Goal: Task Accomplishment & Management: Complete application form

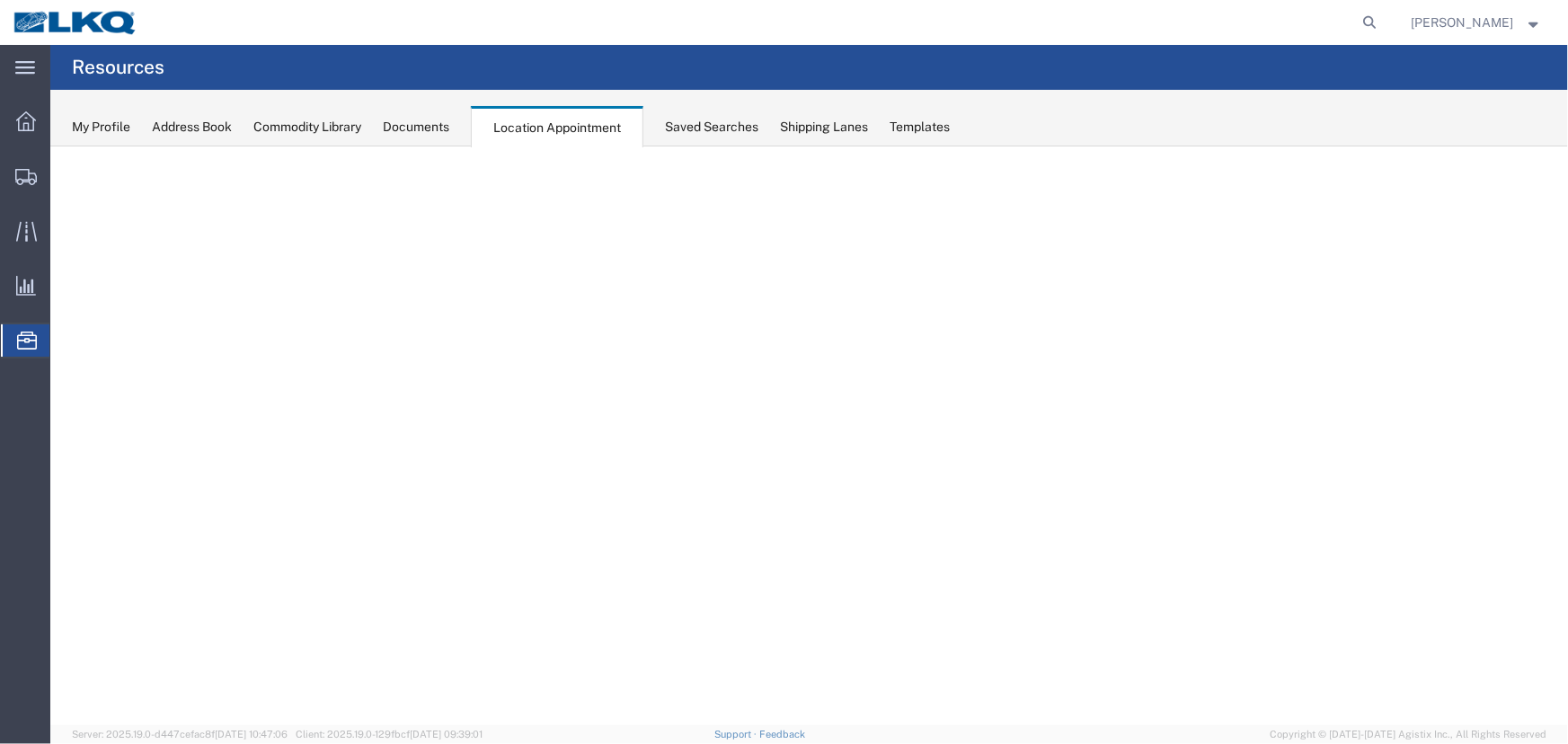
select select "27634"
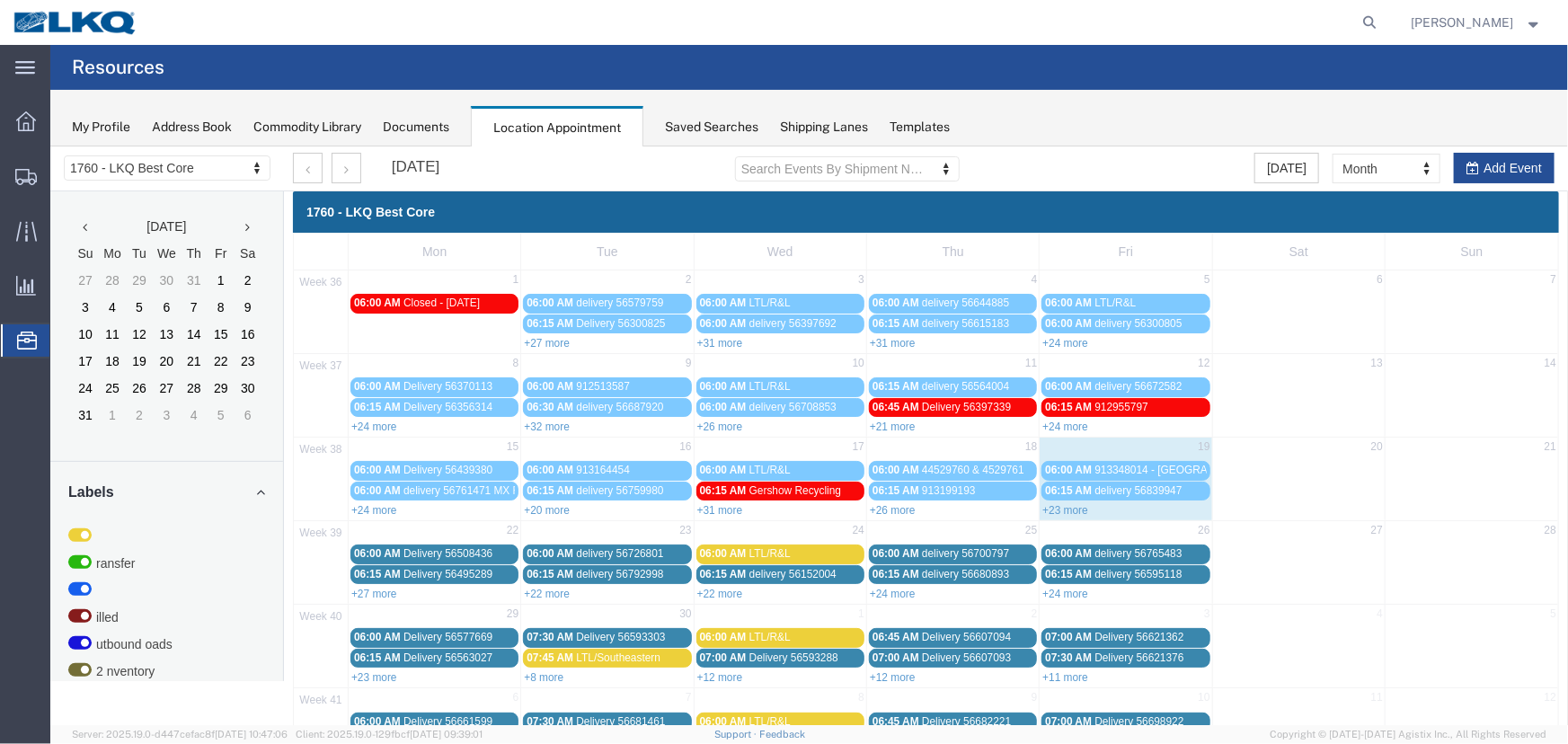
scroll to position [61, 0]
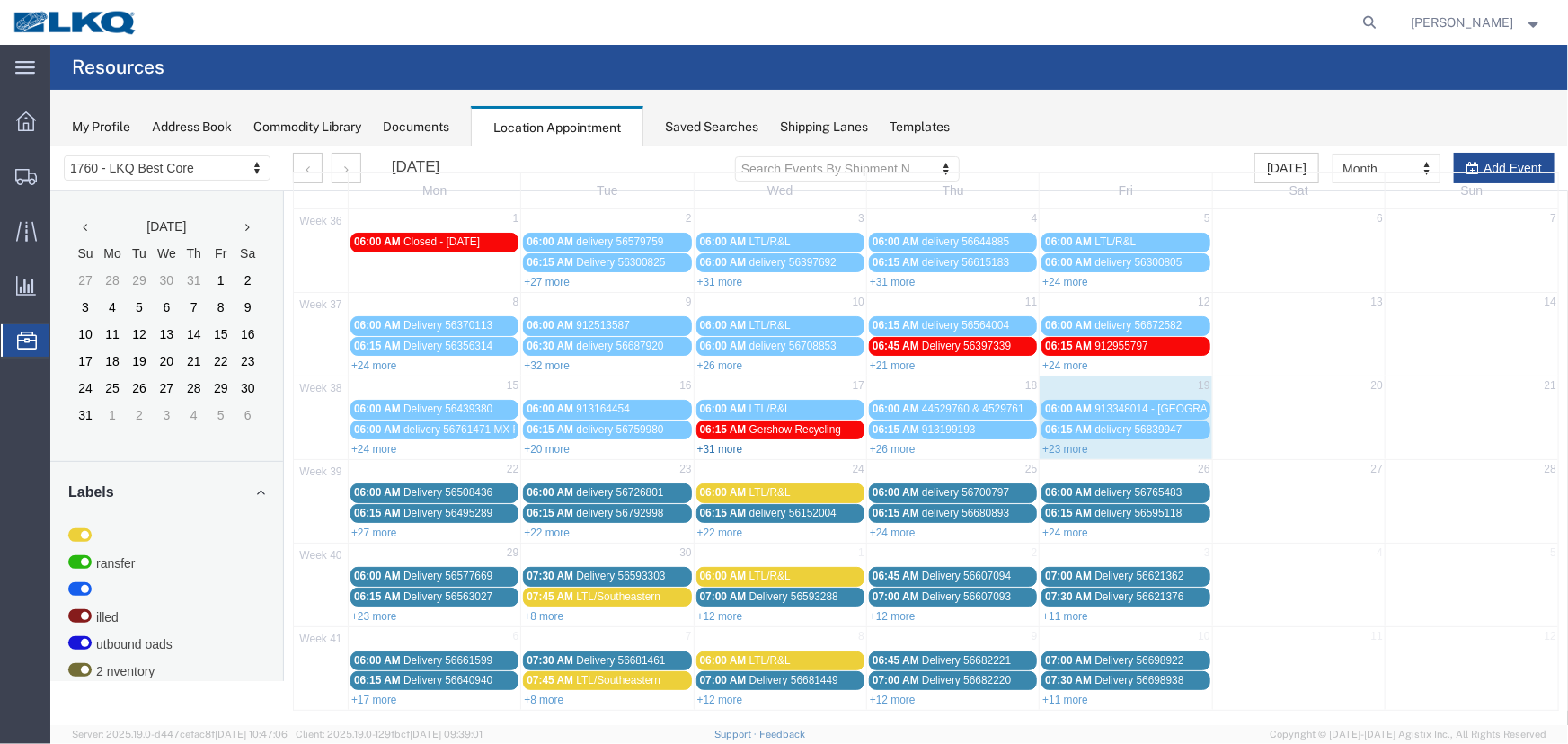
click at [722, 446] on link "+31 more" at bounding box center [720, 449] width 46 height 13
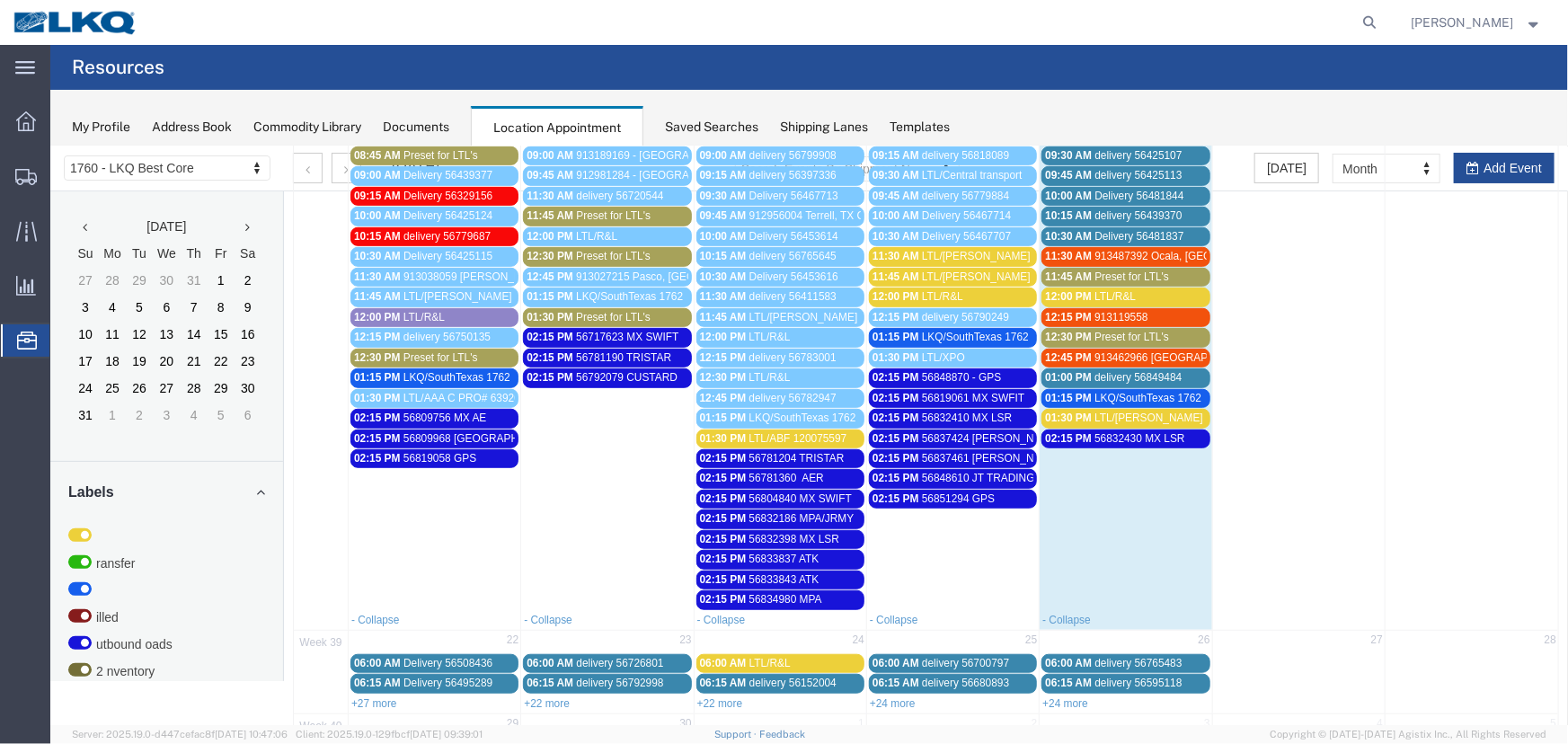
scroll to position [681, 0]
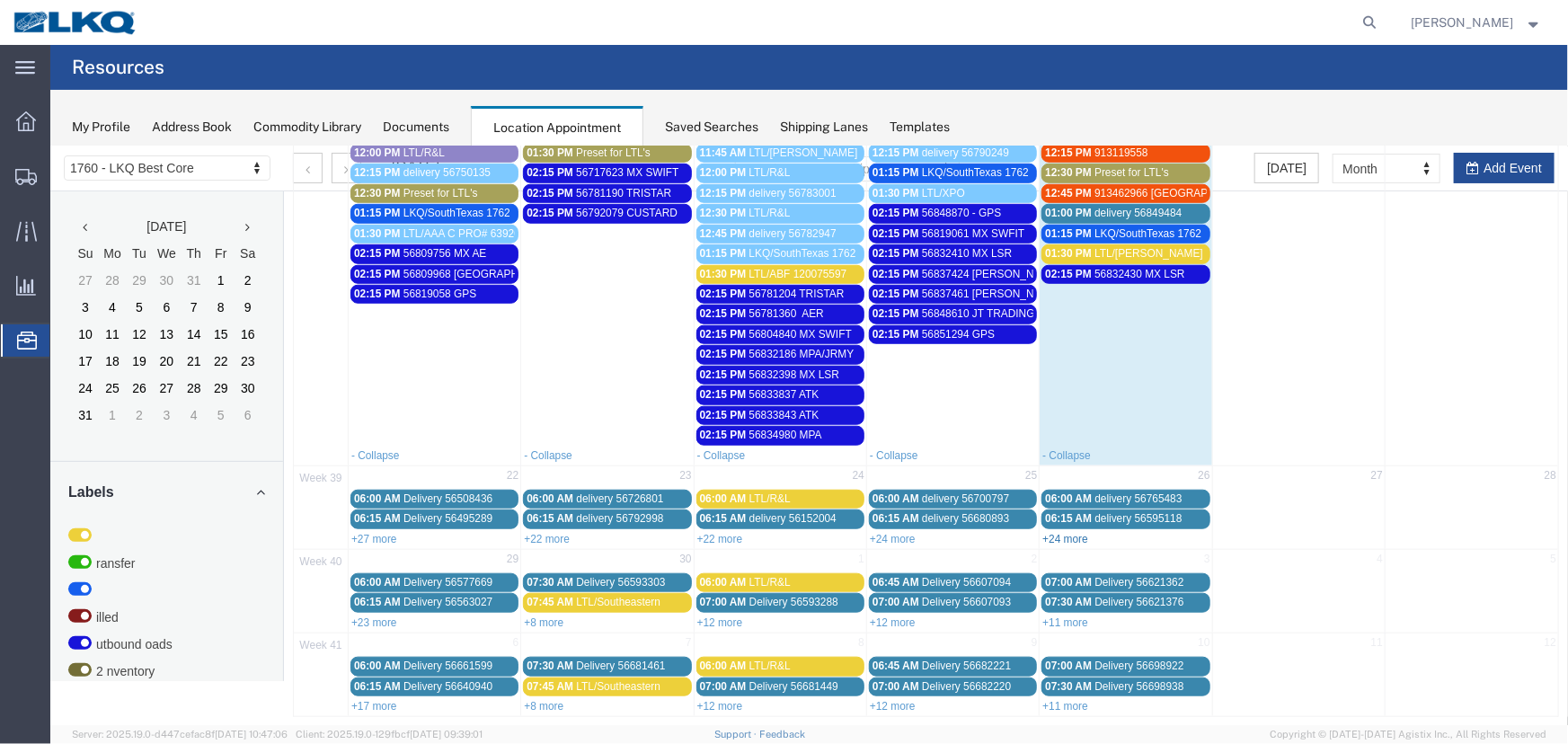
click at [1064, 533] on link "+24 more" at bounding box center [1065, 539] width 46 height 13
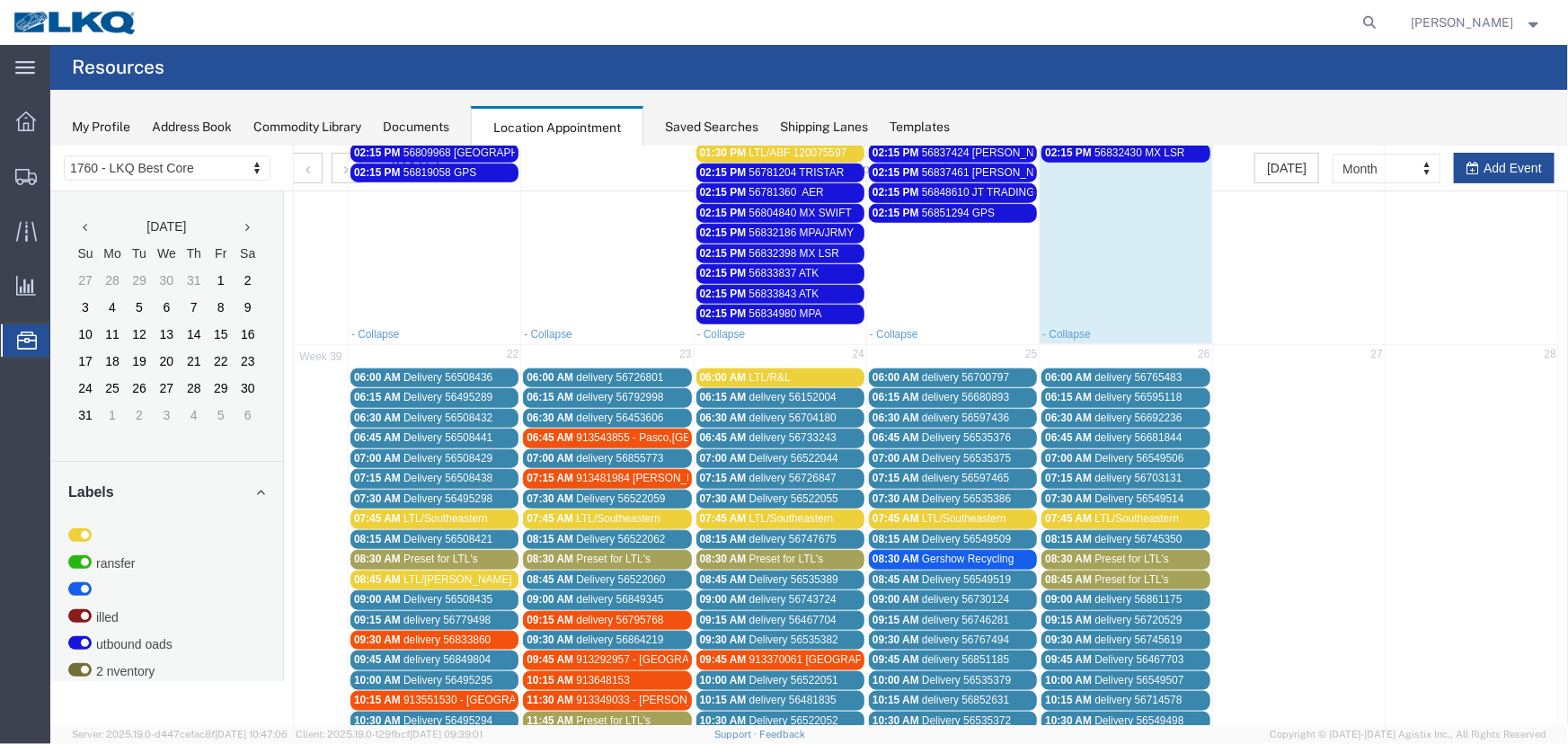
scroll to position [926, 0]
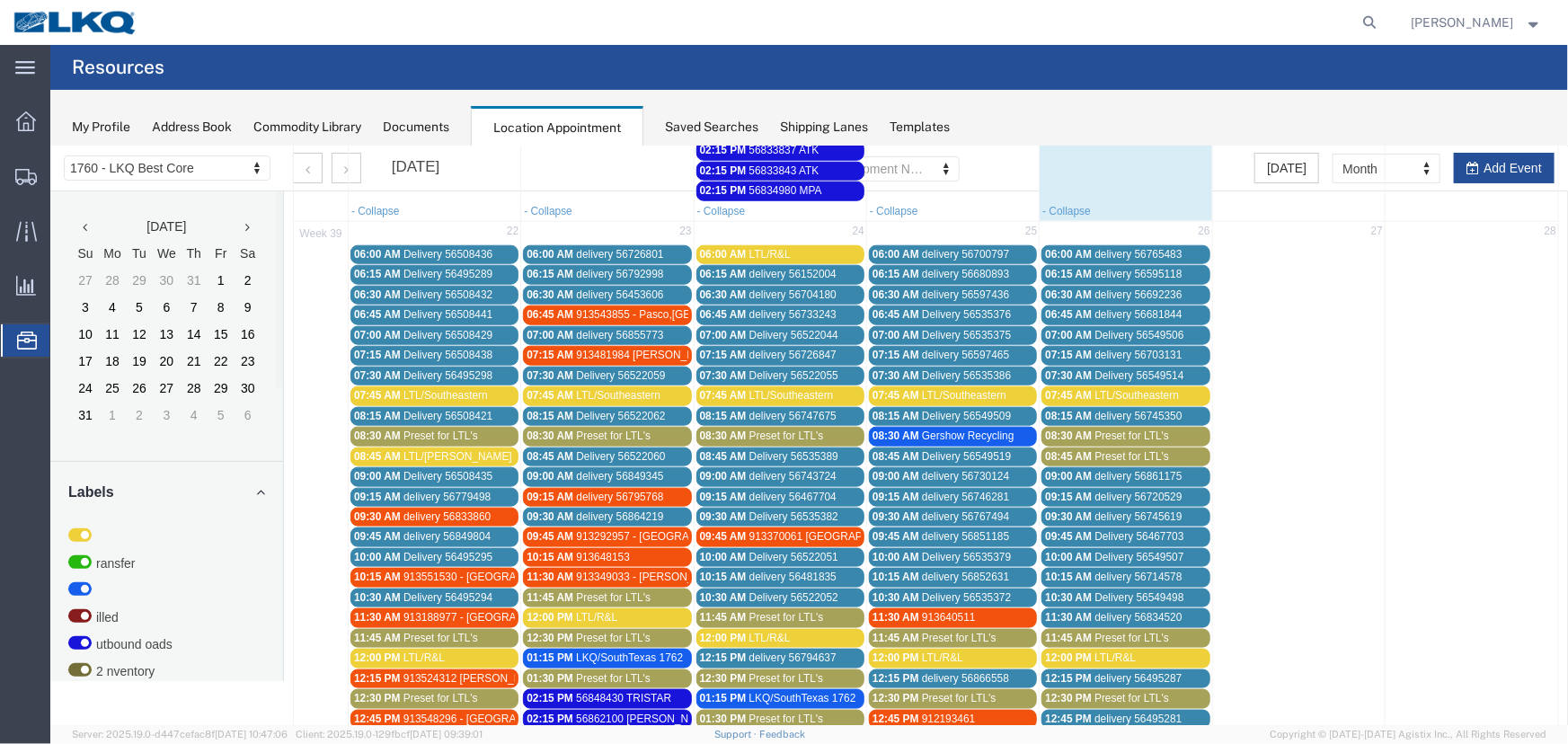
click at [1116, 450] on span "Preset for LTL's" at bounding box center [1131, 456] width 75 height 13
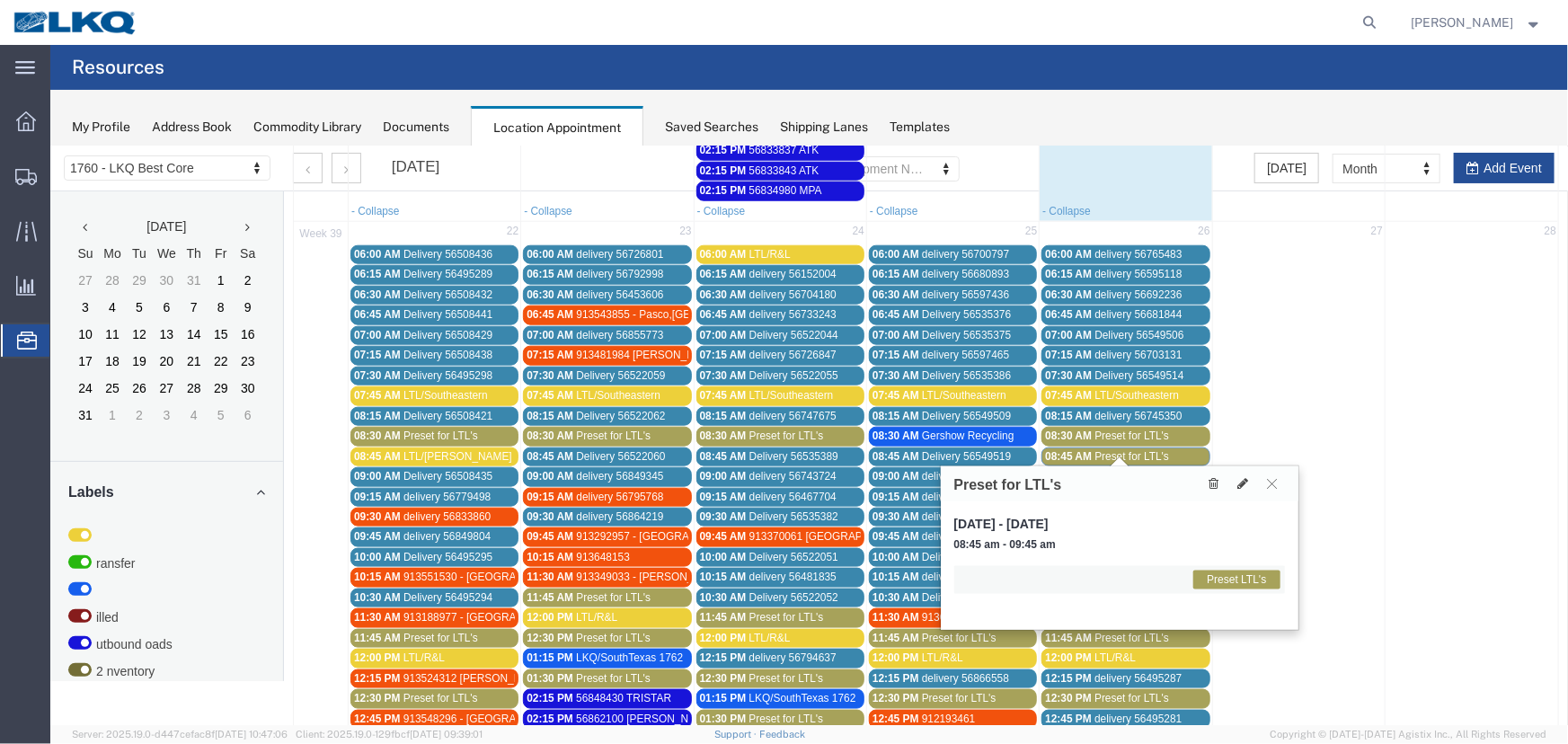
click at [1110, 450] on span "Preset for LTL's" at bounding box center [1131, 456] width 75 height 13
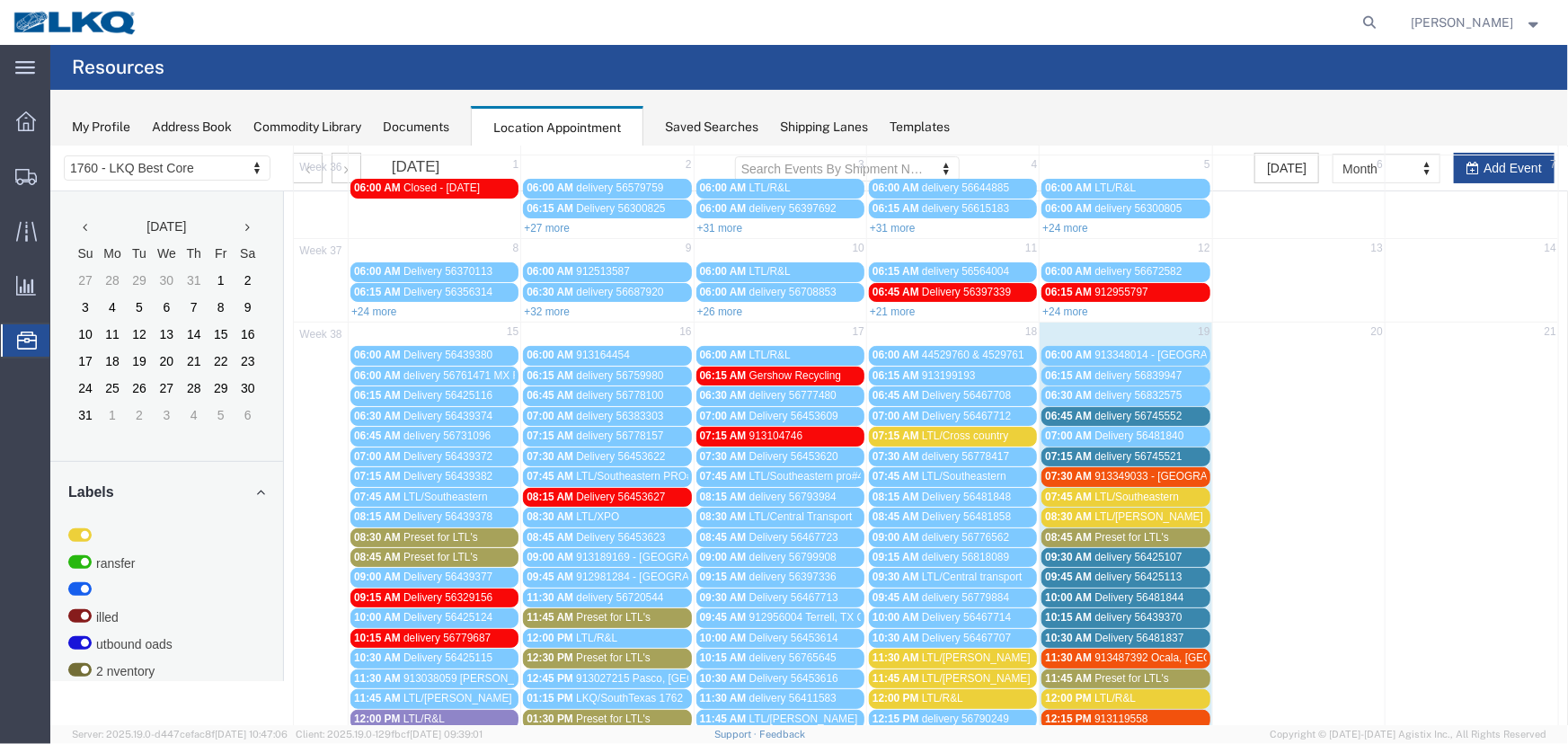
scroll to position [109, 0]
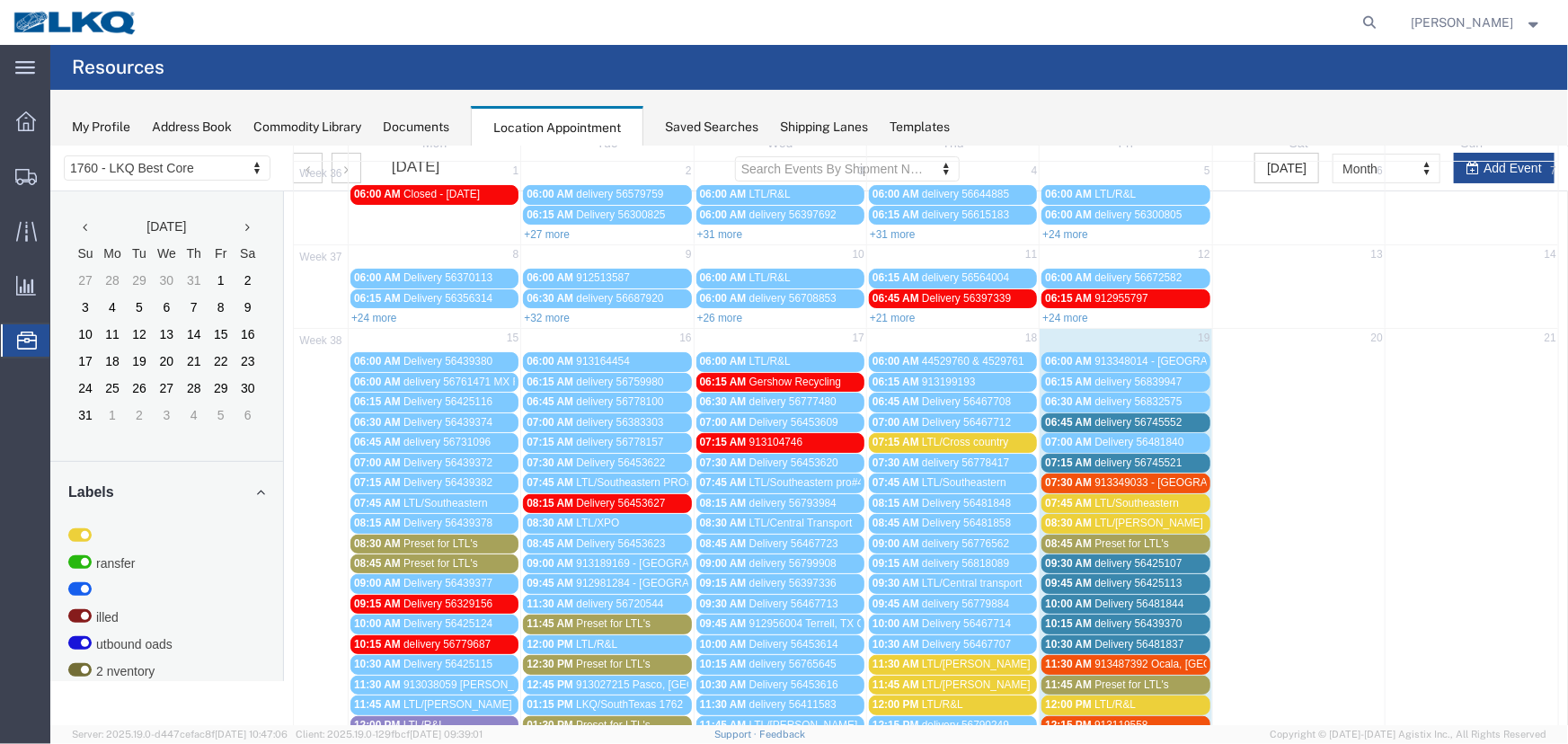
click at [1119, 539] on span "Preset for LTL's" at bounding box center [1131, 543] width 75 height 13
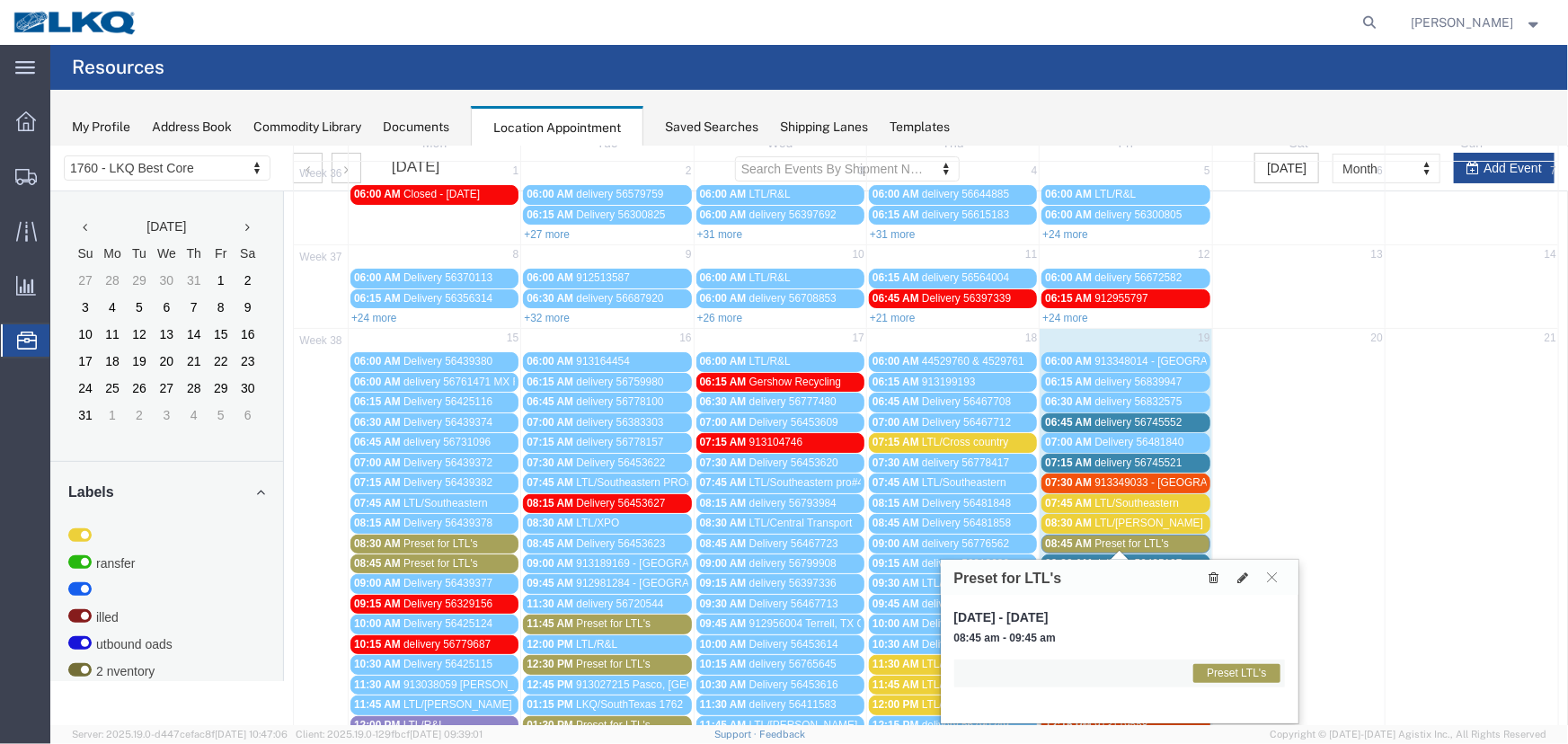
click at [1214, 571] on icon at bounding box center [1214, 577] width 10 height 13
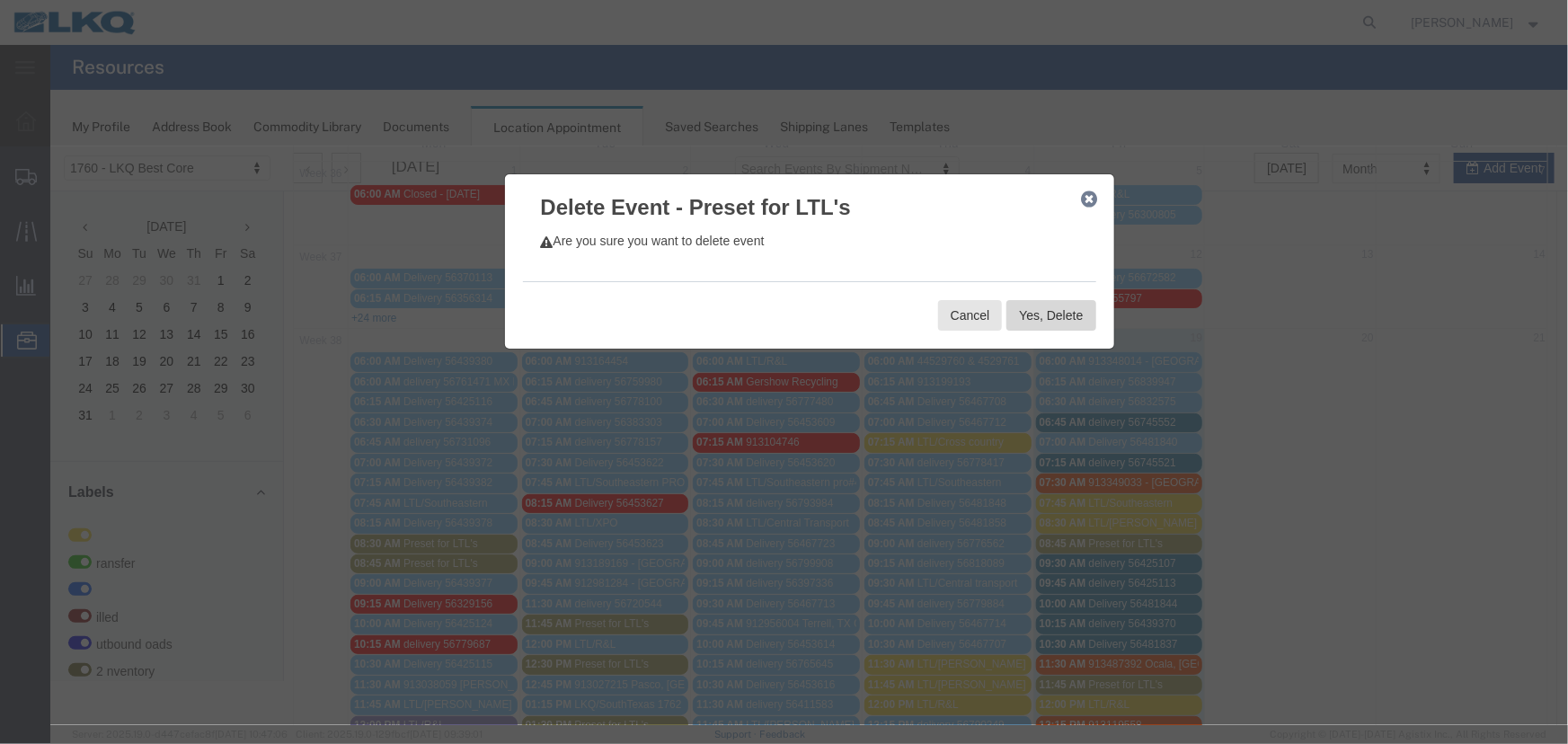
click at [1059, 326] on button "Yes, Delete" at bounding box center [1050, 314] width 89 height 30
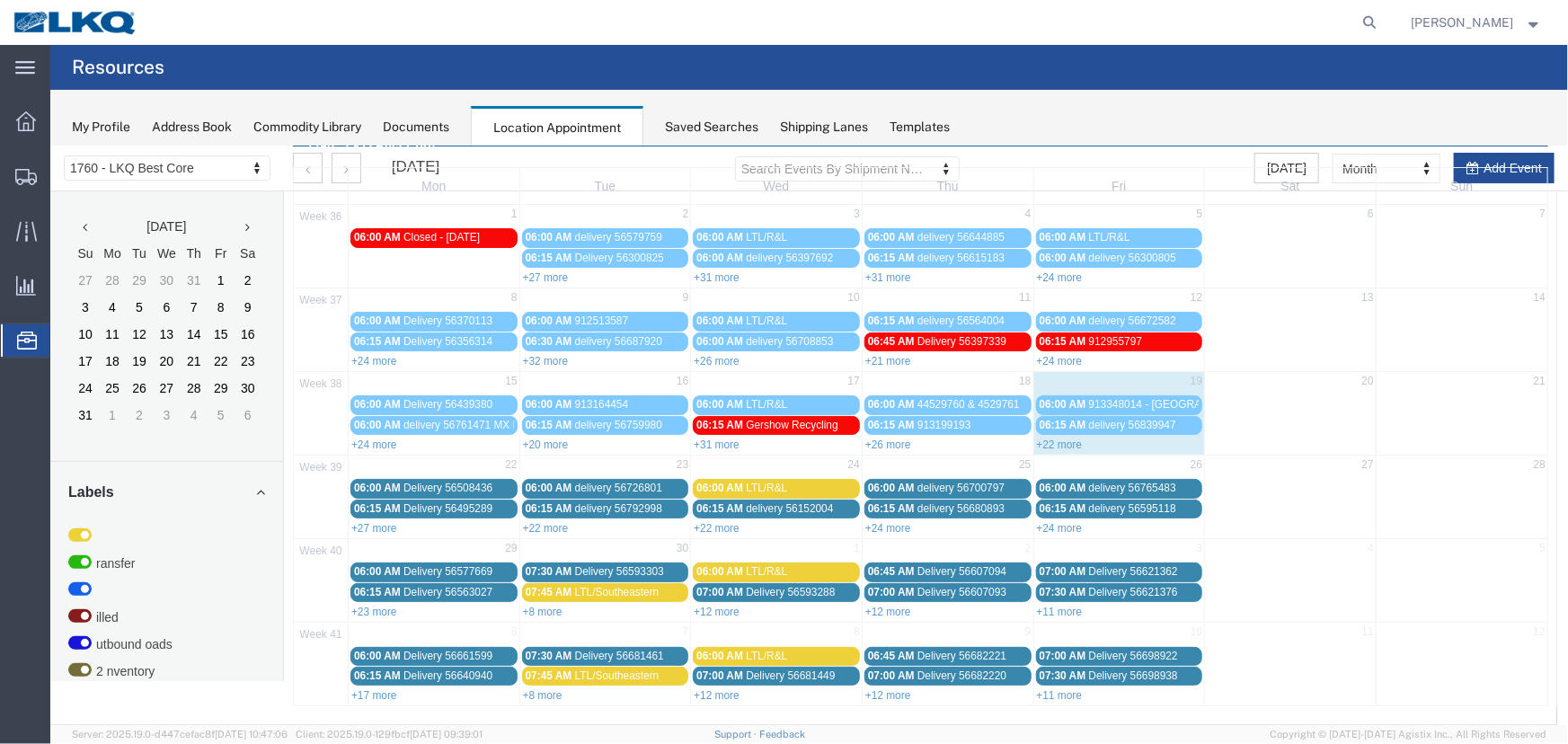
scroll to position [61, 0]
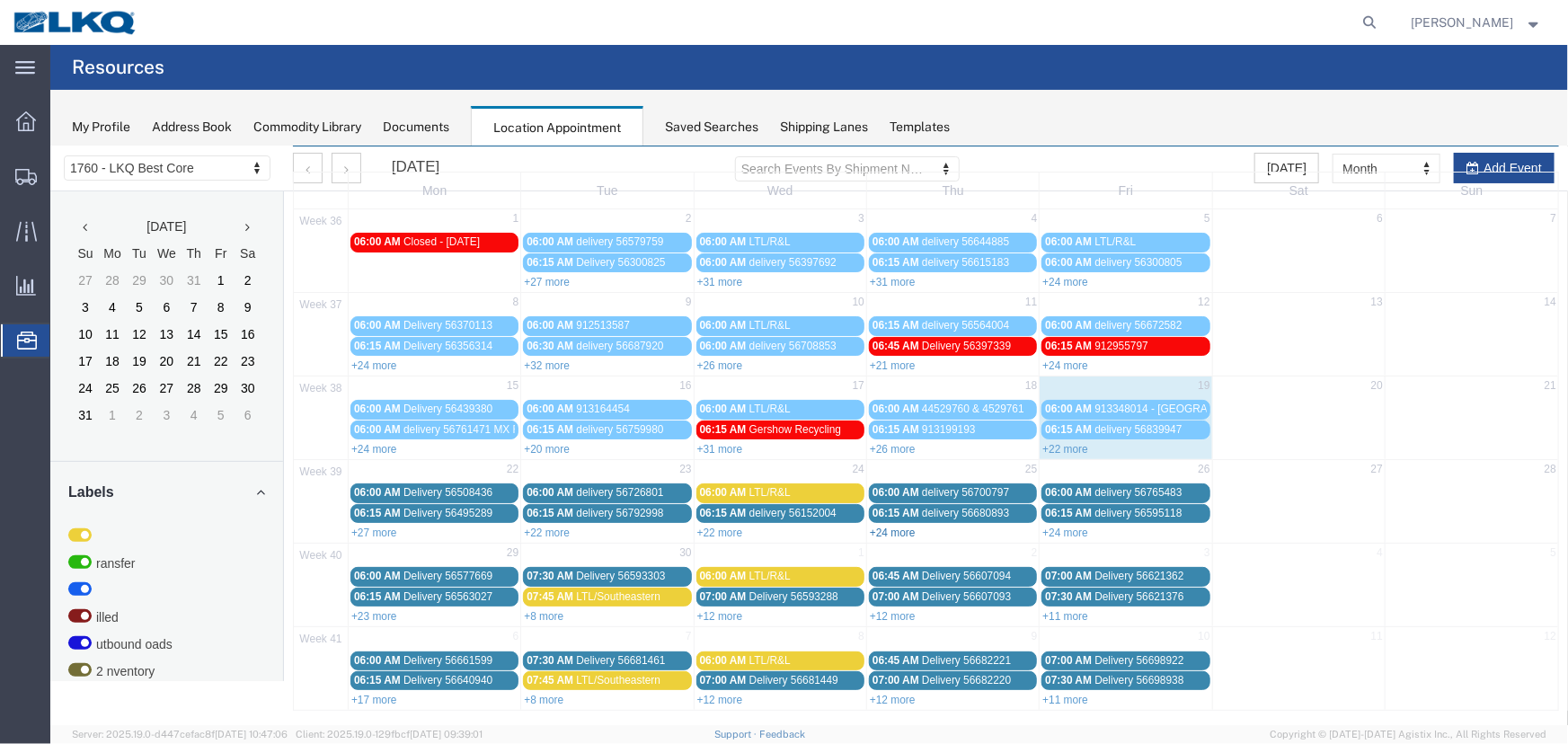
click at [892, 528] on link "+24 more" at bounding box center [892, 533] width 46 height 13
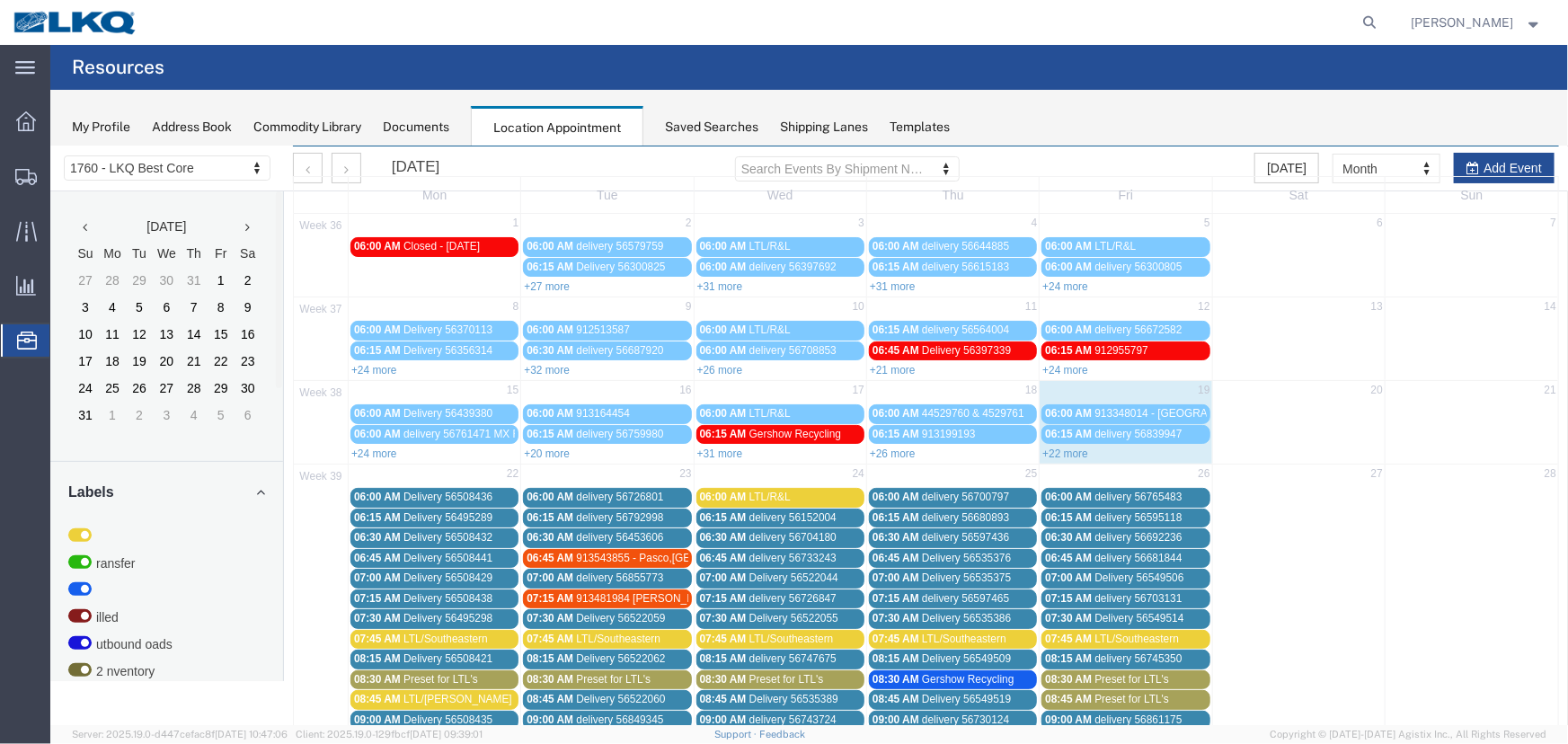
scroll to position [162, 0]
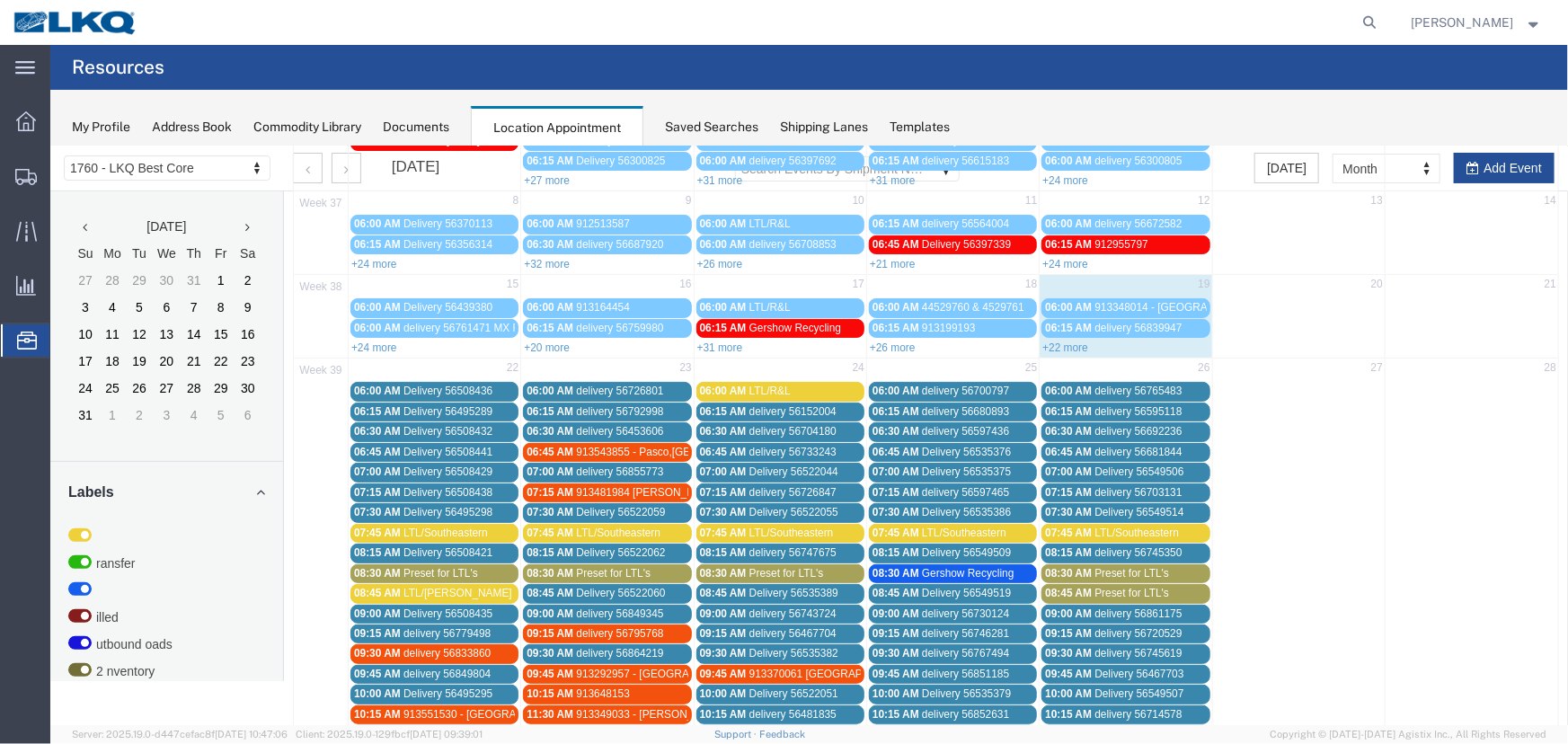
click at [1129, 590] on span "Preset for LTL's" at bounding box center [1131, 593] width 75 height 13
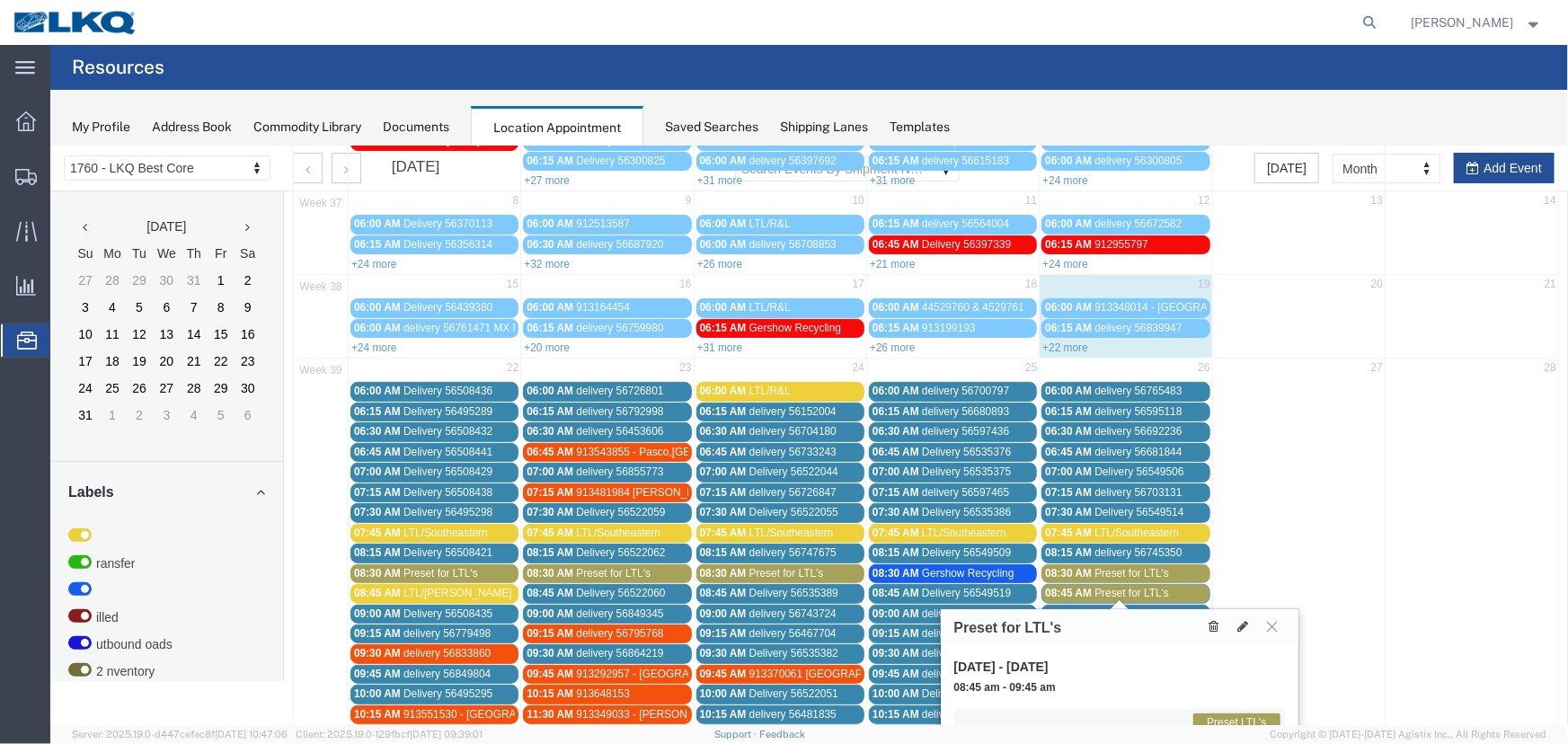
click at [1215, 620] on icon at bounding box center [1214, 626] width 10 height 13
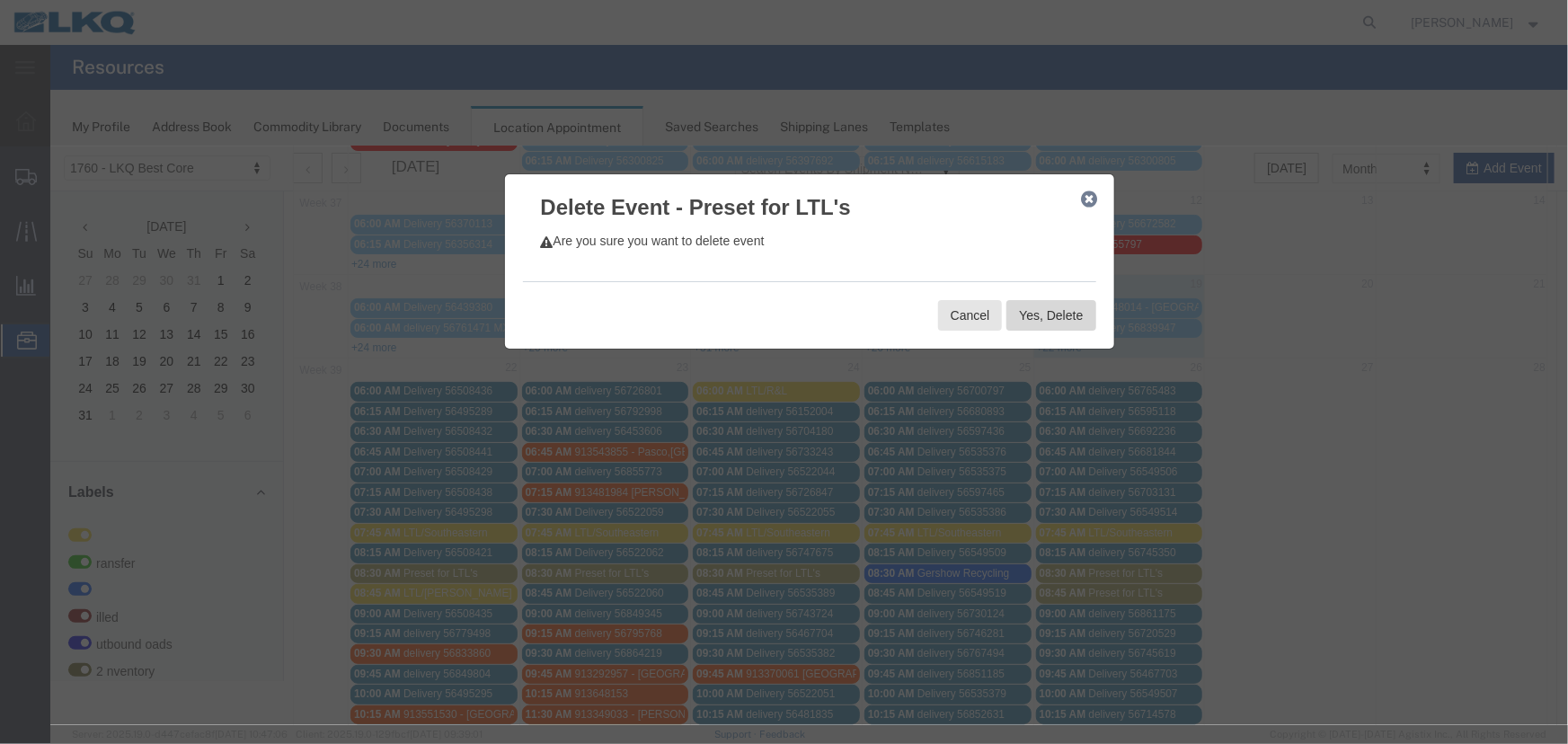
click at [1047, 306] on button "Yes, Delete" at bounding box center [1050, 314] width 89 height 30
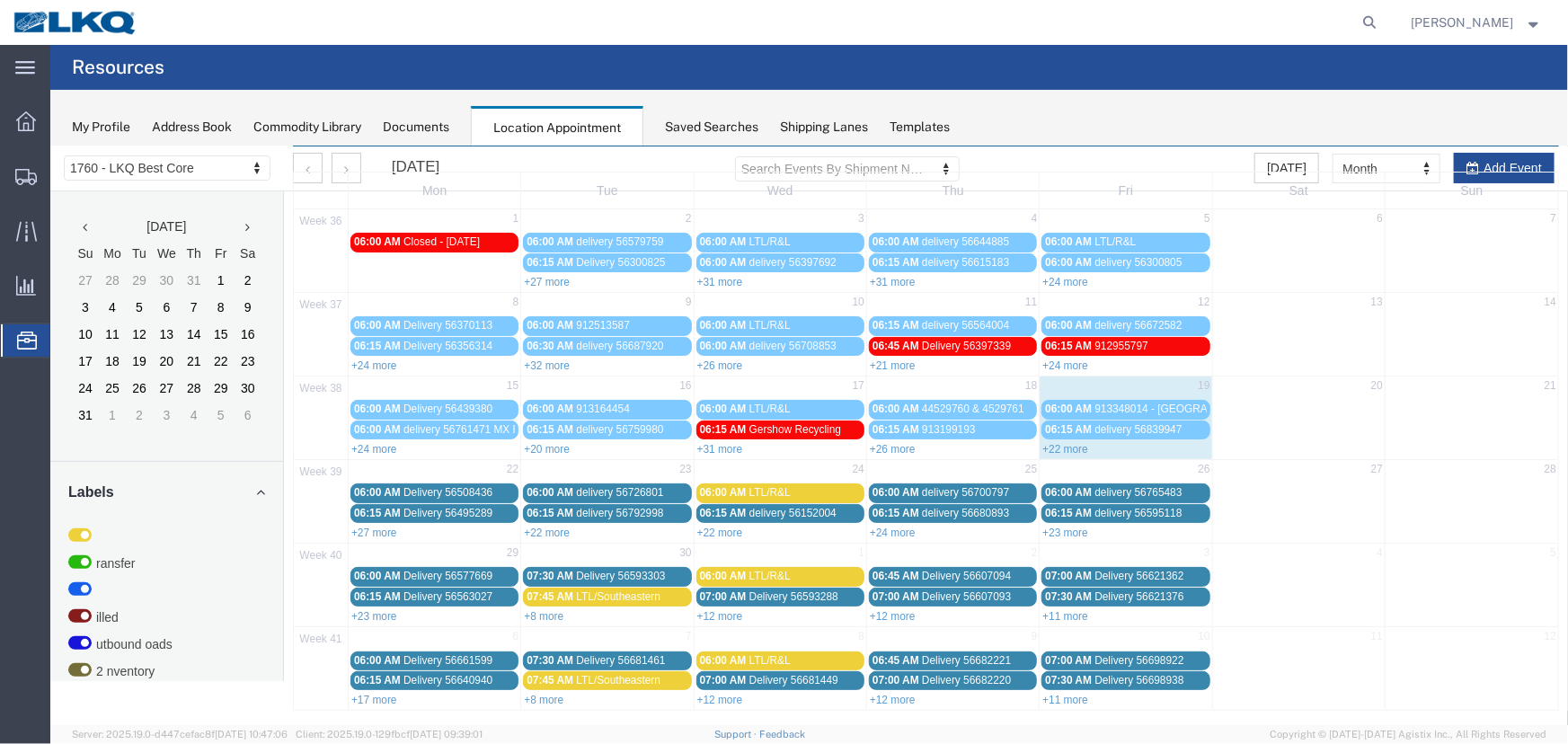
scroll to position [28, 0]
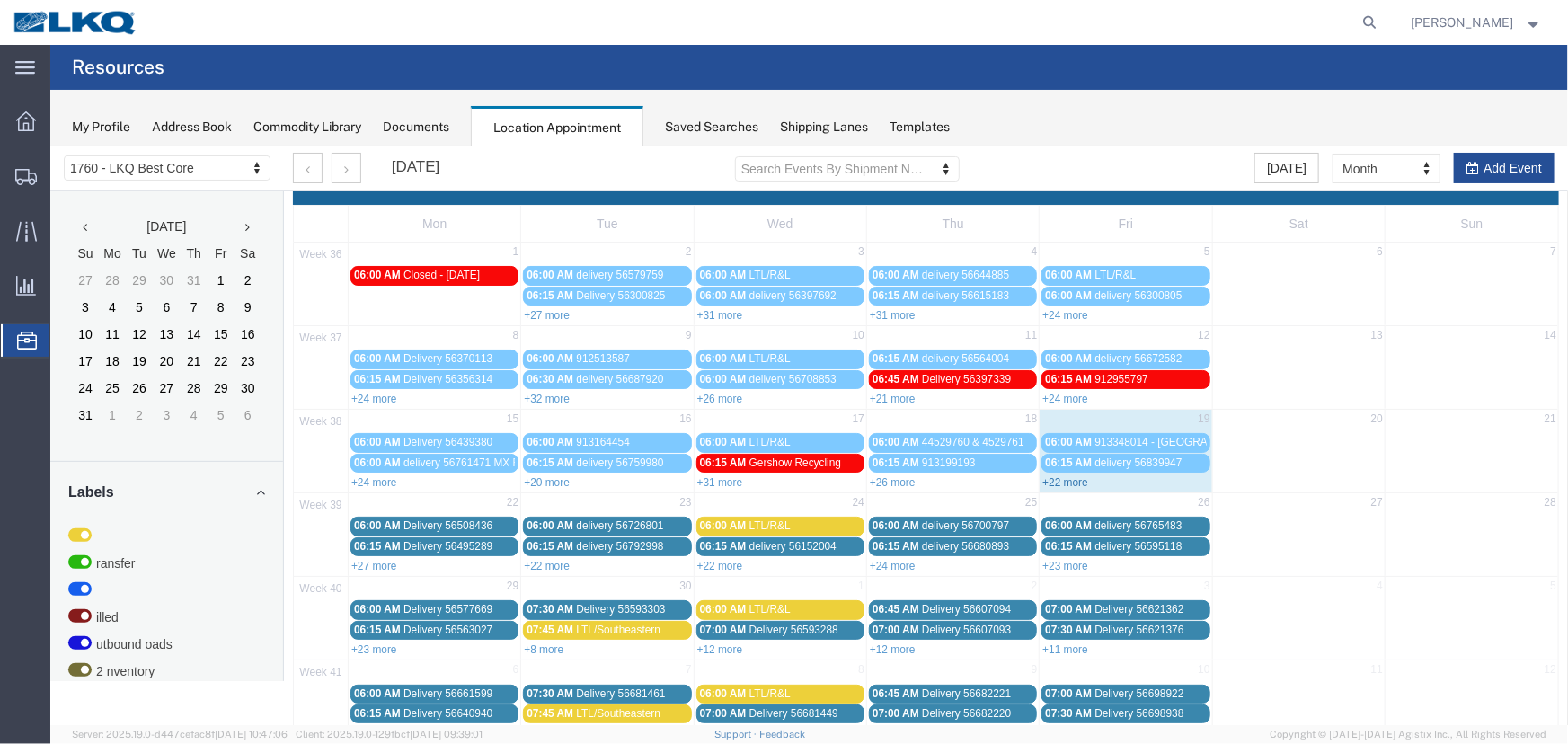
click at [1074, 480] on link "+22 more" at bounding box center [1065, 482] width 46 height 13
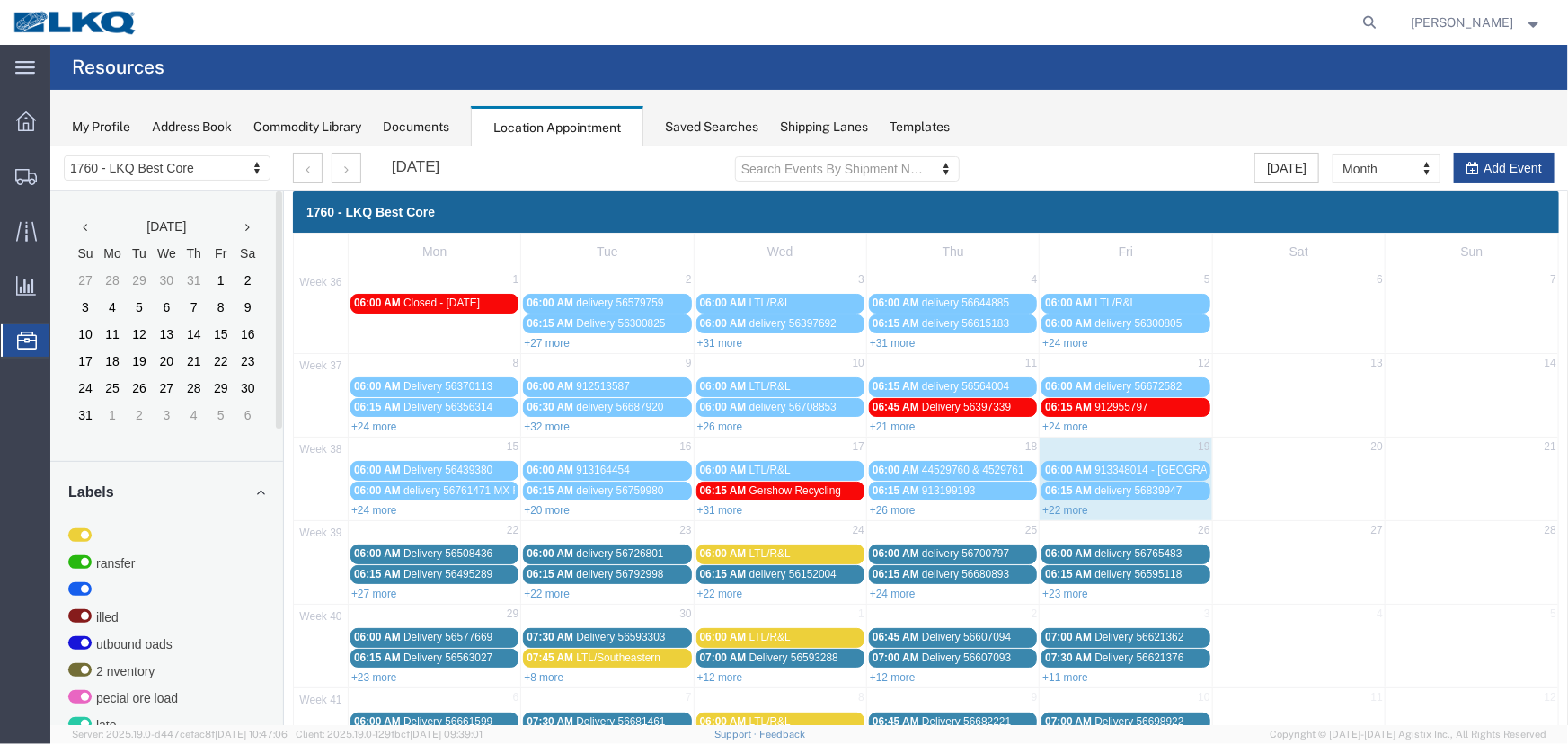
scroll to position [61, 0]
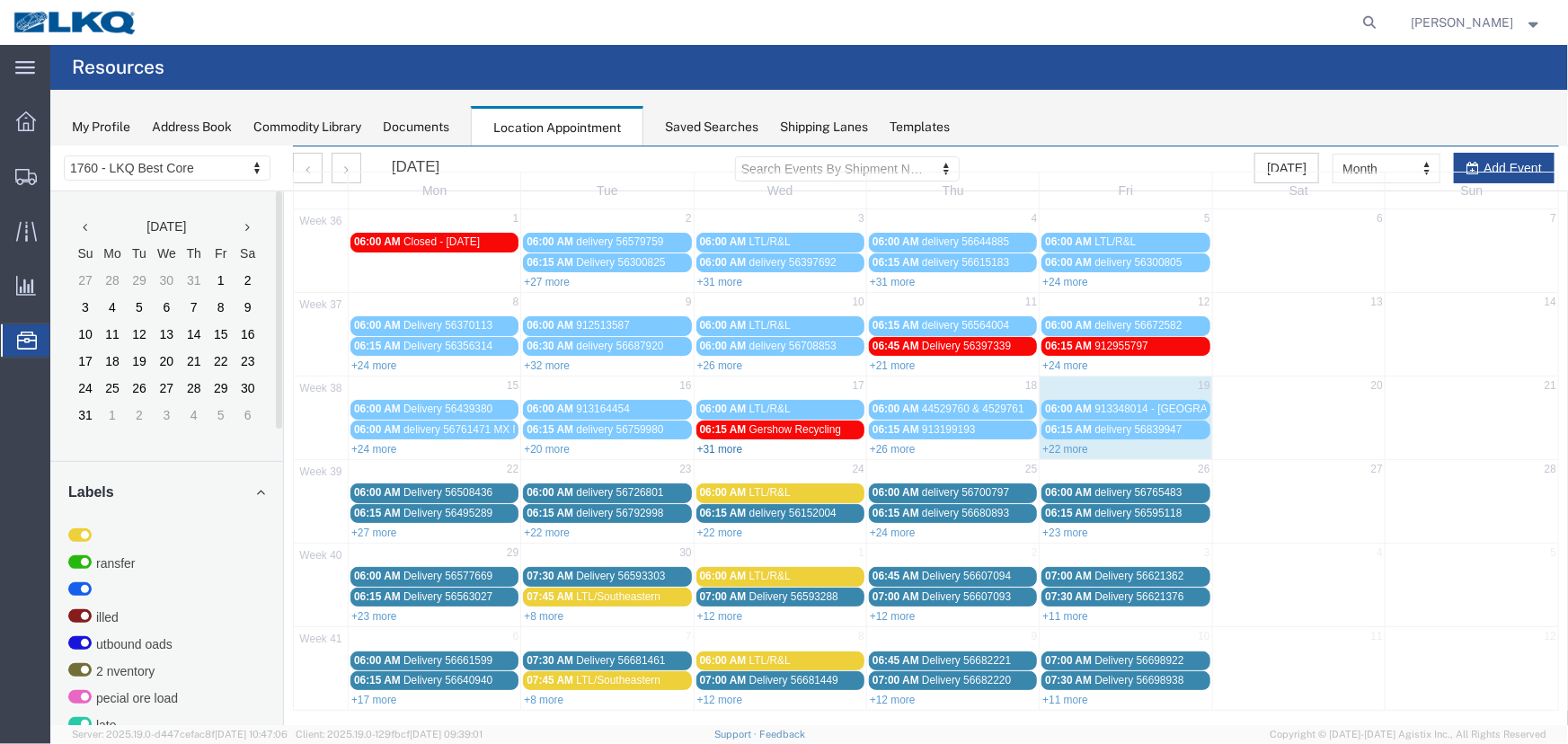
click at [724, 444] on link "+31 more" at bounding box center [720, 449] width 46 height 13
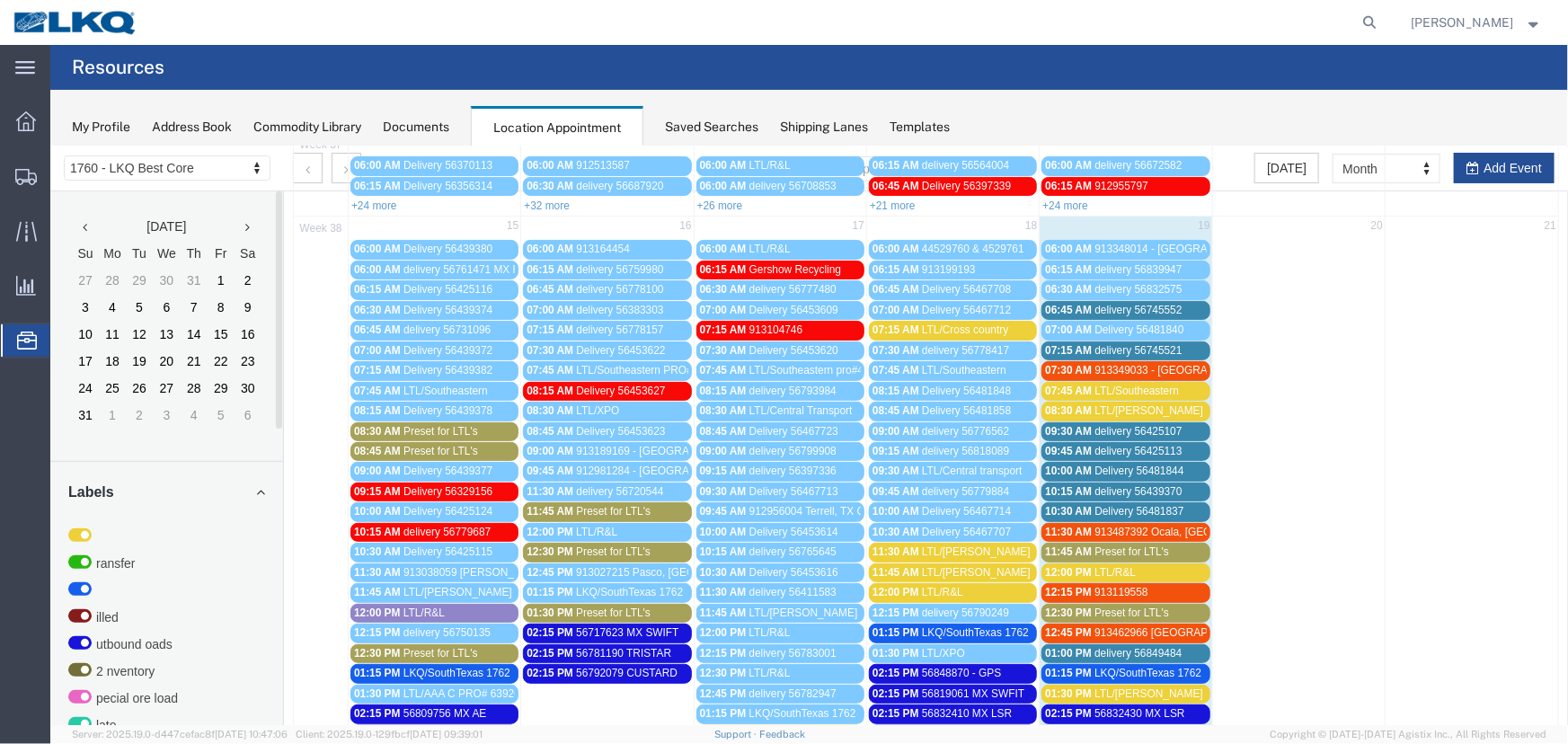
scroll to position [224, 0]
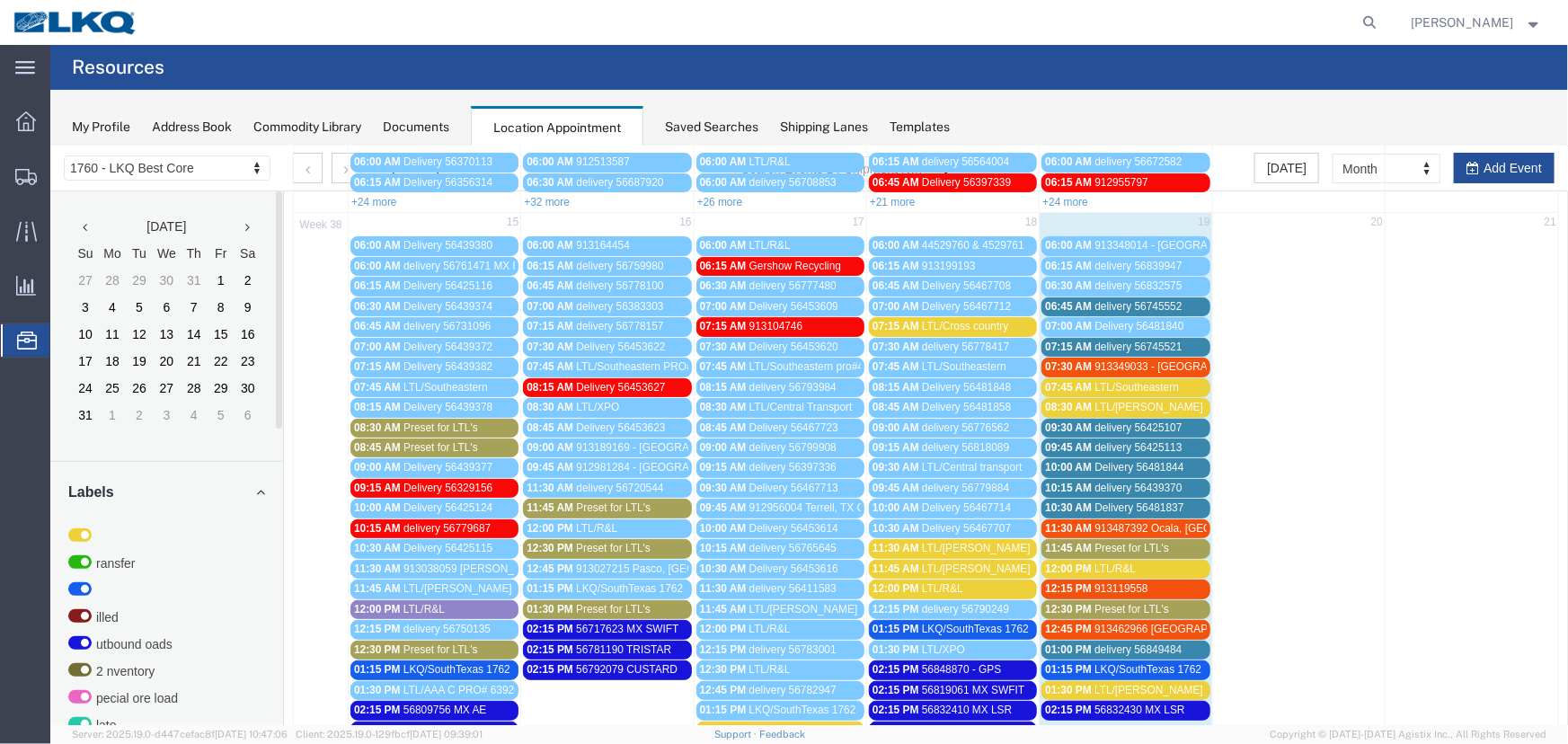
click at [746, 128] on div "Saved Searches" at bounding box center [712, 127] width 93 height 18
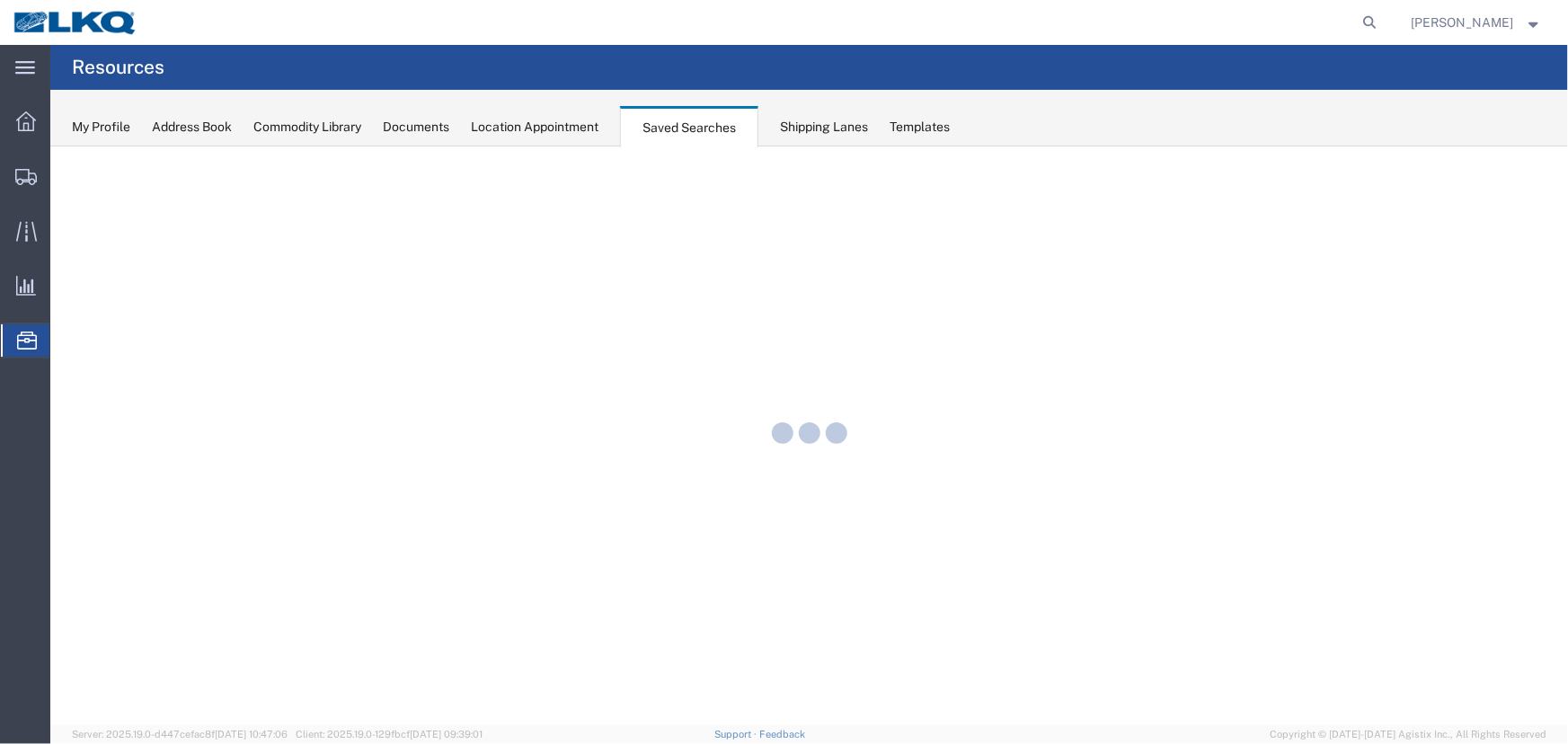
click at [579, 135] on div "Location Appointment" at bounding box center [534, 127] width 127 height 18
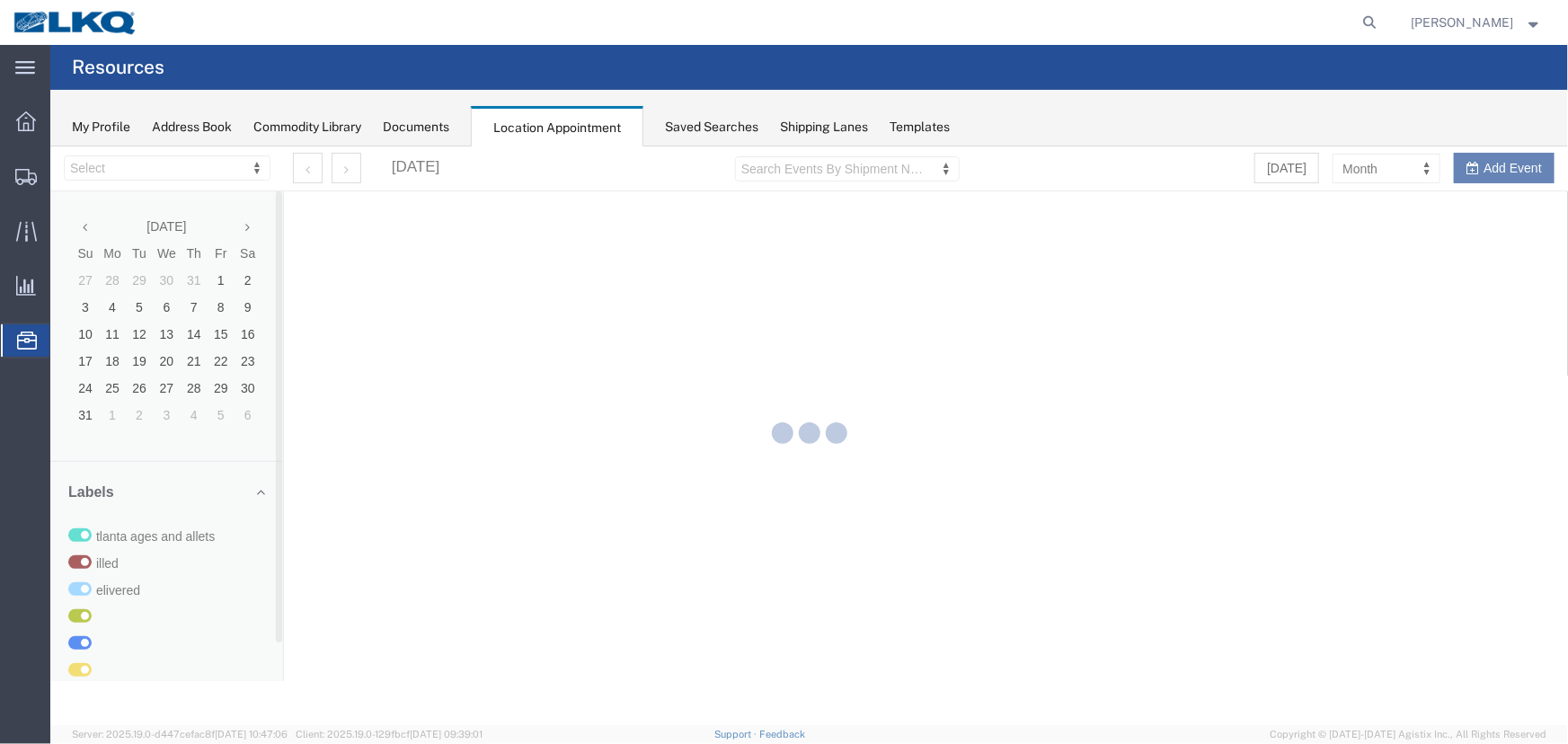
select select "27634"
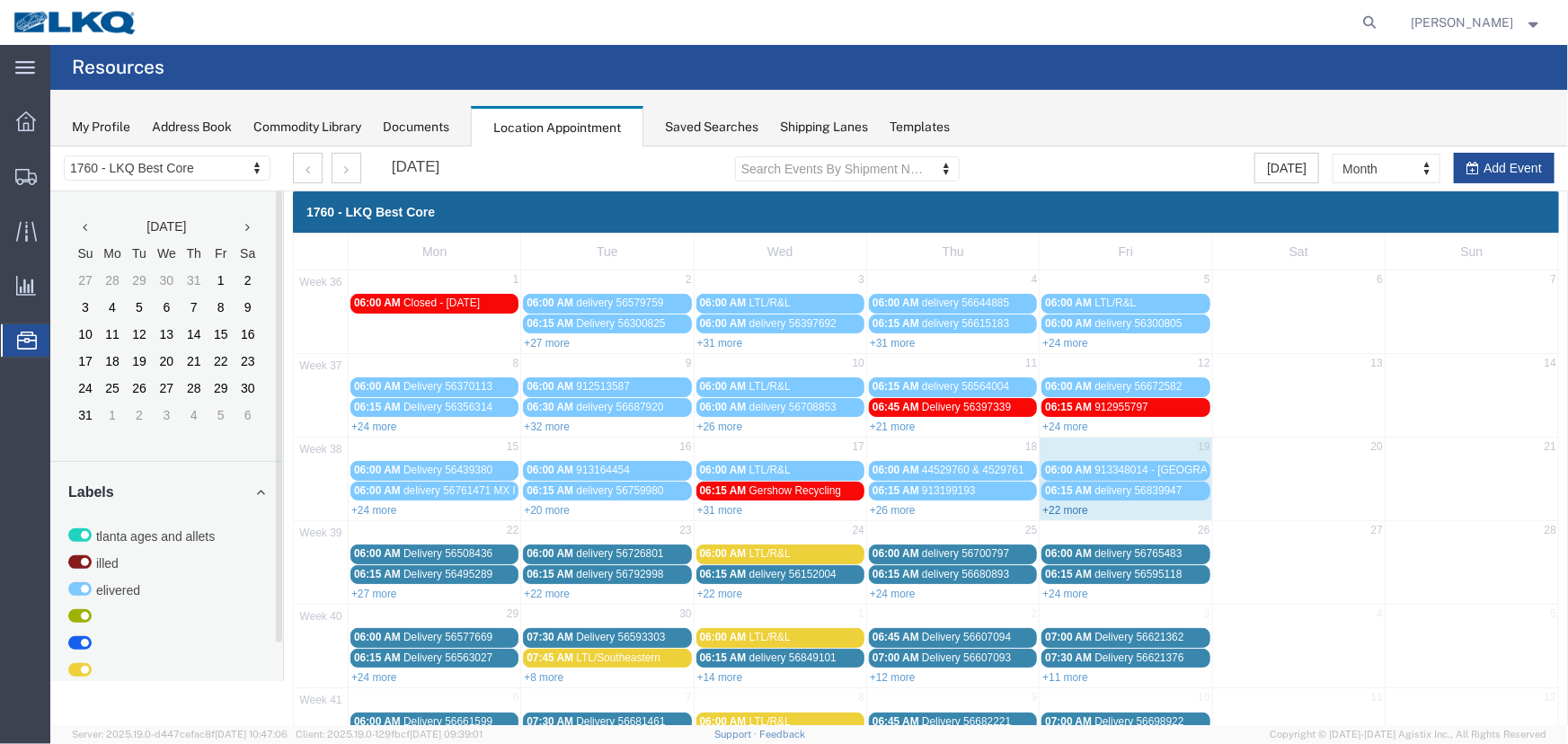
click at [1064, 506] on link "+22 more" at bounding box center [1065, 510] width 46 height 13
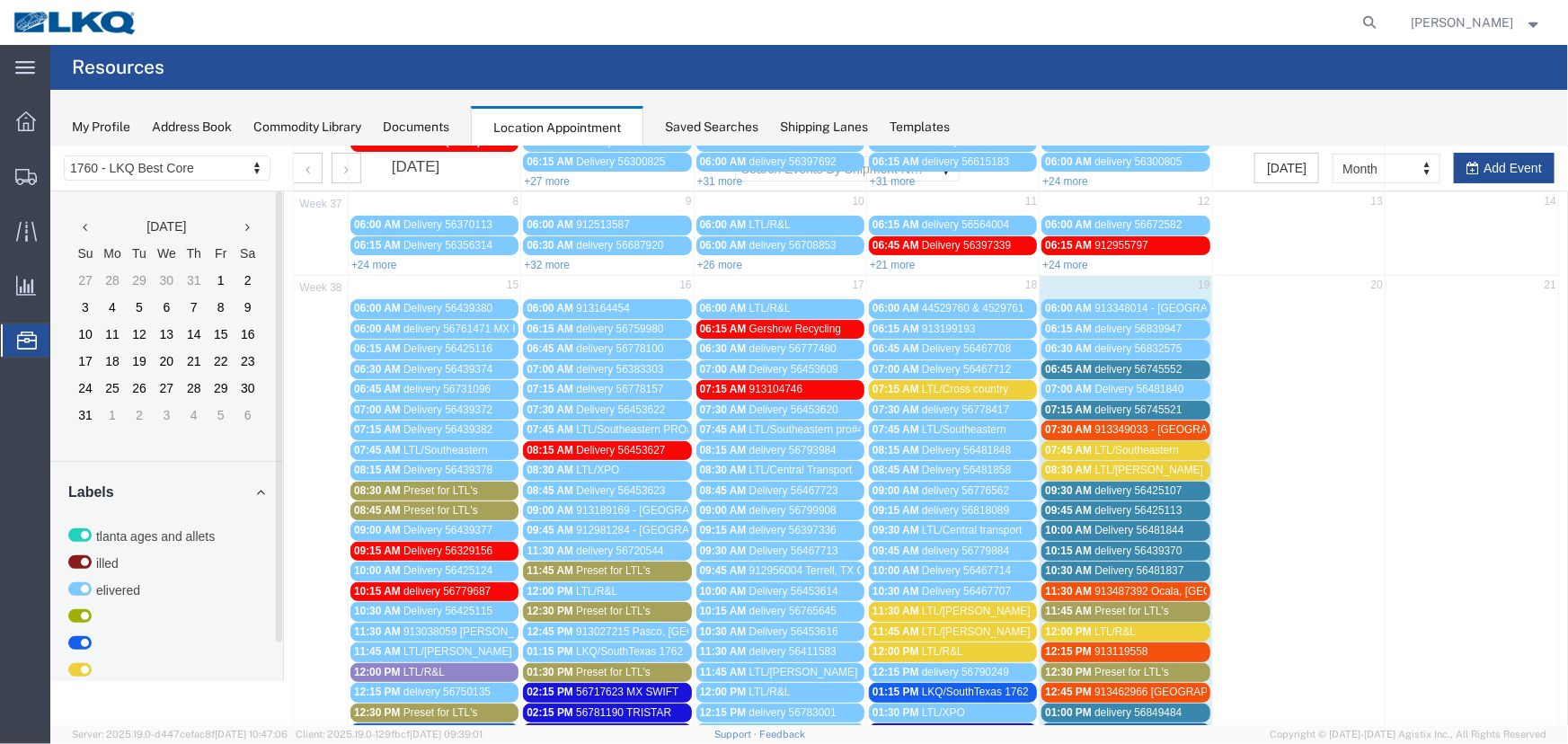
scroll to position [162, 0]
click at [1167, 363] on span "delivery 56745552" at bounding box center [1137, 367] width 87 height 13
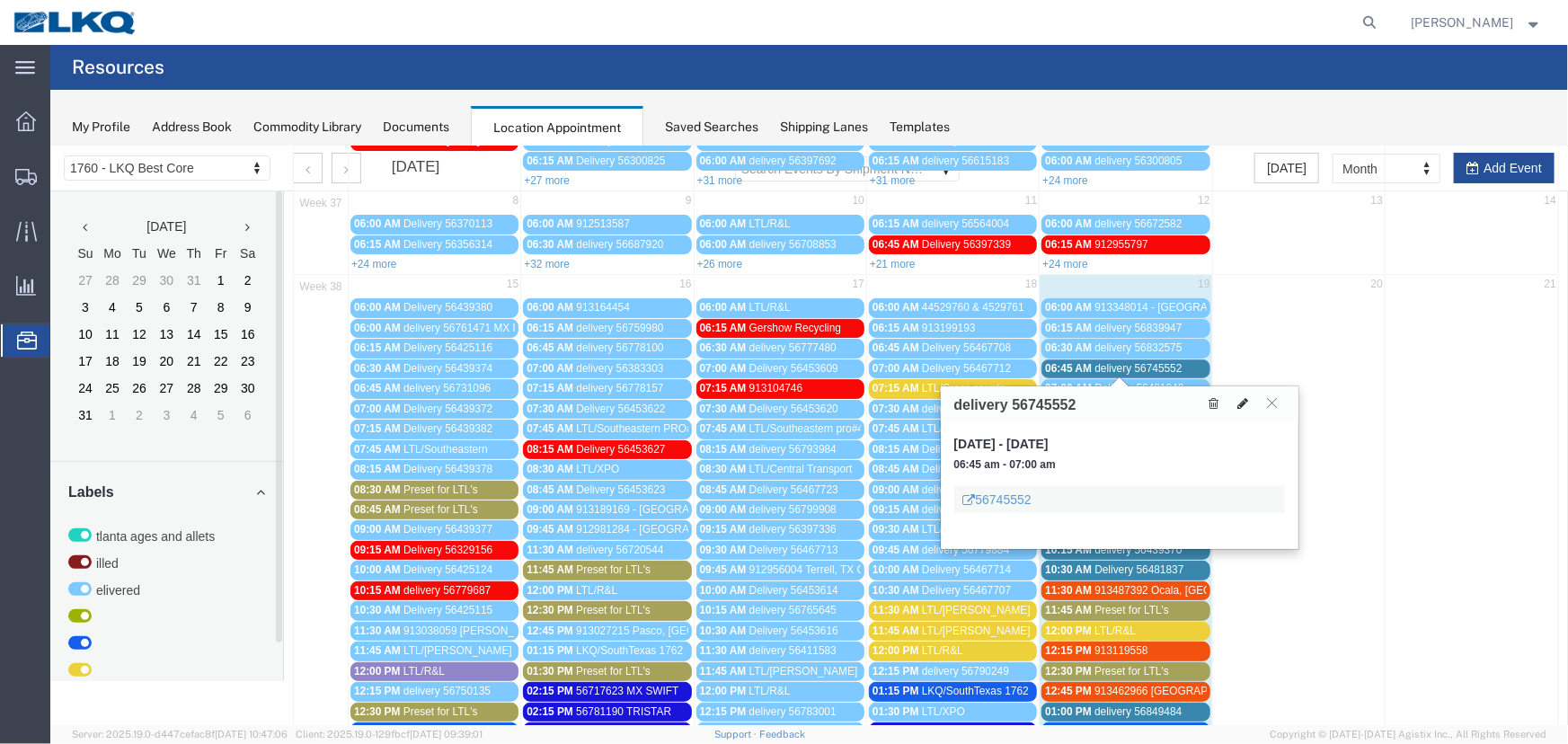
click at [1241, 403] on icon at bounding box center [1243, 402] width 11 height 13
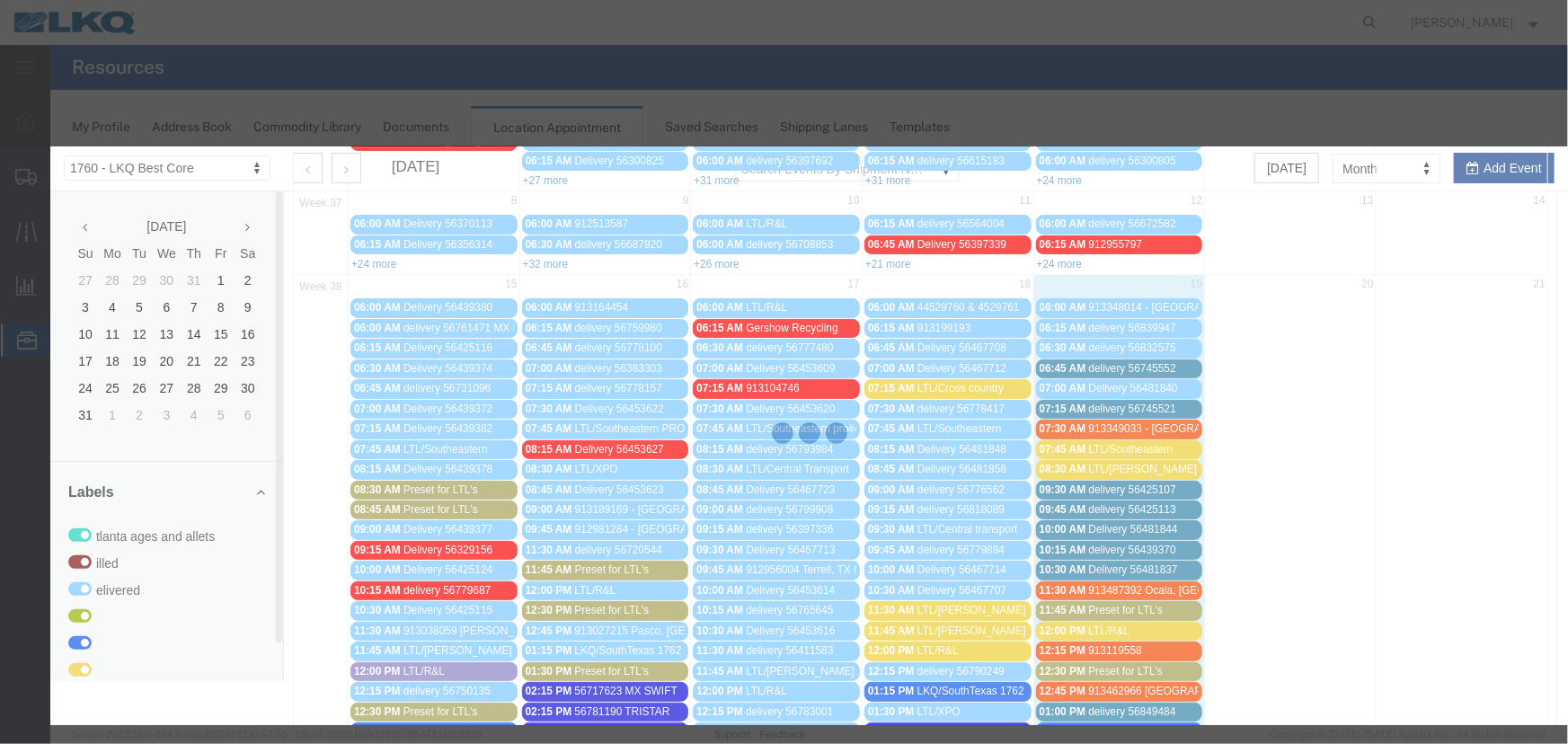
select select
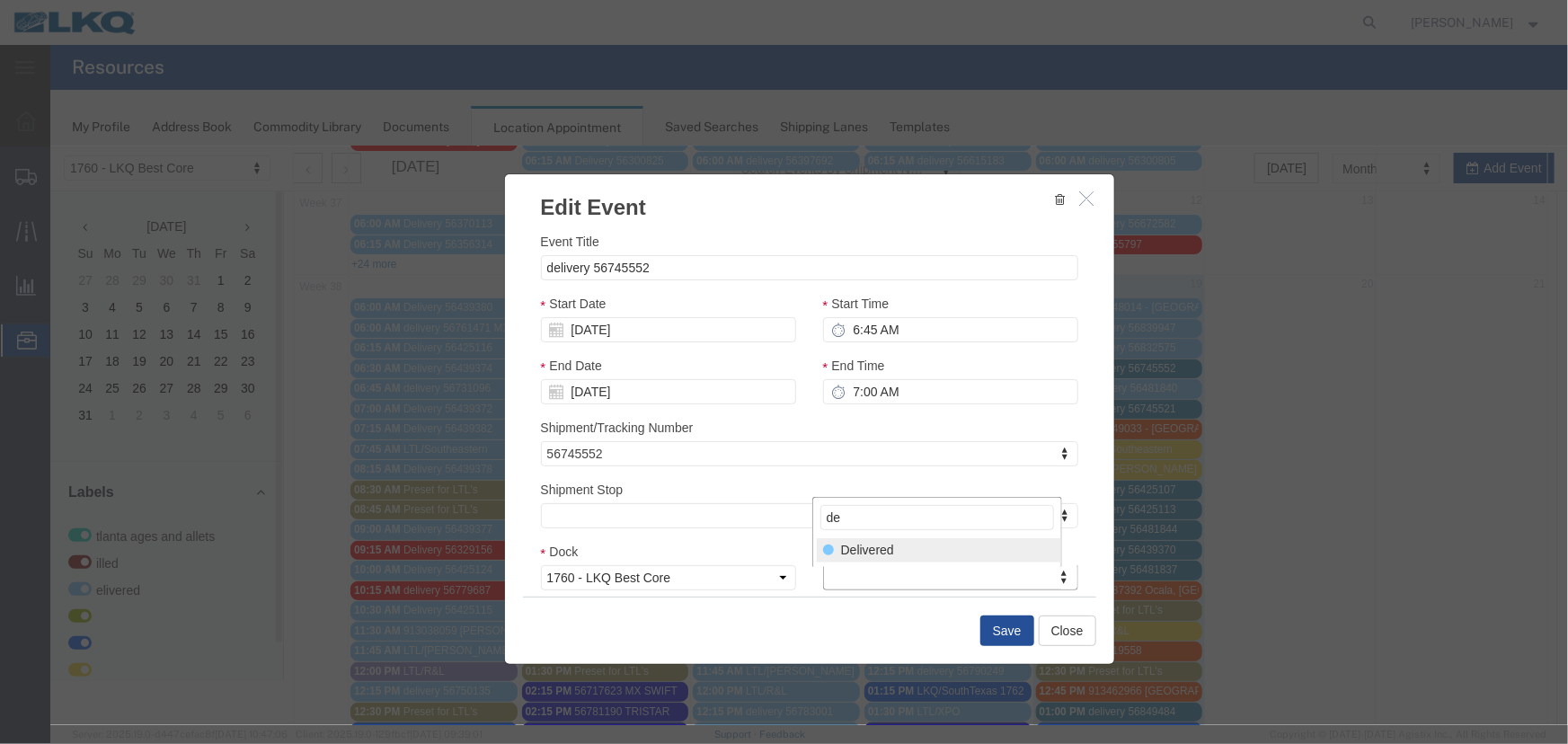
type input "de"
select select "40"
click at [988, 635] on button "Save" at bounding box center [1006, 630] width 54 height 30
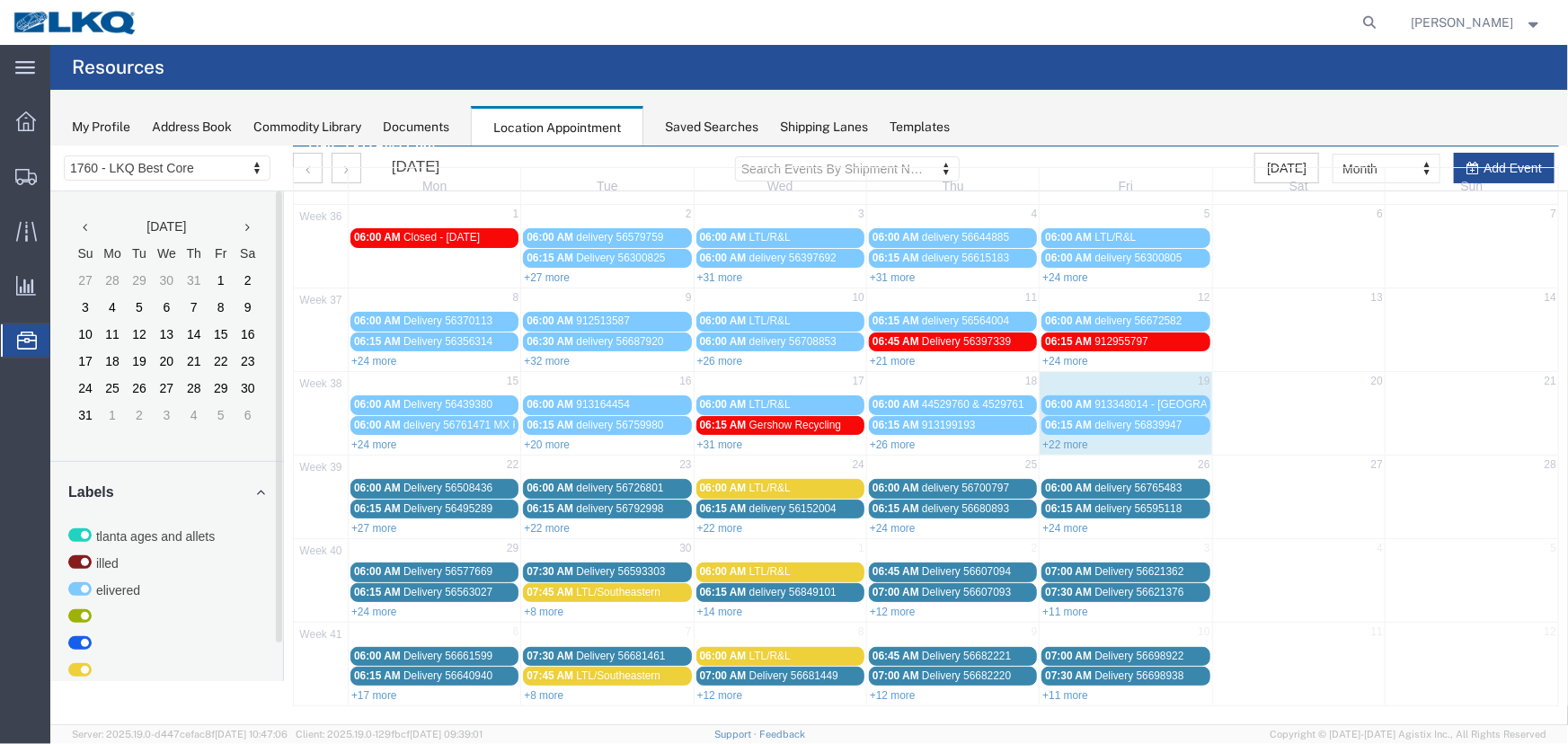
scroll to position [0, 0]
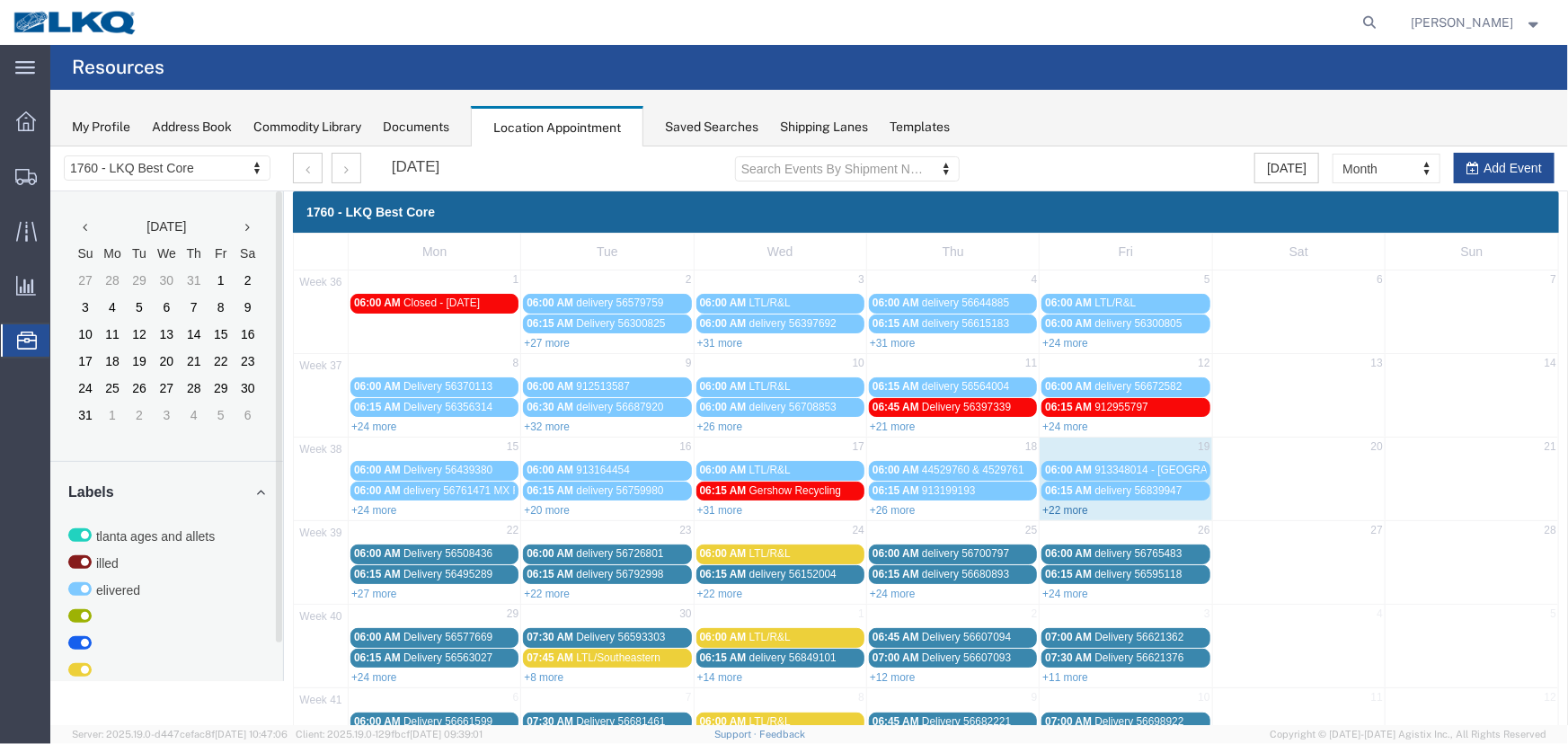
click at [1064, 503] on link "+22 more" at bounding box center [1065, 510] width 46 height 13
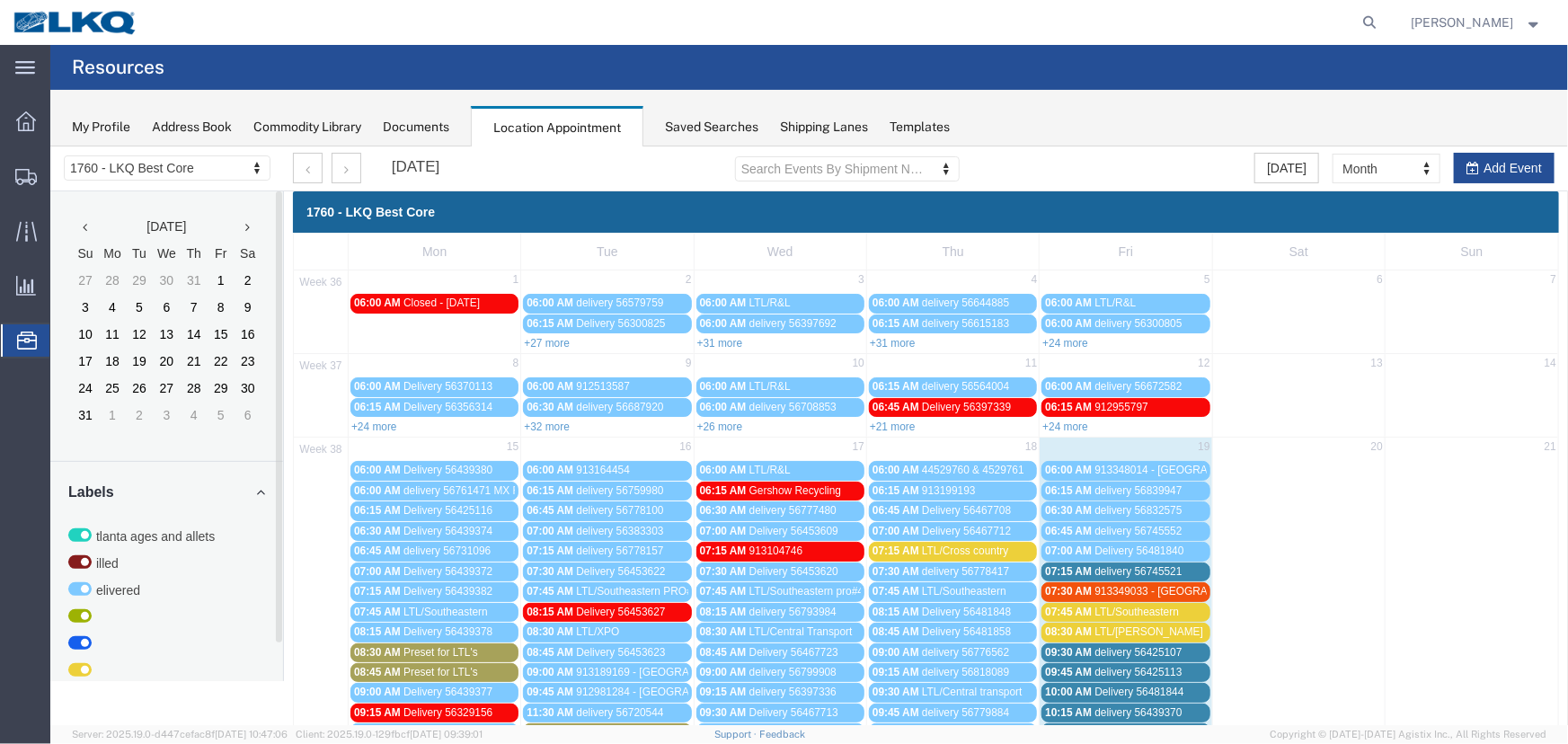
click at [1084, 565] on div "07:15 AM delivery 56745521" at bounding box center [1125, 571] width 161 height 14
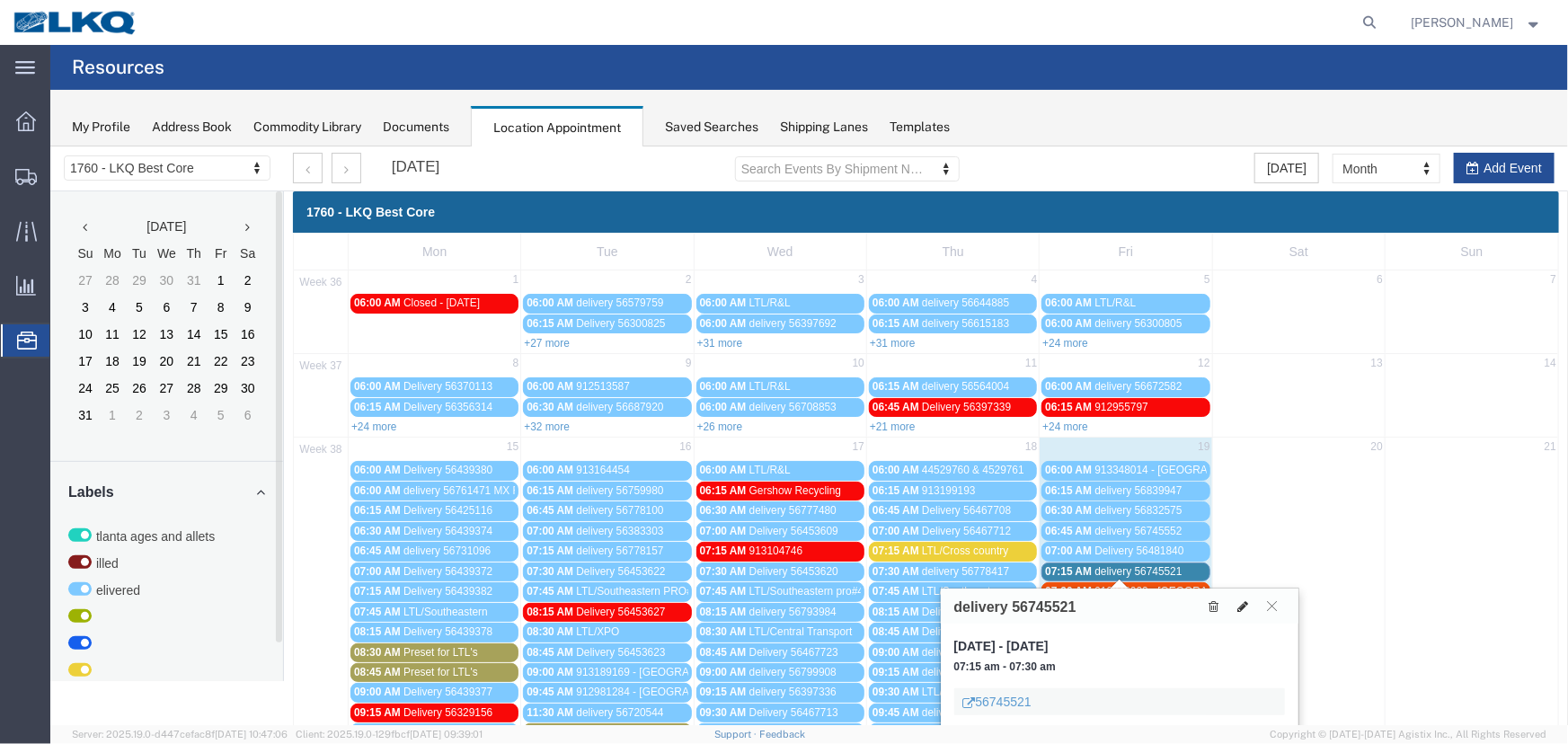
click at [1239, 603] on icon at bounding box center [1243, 606] width 11 height 13
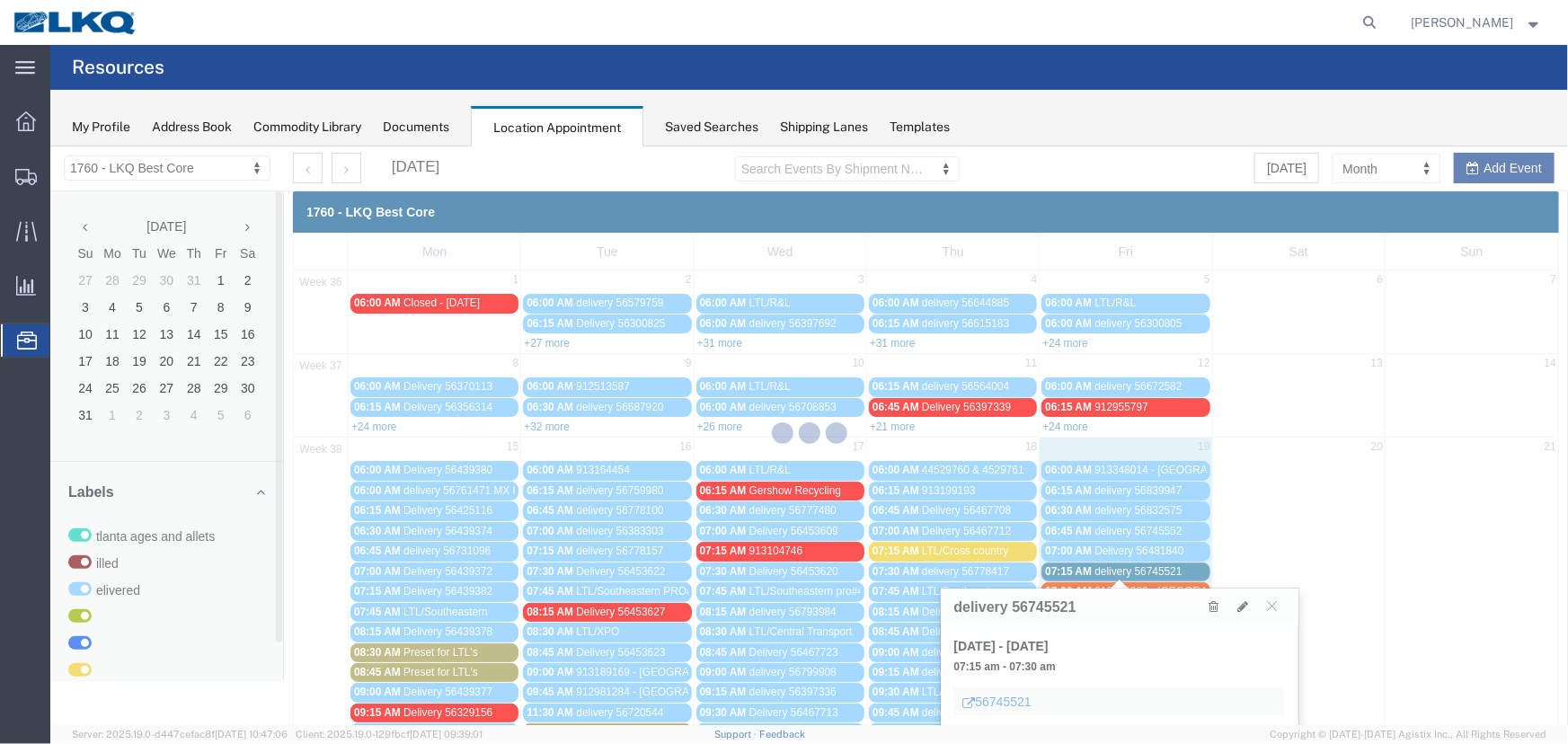
select select "100"
select select "1"
select select
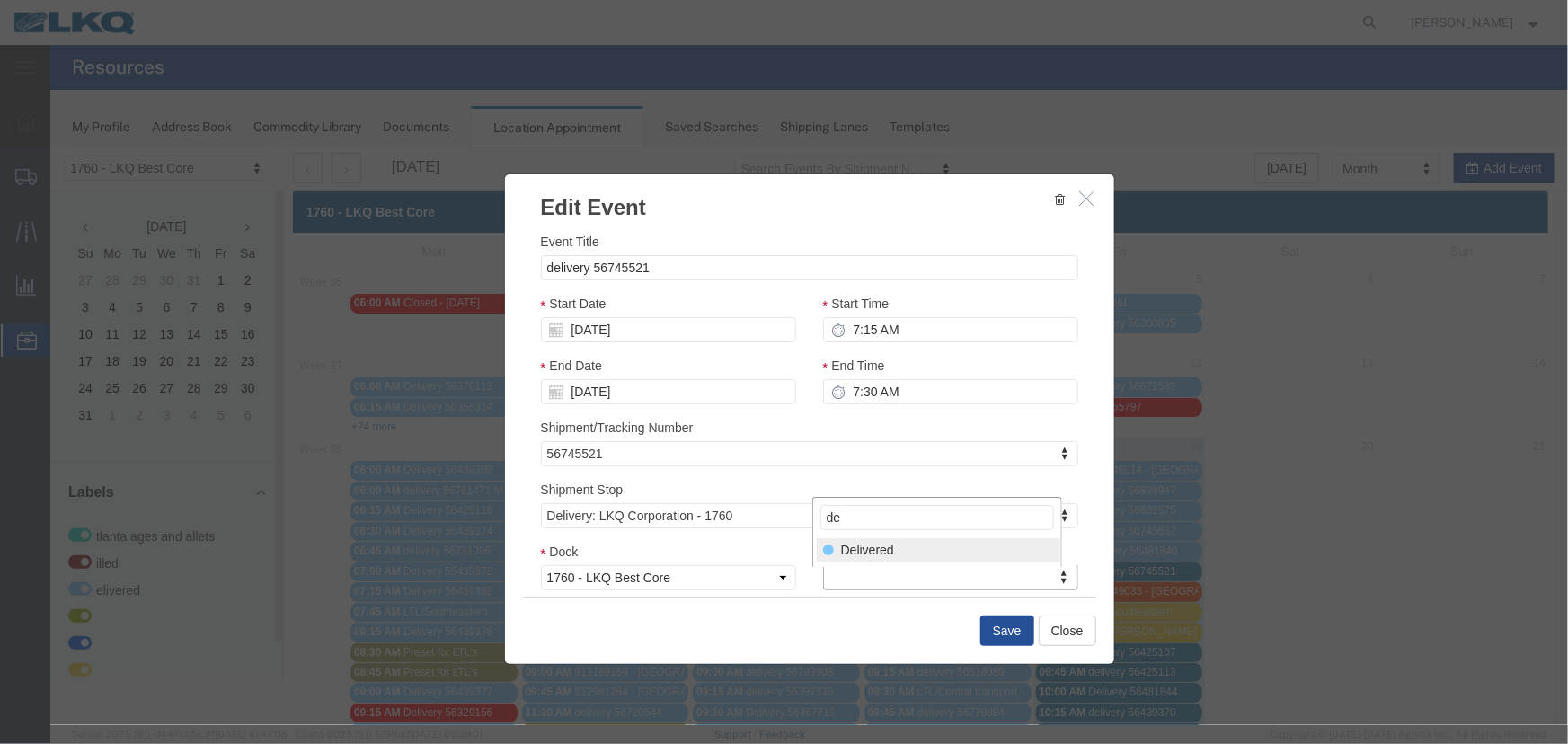
type input "de"
select select "40"
click at [1004, 624] on button "Save" at bounding box center [1006, 630] width 54 height 30
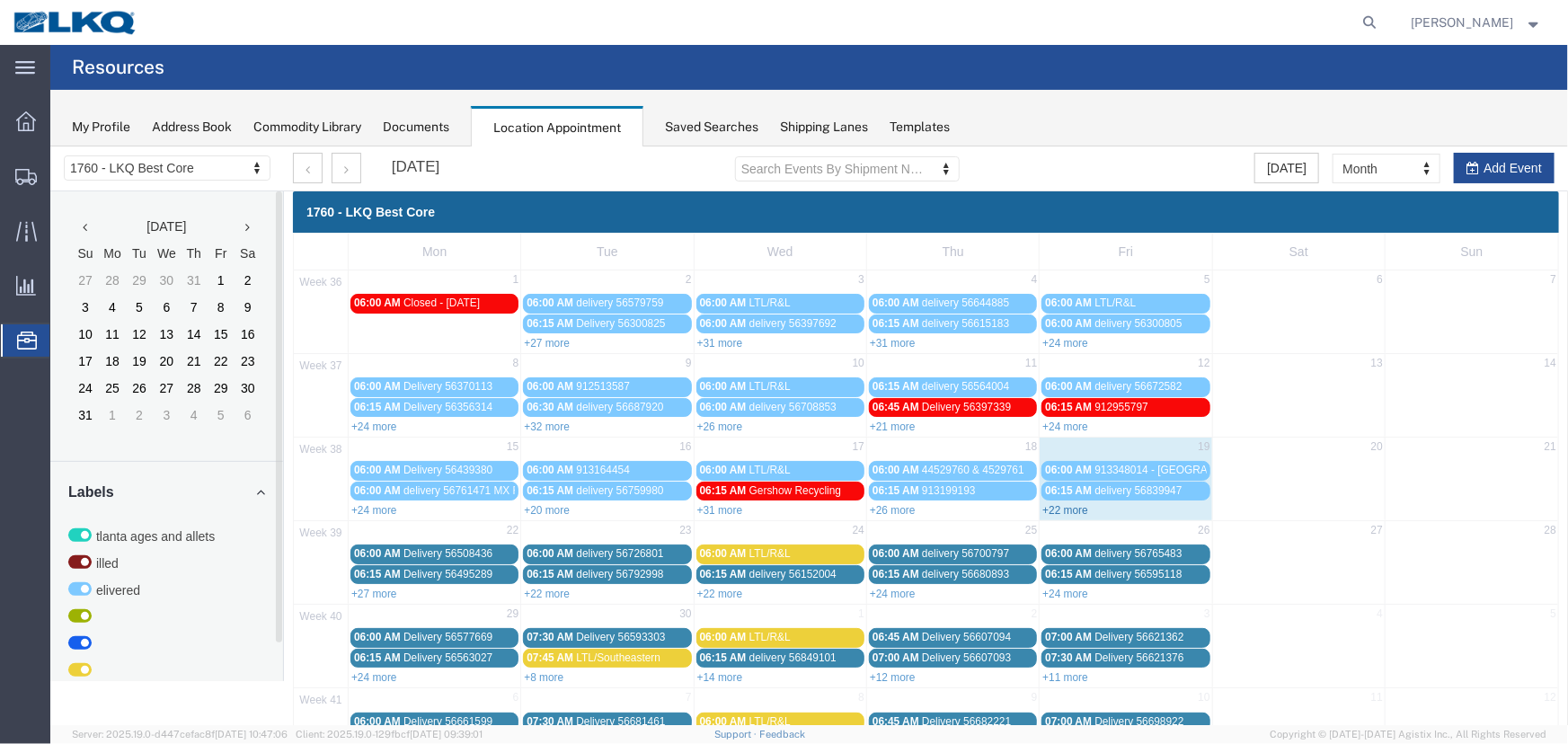
click at [1065, 503] on link "+22 more" at bounding box center [1065, 510] width 46 height 13
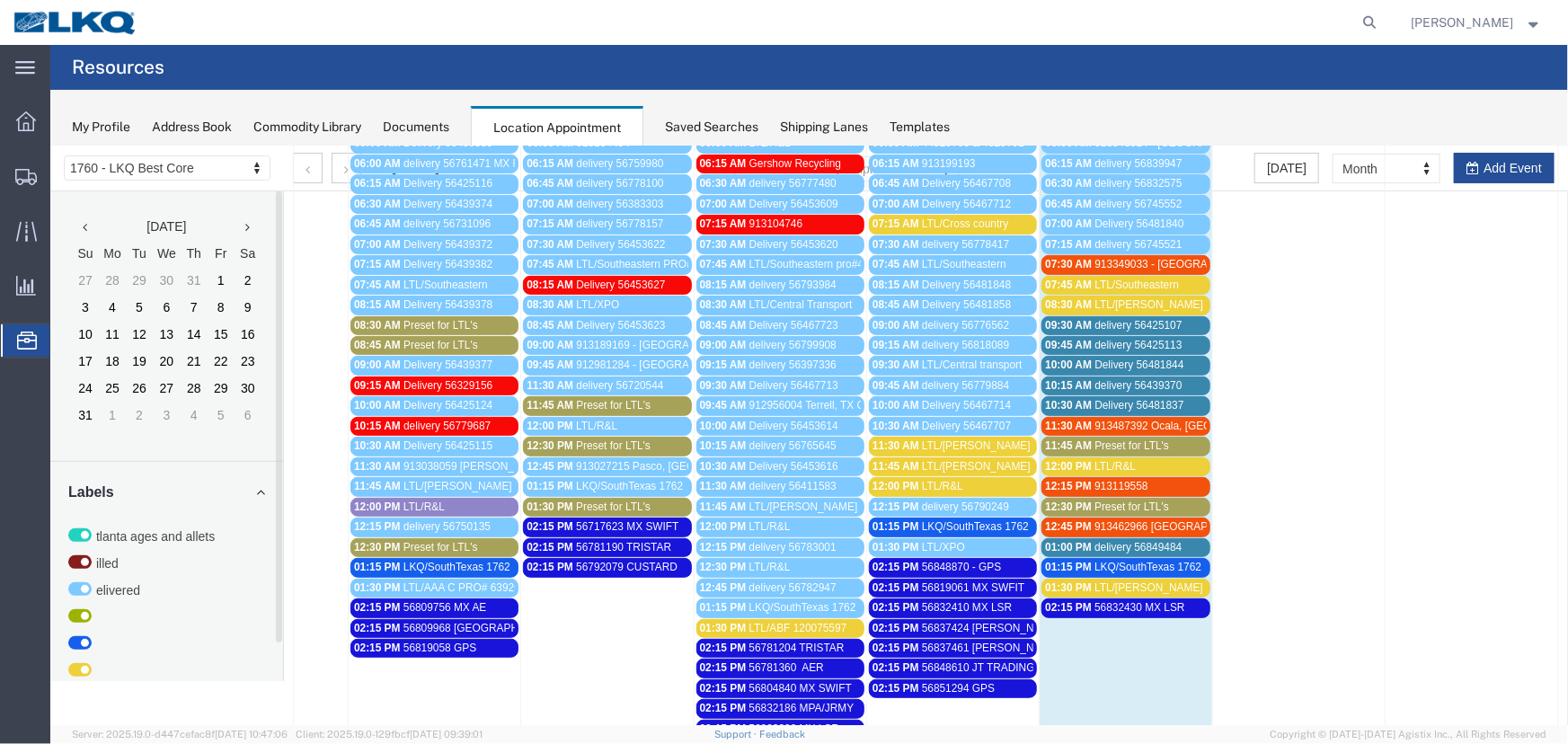
scroll to position [246, 0]
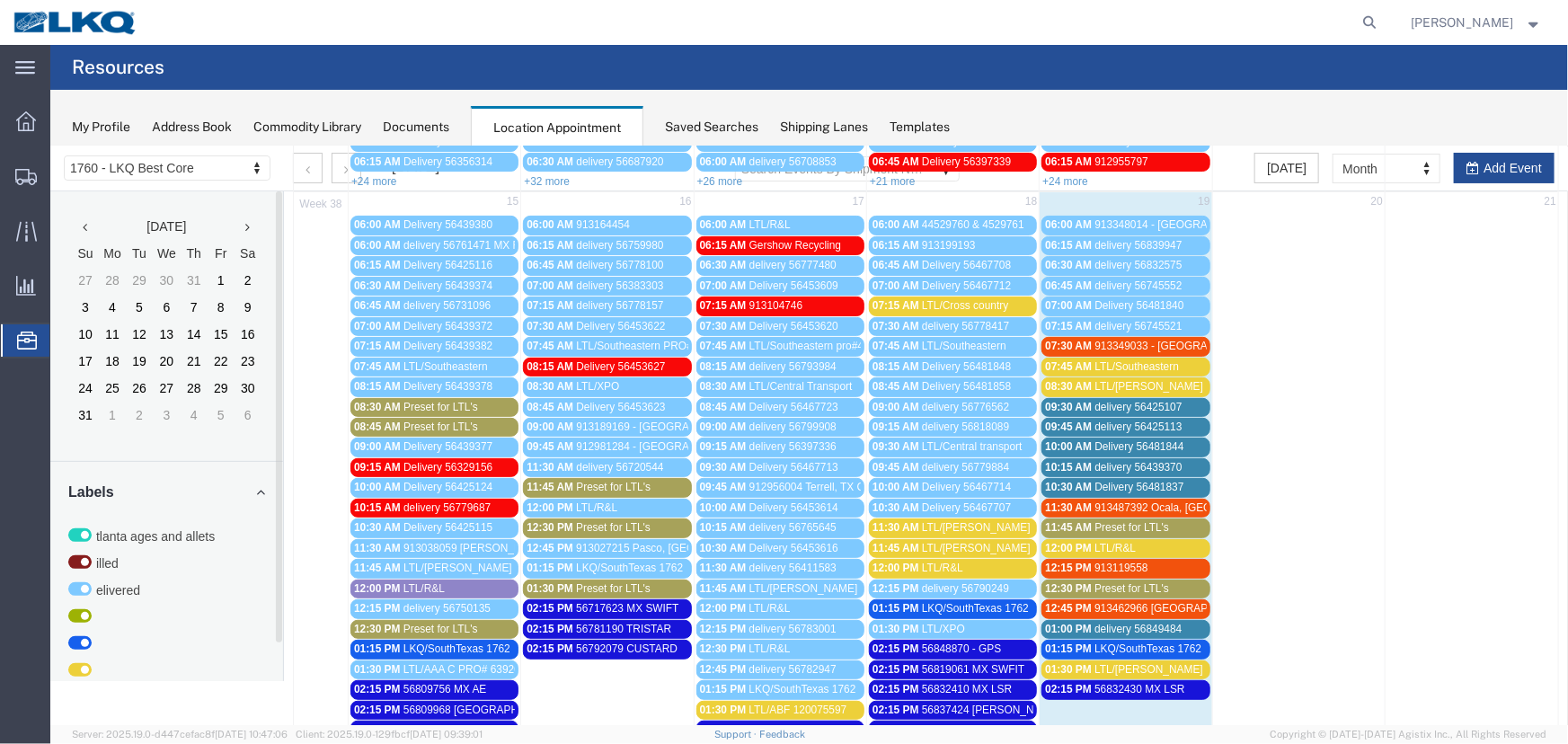
click at [1133, 521] on span "Preset for LTL's" at bounding box center [1131, 527] width 75 height 13
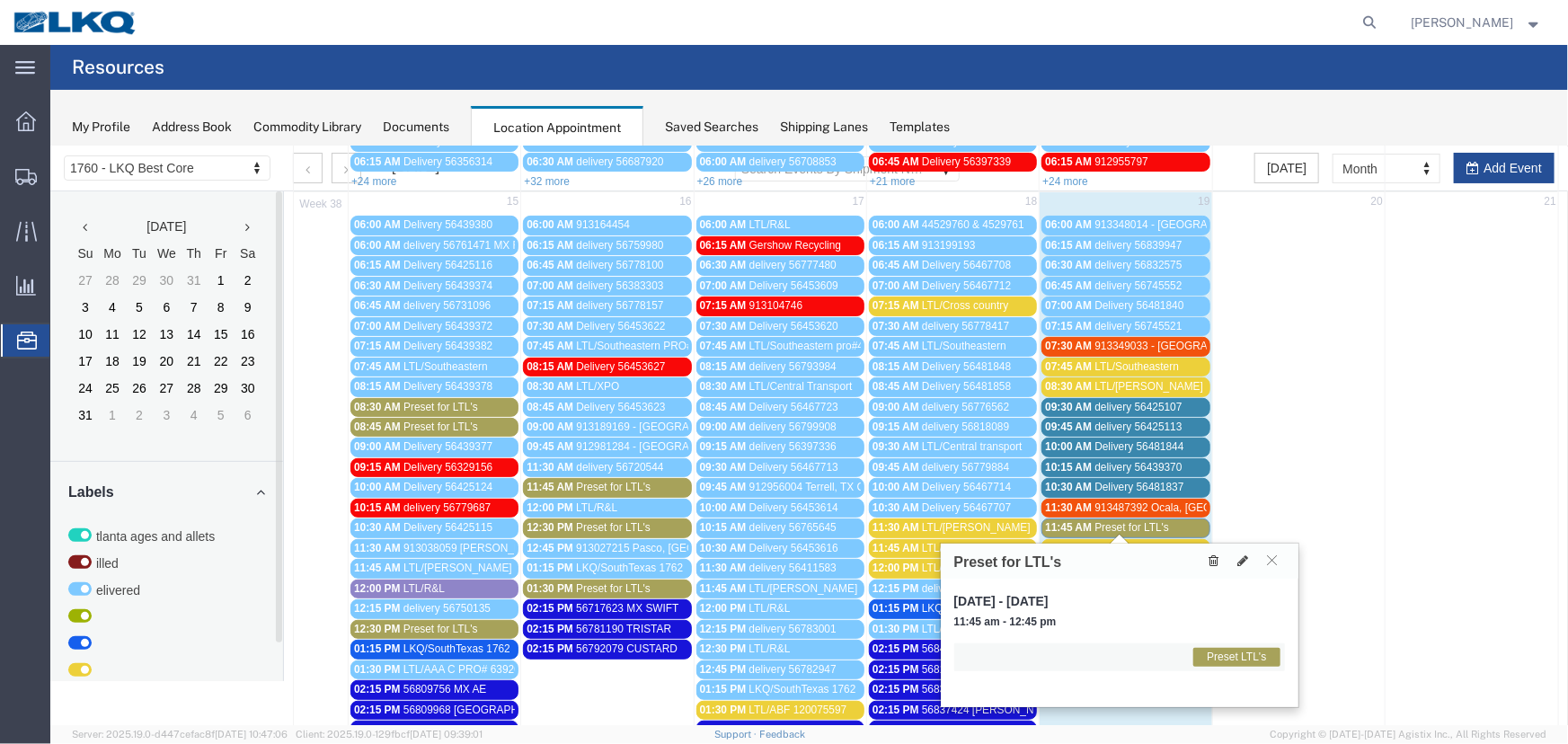
click at [1213, 558] on icon at bounding box center [1214, 560] width 10 height 13
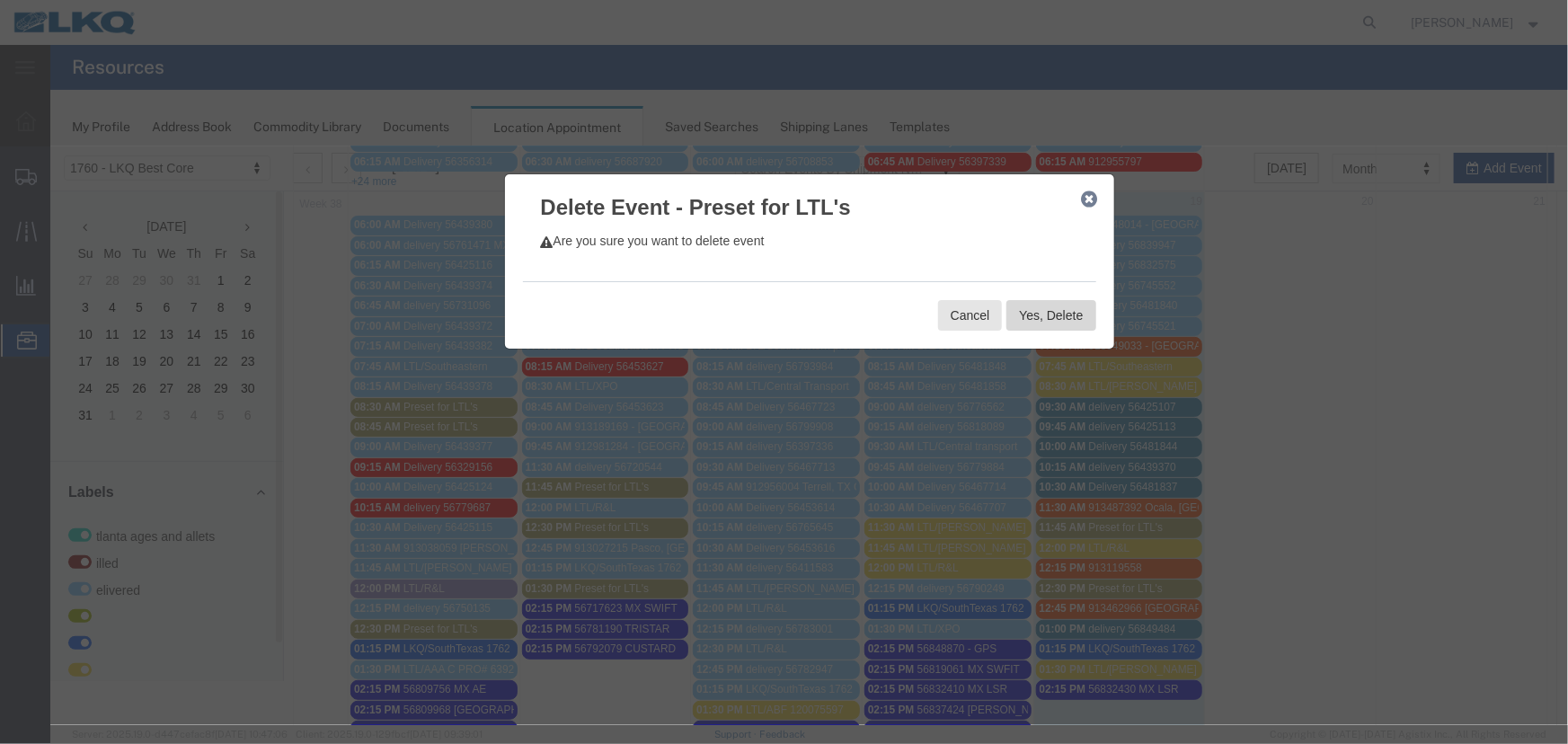
click at [1051, 318] on button "Yes, Delete" at bounding box center [1050, 314] width 89 height 30
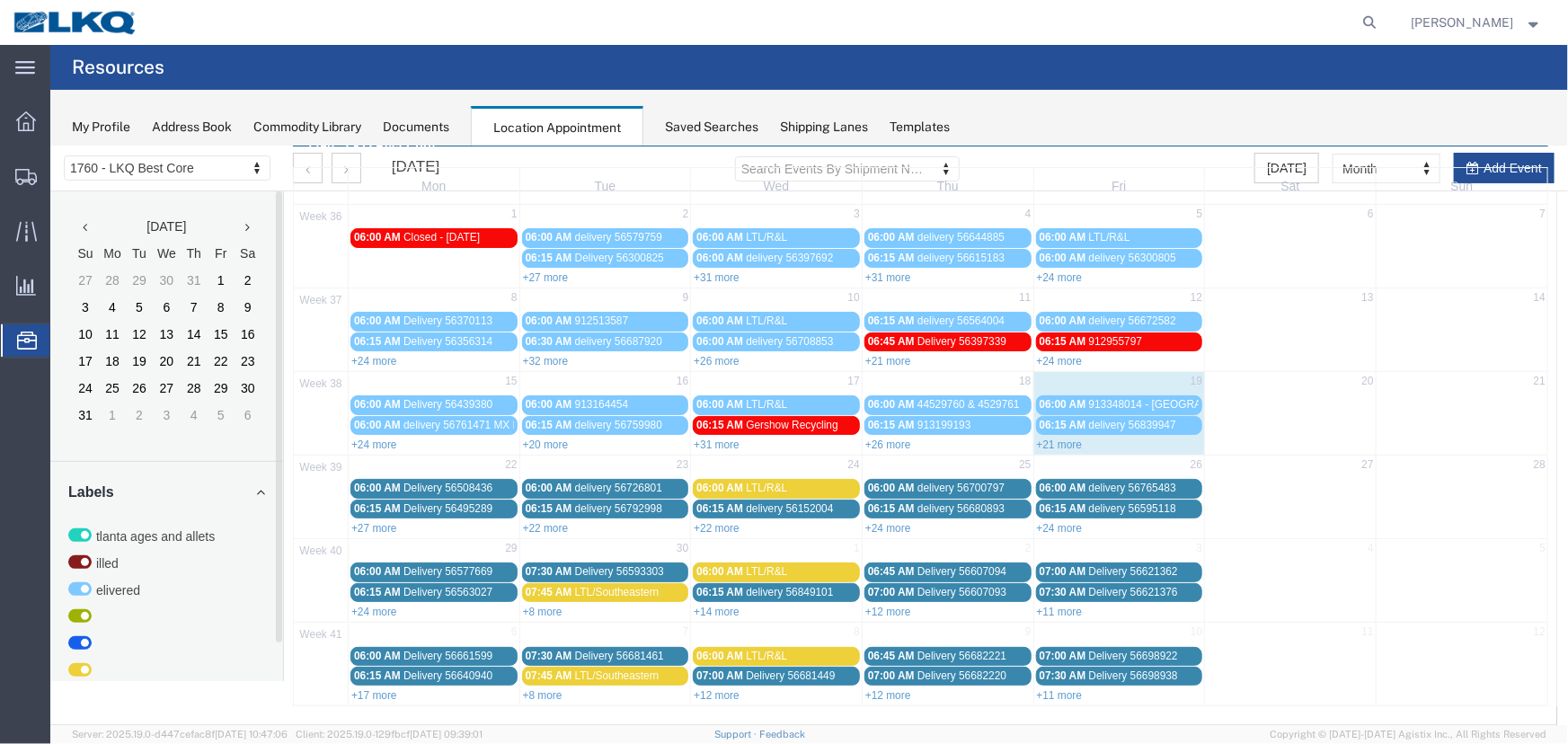
scroll to position [61, 0]
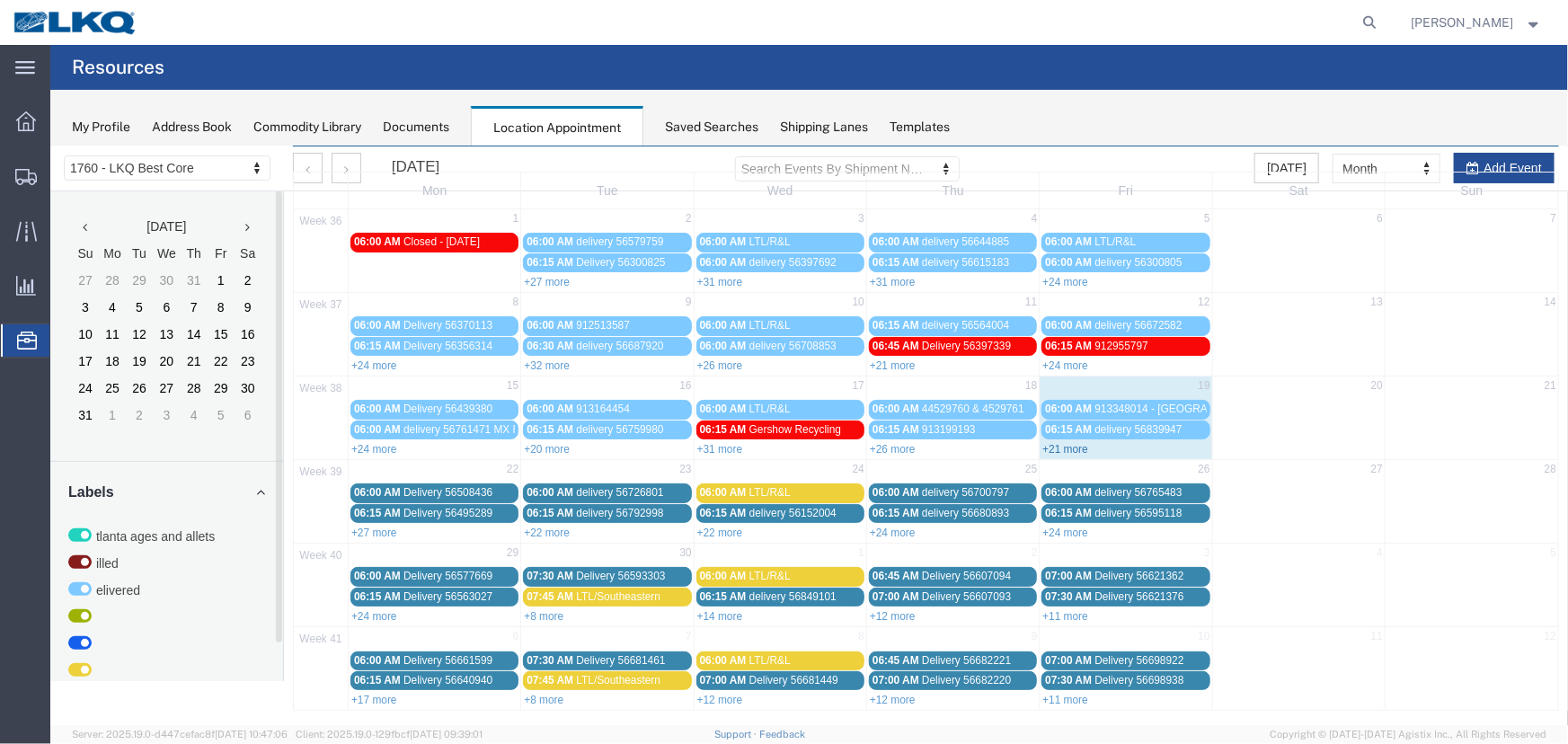
click at [1070, 445] on link "+21 more" at bounding box center [1065, 449] width 46 height 13
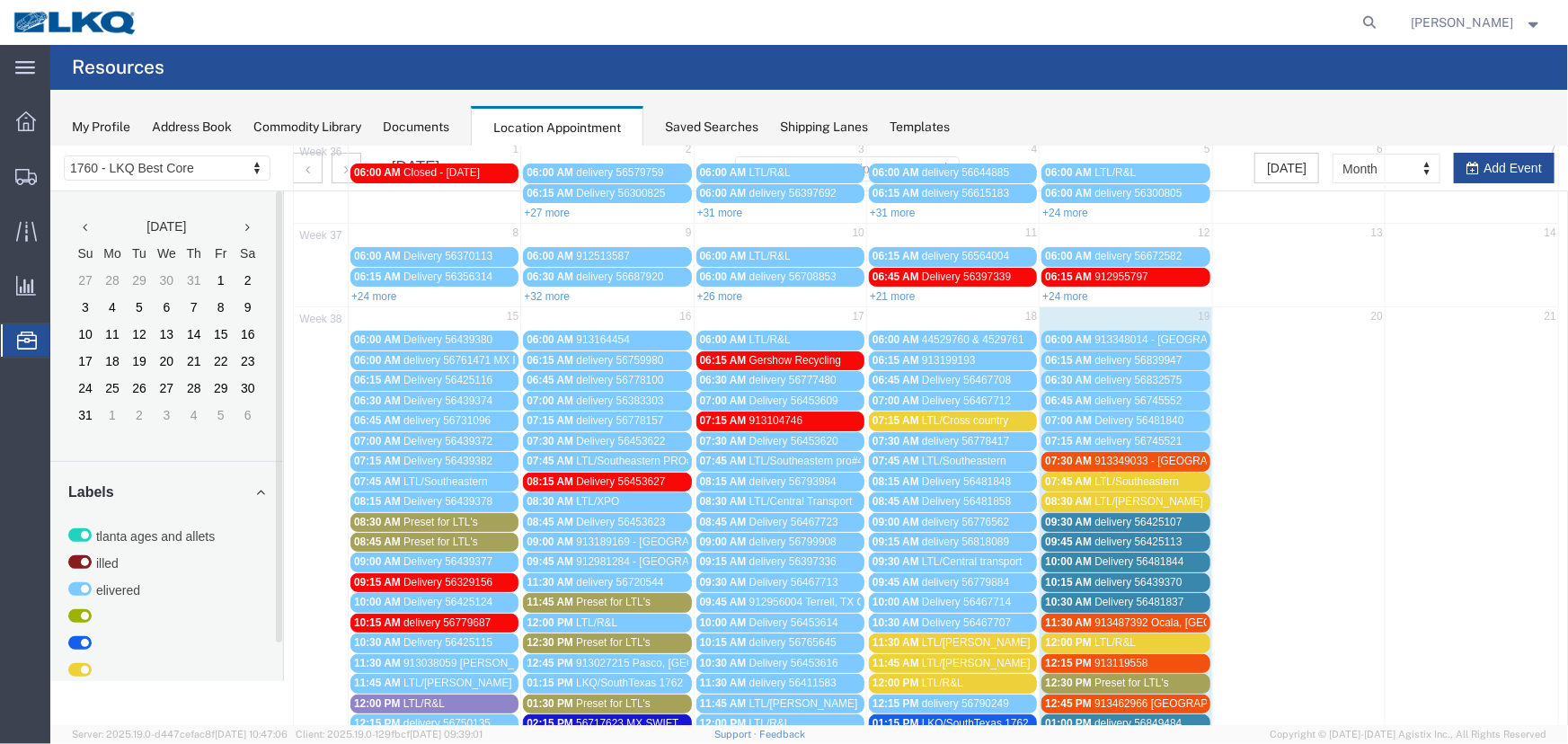
scroll to position [224, 0]
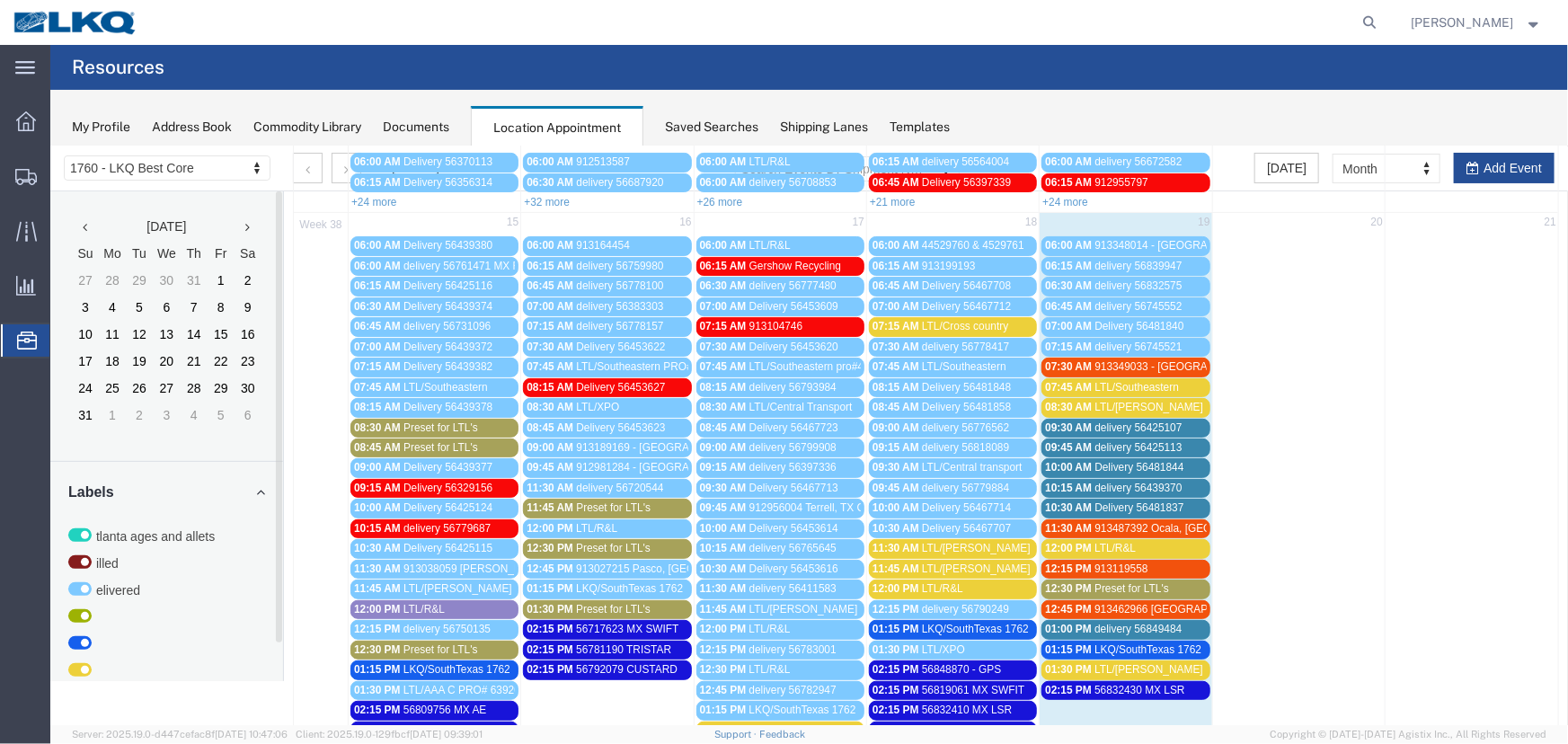
click at [1156, 583] on span "Preset for LTL's" at bounding box center [1131, 588] width 75 height 13
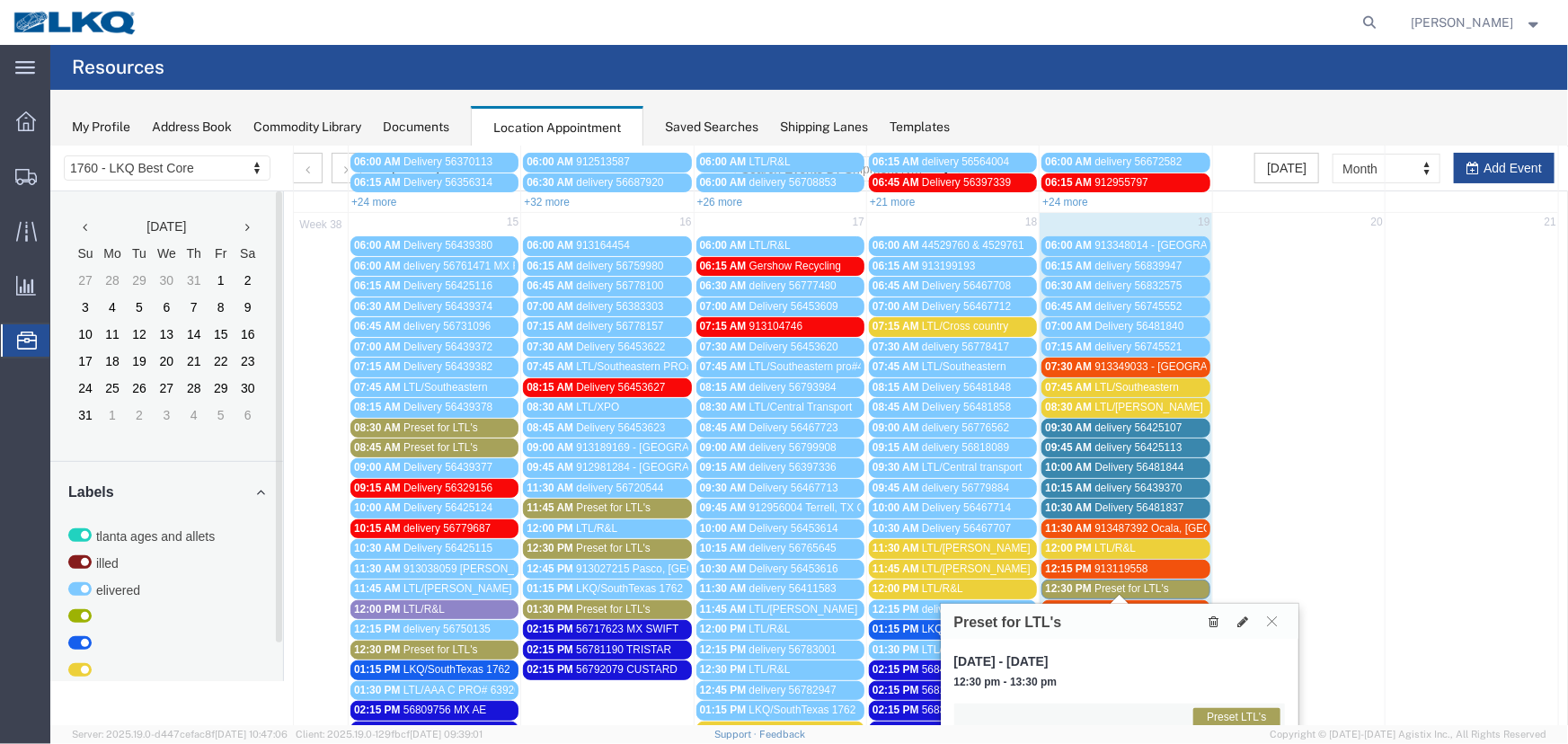
click at [1209, 620] on icon at bounding box center [1214, 621] width 10 height 13
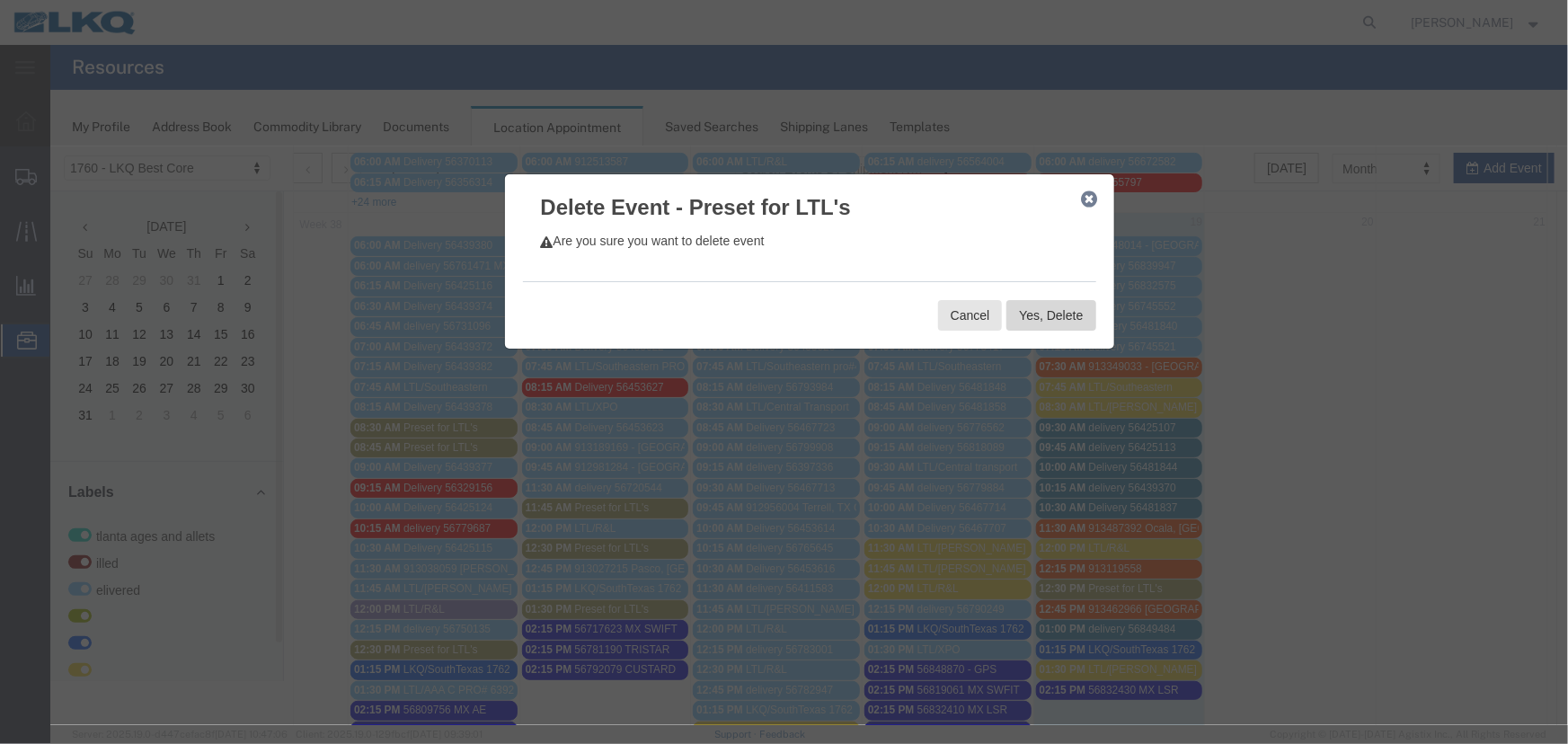
click at [1066, 320] on button "Yes, Delete" at bounding box center [1050, 314] width 89 height 30
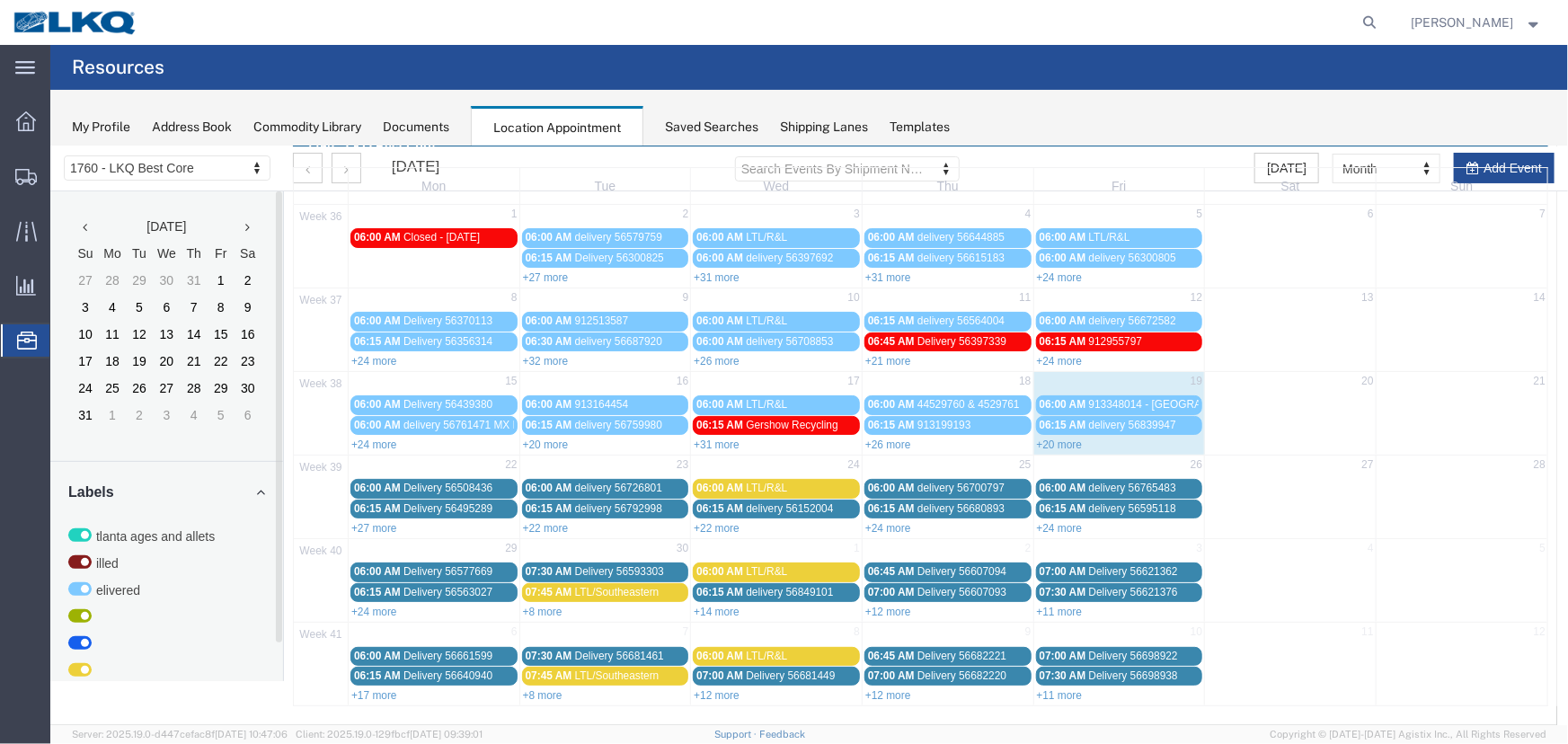
scroll to position [61, 0]
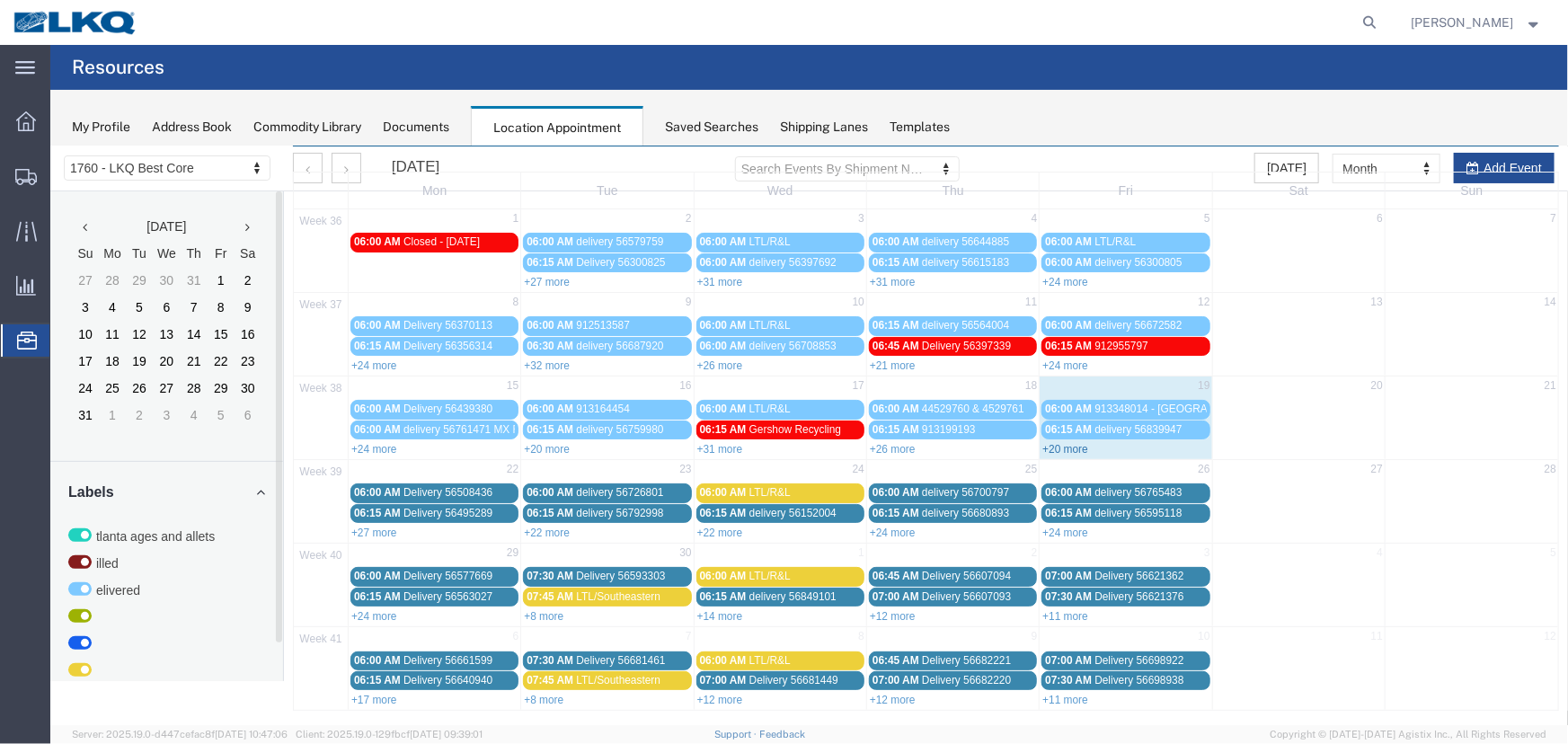
click at [1068, 448] on link "+20 more" at bounding box center [1065, 449] width 46 height 13
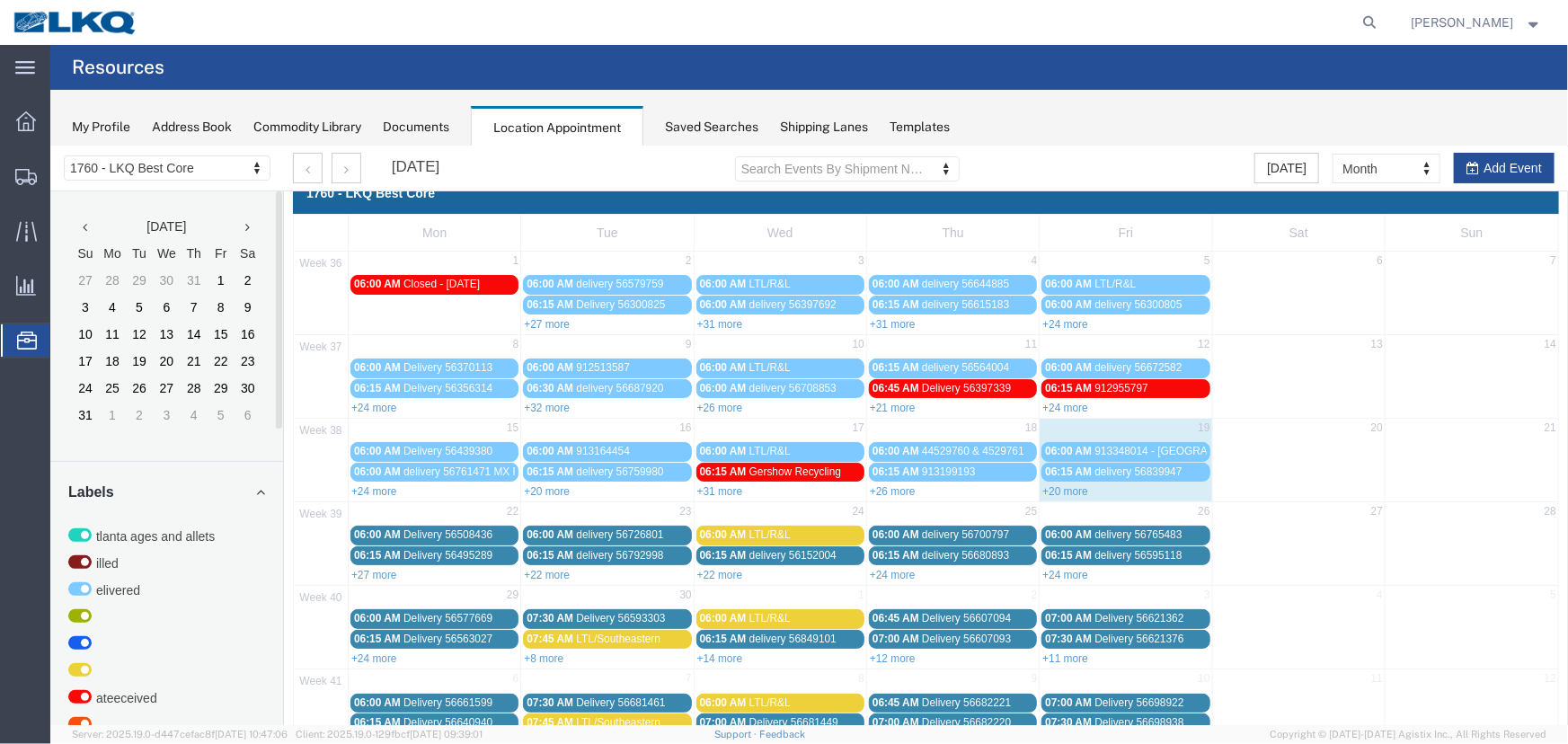
scroll to position [0, 0]
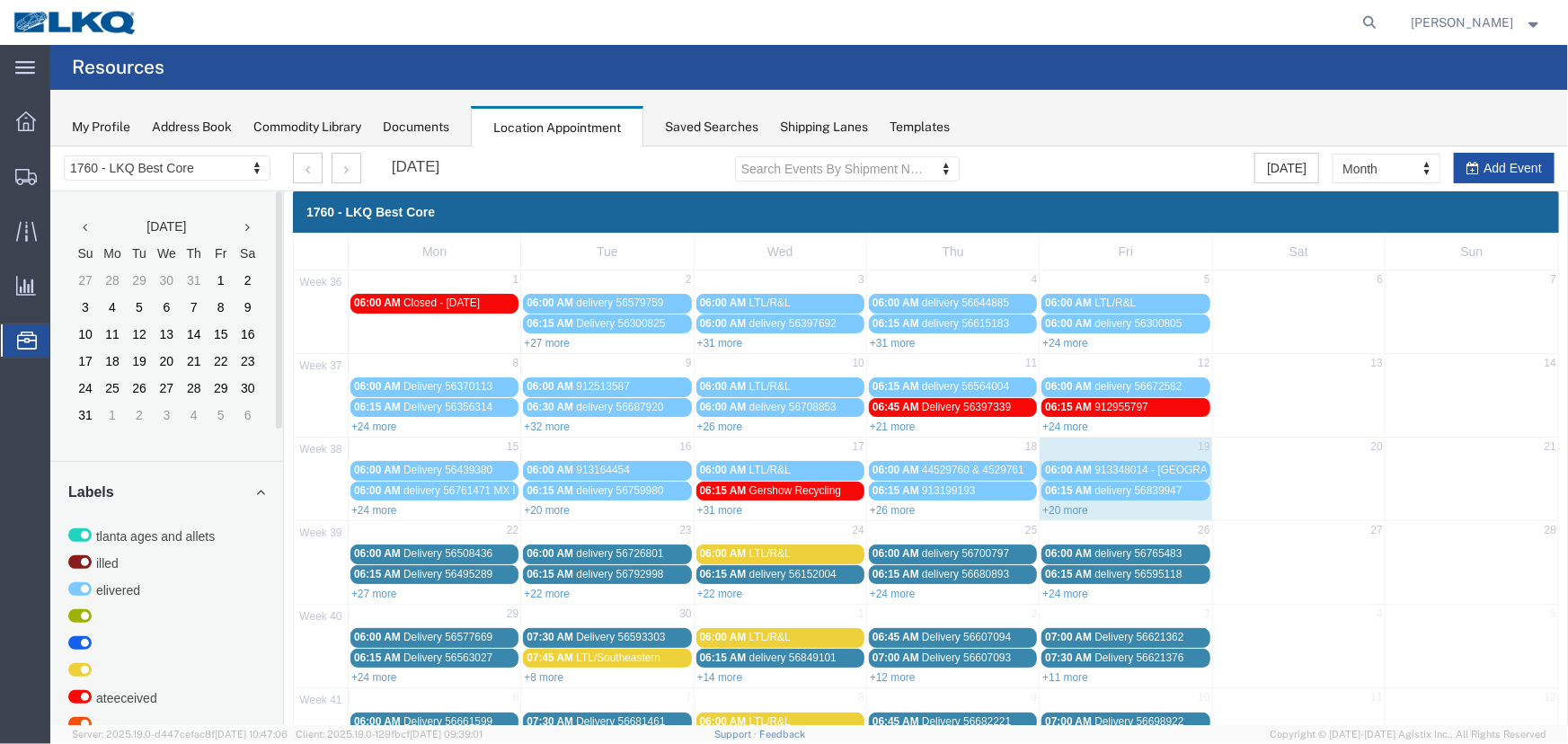
click at [1466, 168] on icon "button" at bounding box center [1472, 167] width 13 height 13
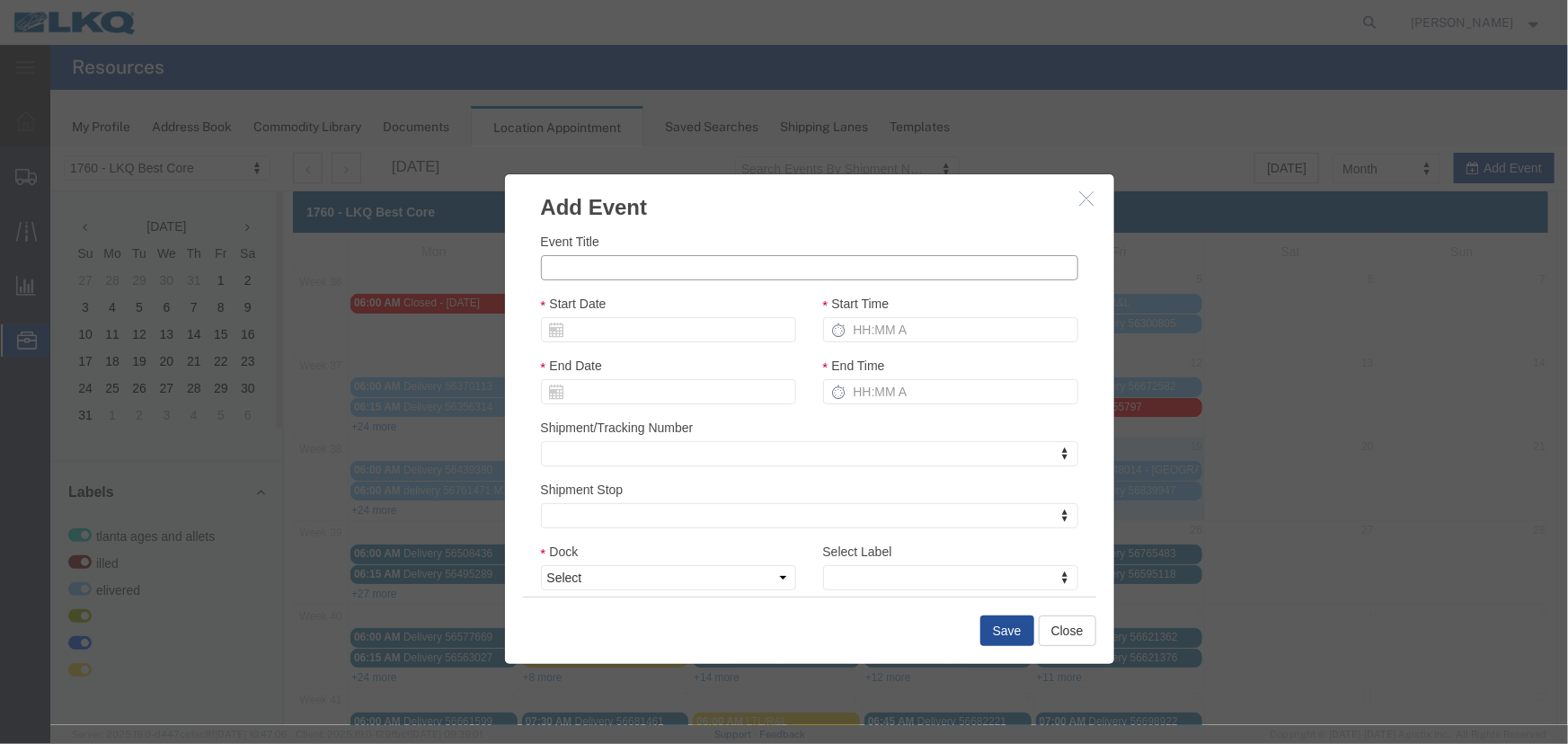
click at [639, 269] on input "Event Title" at bounding box center [808, 267] width 537 height 25
paste input "56876270"
type input "56876270 - BBB"
click at [733, 330] on input "Start Date" at bounding box center [667, 329] width 256 height 25
click at [583, 495] on td "22" at bounding box center [580, 495] width 27 height 27
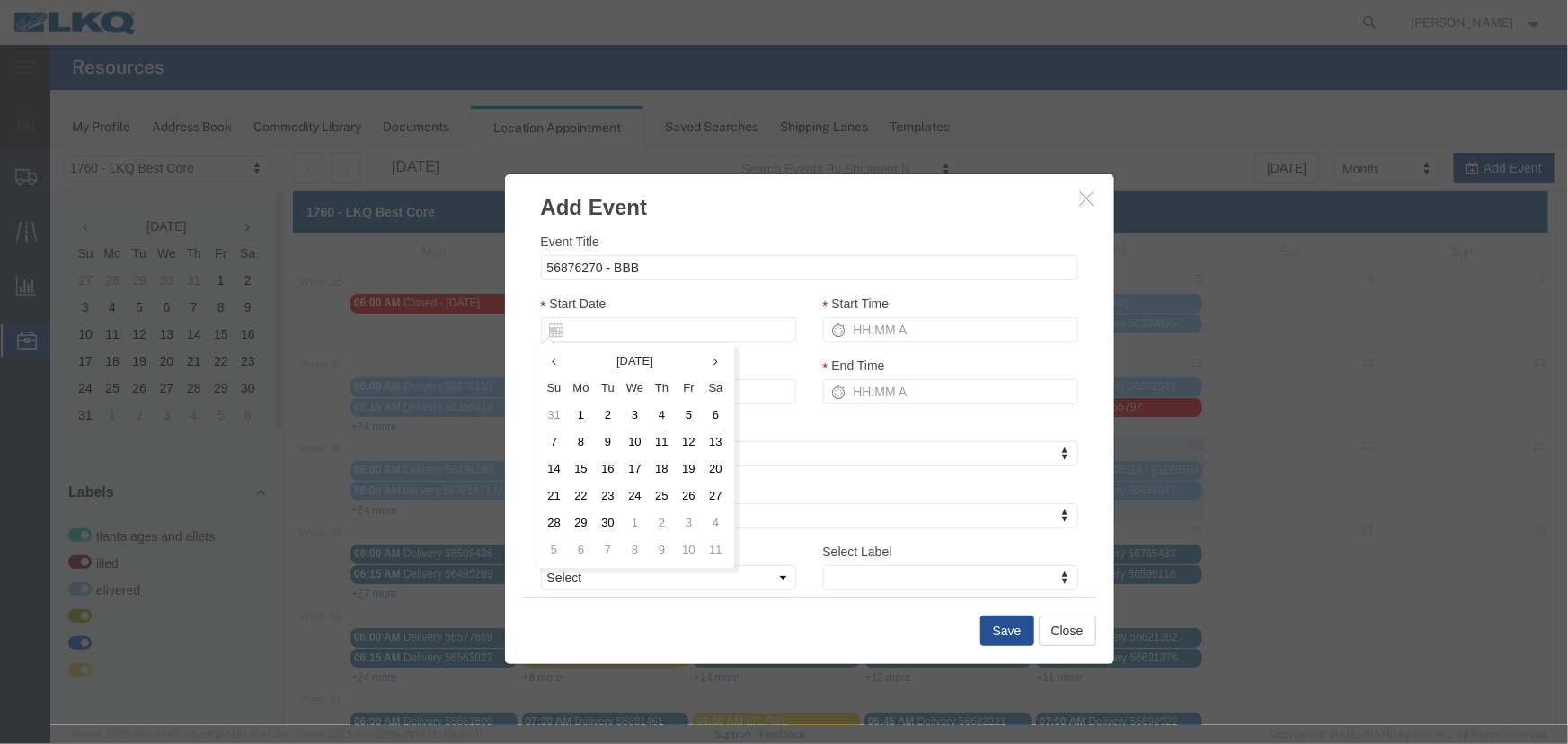
type input "[DATE]"
click at [872, 326] on input "Start Time" at bounding box center [950, 329] width 256 height 25
click at [654, 579] on select "Select 1760 - LKQ Best Core 1760 - Outbound Loads" at bounding box center [667, 577] width 256 height 25
type input "2:15 PM"
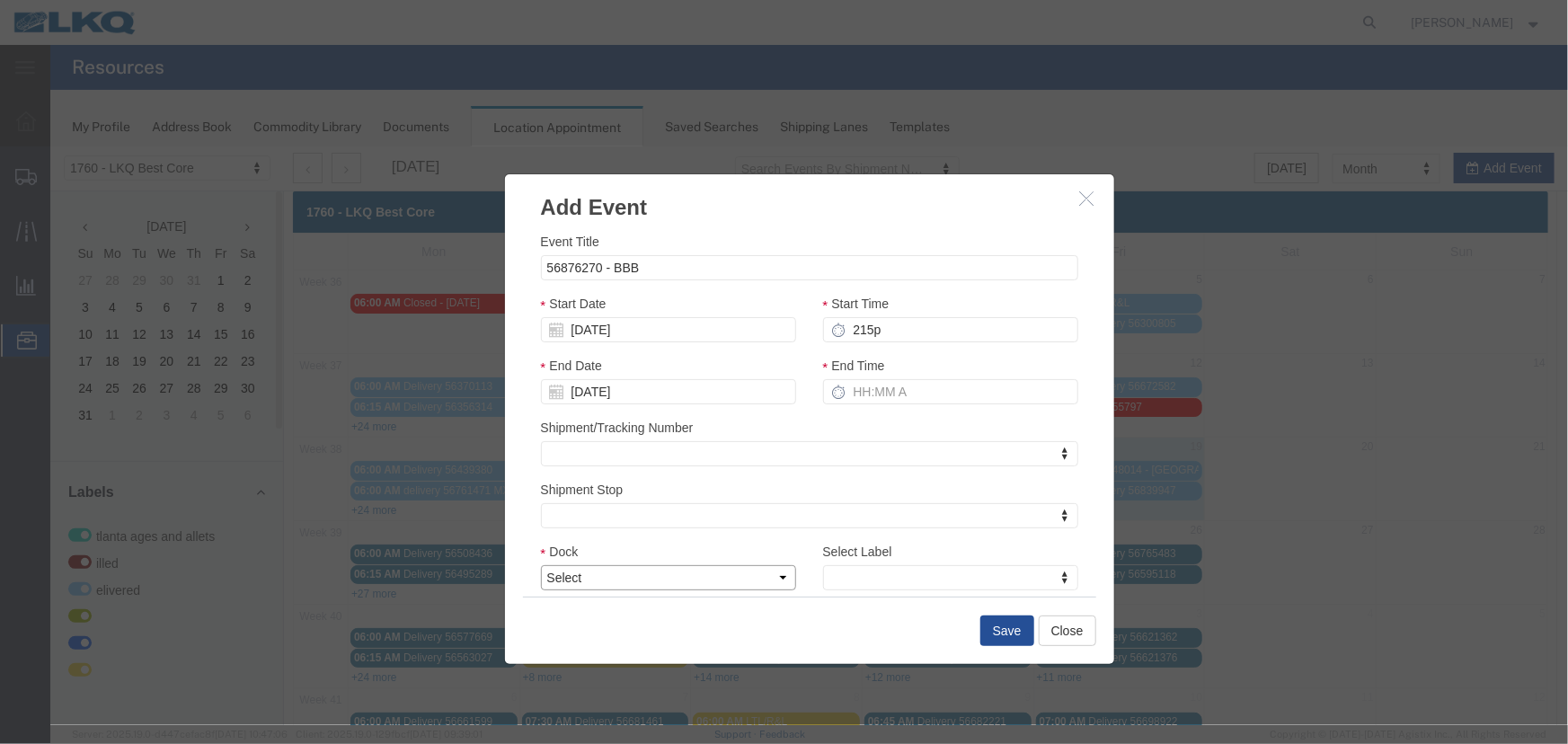
type input "3:15 PM"
select select "1"
click at [540, 565] on select "Select 1760 - LKQ Best Core 1760 - Outbound Loads" at bounding box center [667, 577] width 256 height 25
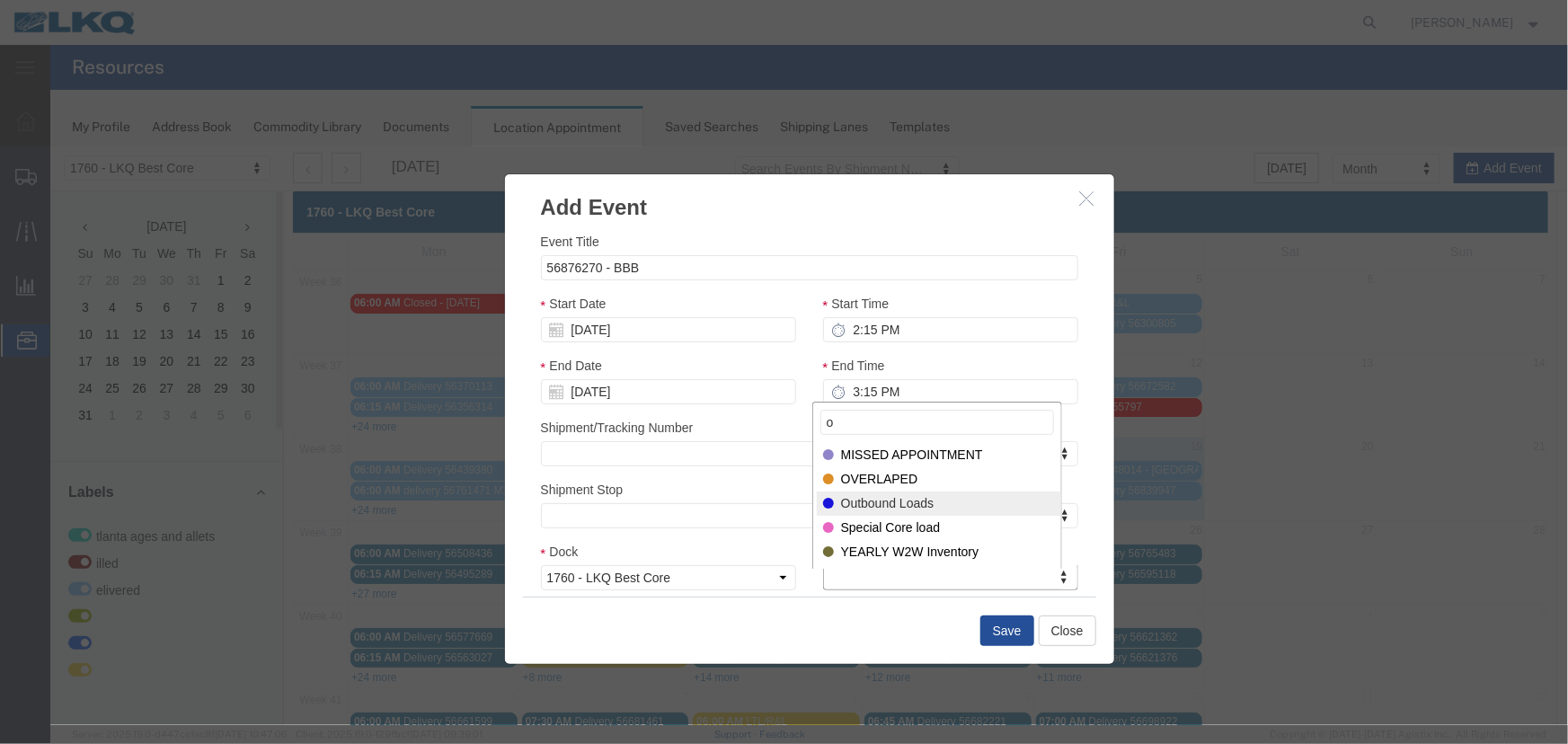
type input "o"
select select "80"
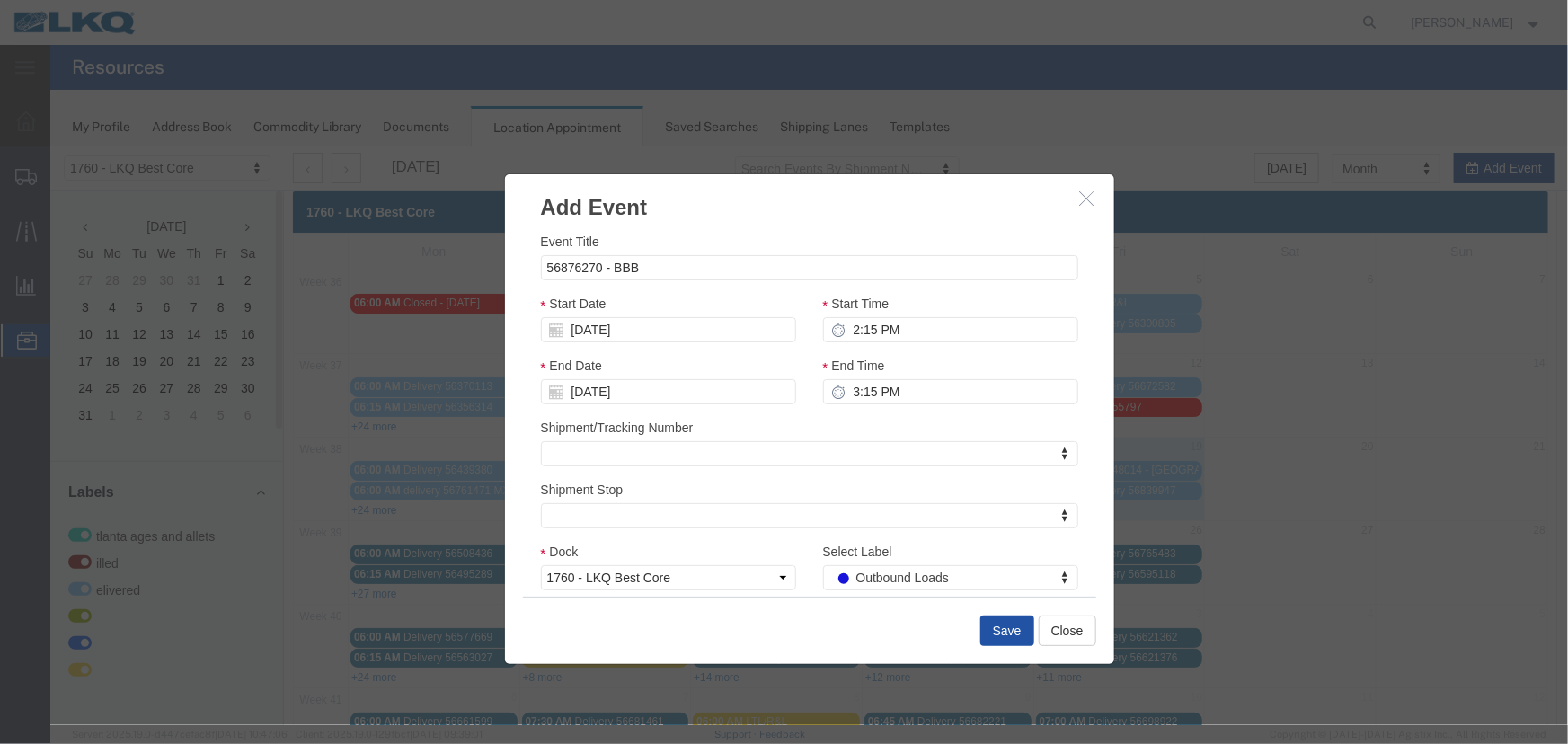
click at [1005, 629] on button "Save" at bounding box center [1006, 630] width 54 height 30
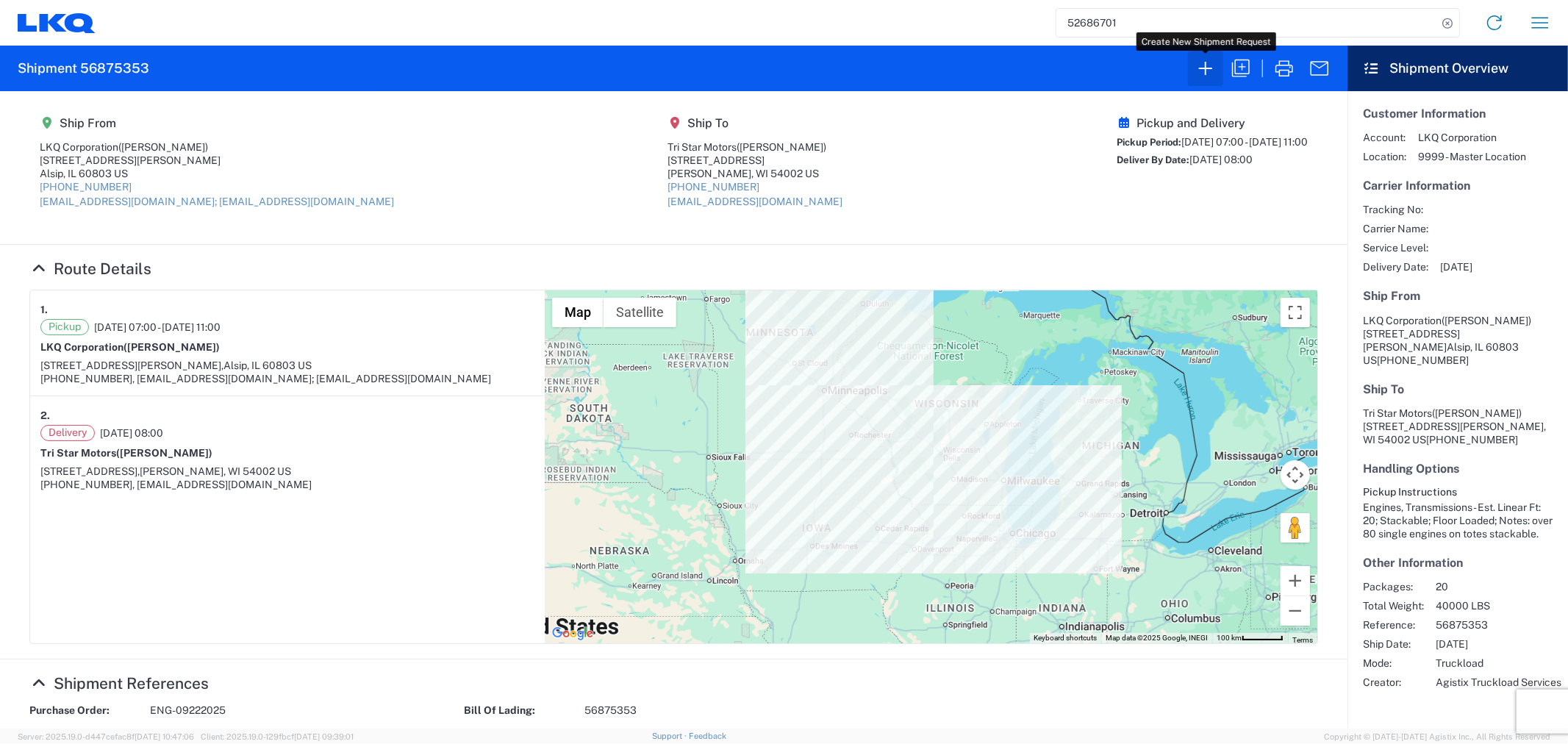
click at [1209, 70] on icon "button" at bounding box center [1205, 68] width 23 height 23
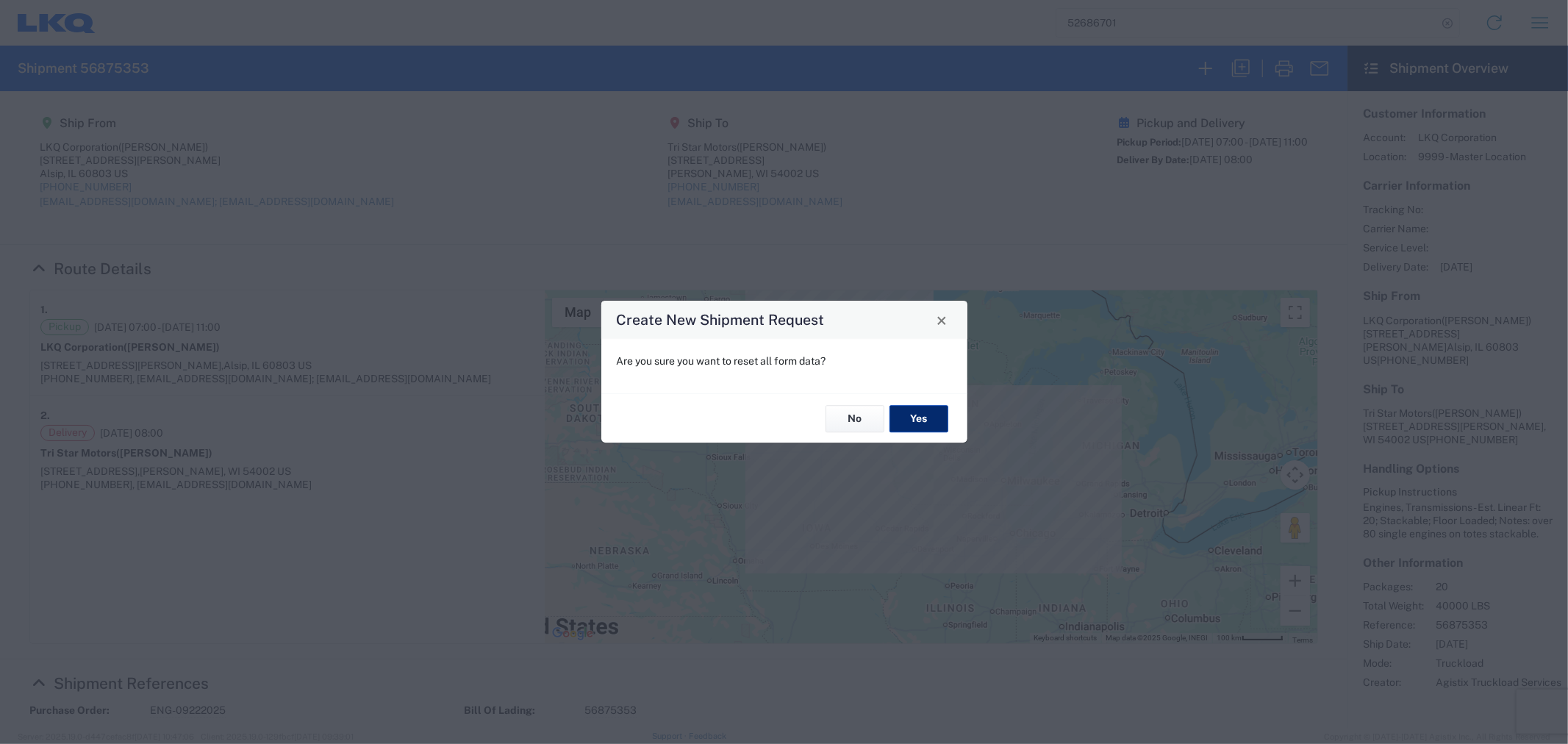
click at [919, 428] on button "Yes" at bounding box center [919, 419] width 59 height 27
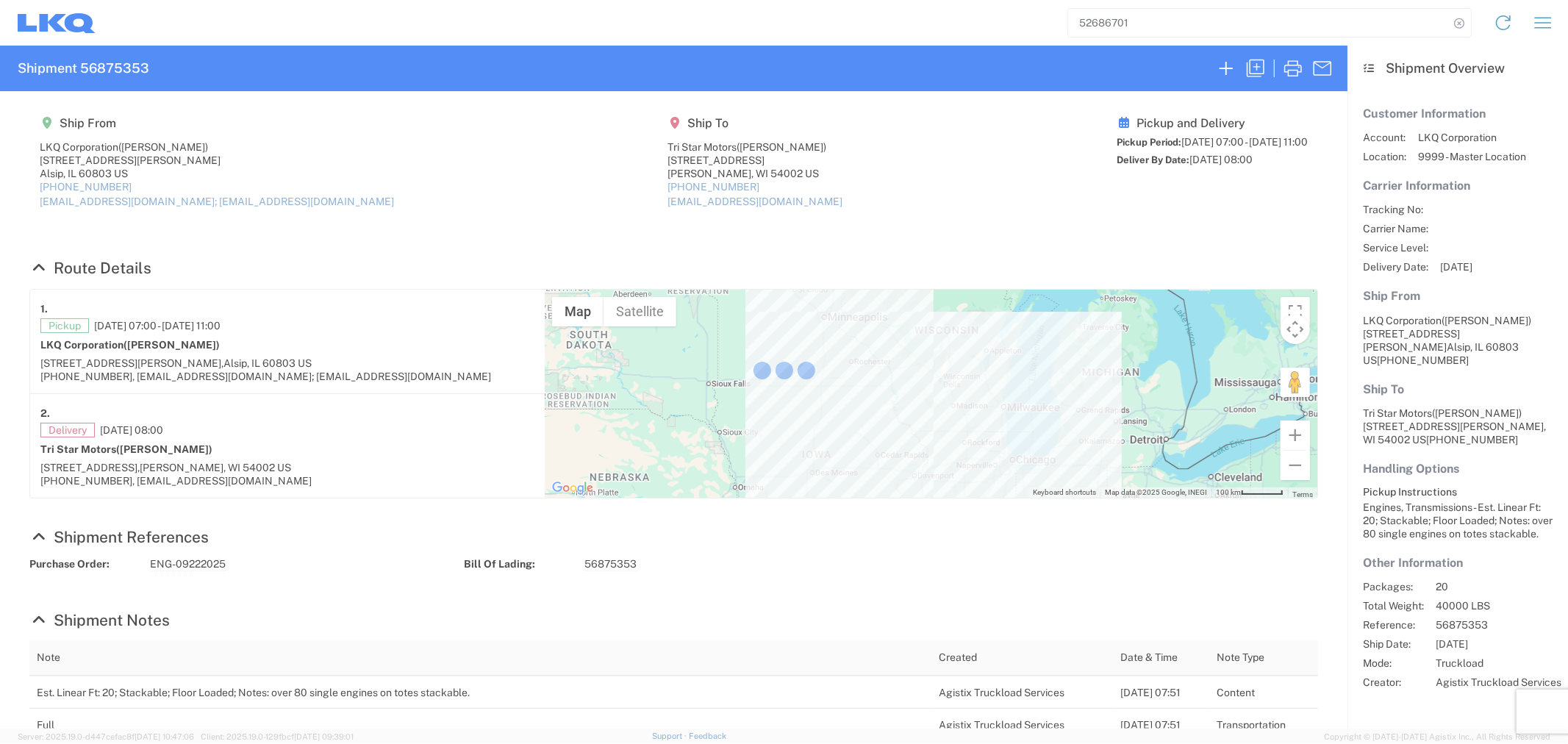
click at [919, 428] on div at bounding box center [784, 372] width 1568 height 744
select select "FULL"
select select "US"
select select "LBS"
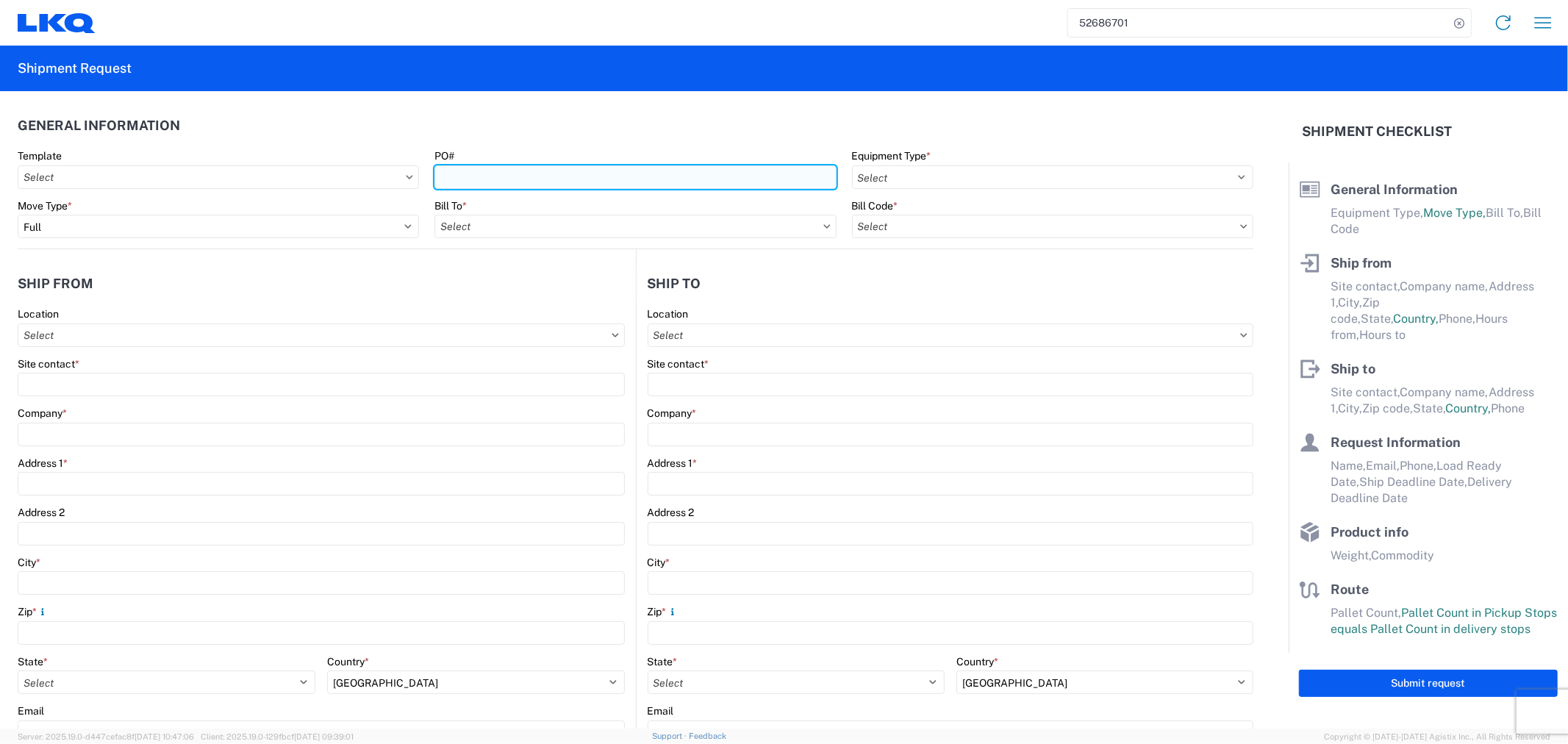
click at [509, 180] on input "PO#" at bounding box center [636, 177] width 402 height 23
type input "SPM-L69785"
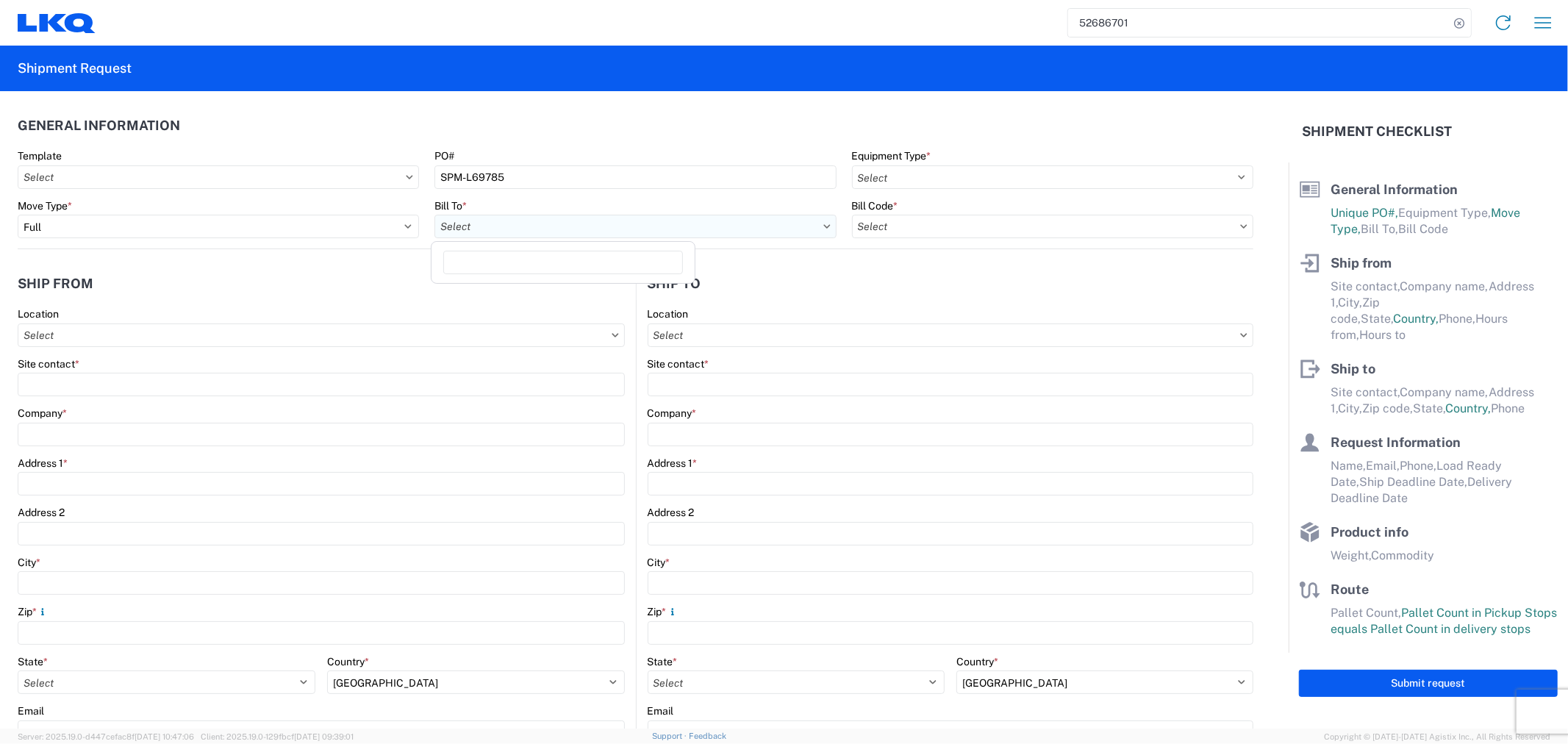
click at [507, 223] on input "text" at bounding box center [636, 226] width 402 height 23
type input "1760"
click at [501, 290] on div "1760 - LKQ Best Core" at bounding box center [563, 291] width 257 height 23
type input "1760 - LKQ Best Core"
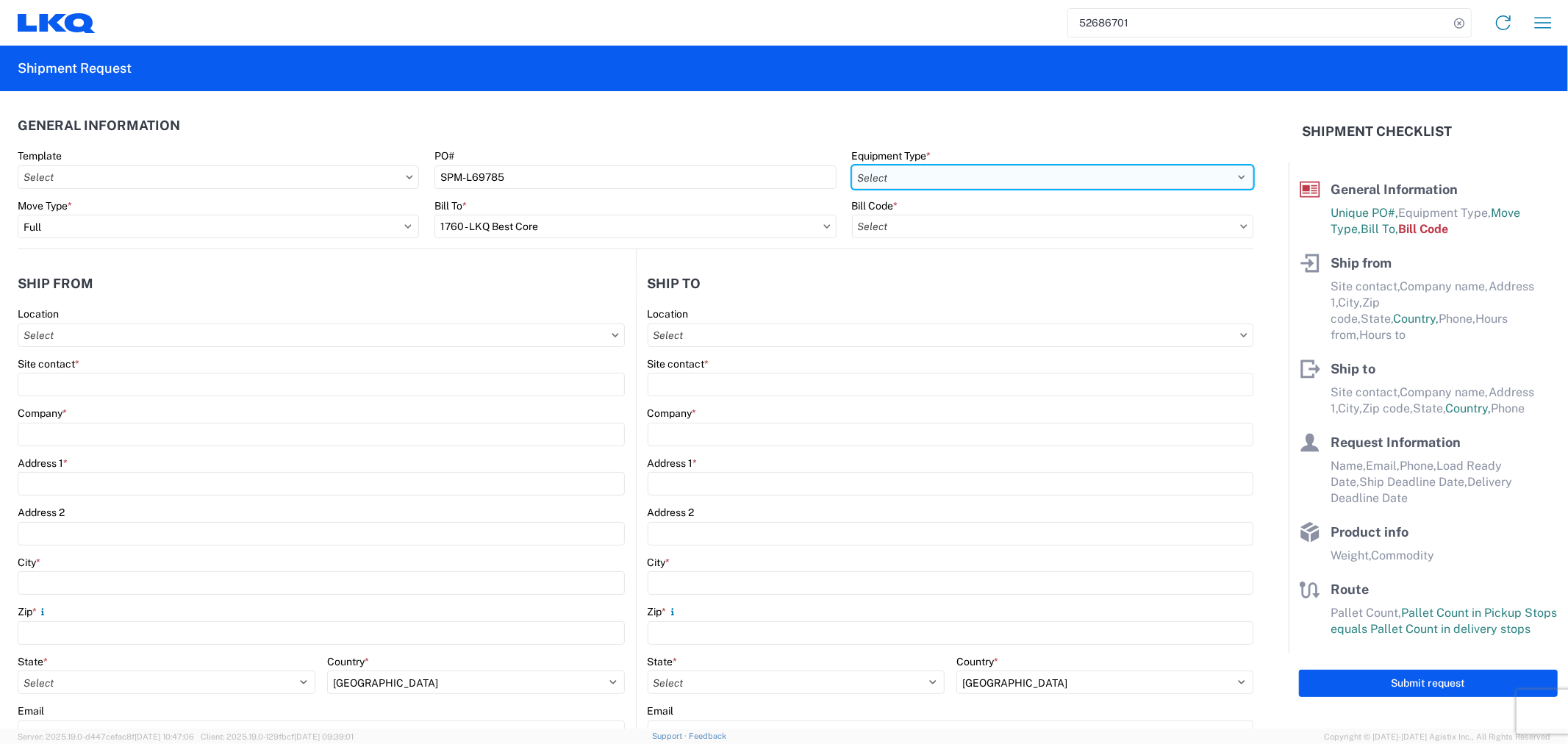
click at [927, 183] on select "Select 53’ Dry Van Flatbed Dropdeck (van) Lowboy (flatbed) Rail" at bounding box center [1053, 177] width 402 height 23
select select "STDV"
click at [852, 165] on select "Select 53’ Dry Van Flatbed Dropdeck (van) Lowboy (flatbed) Rail" at bounding box center [1053, 177] width 402 height 23
click at [910, 226] on input "text" at bounding box center [1053, 226] width 402 height 23
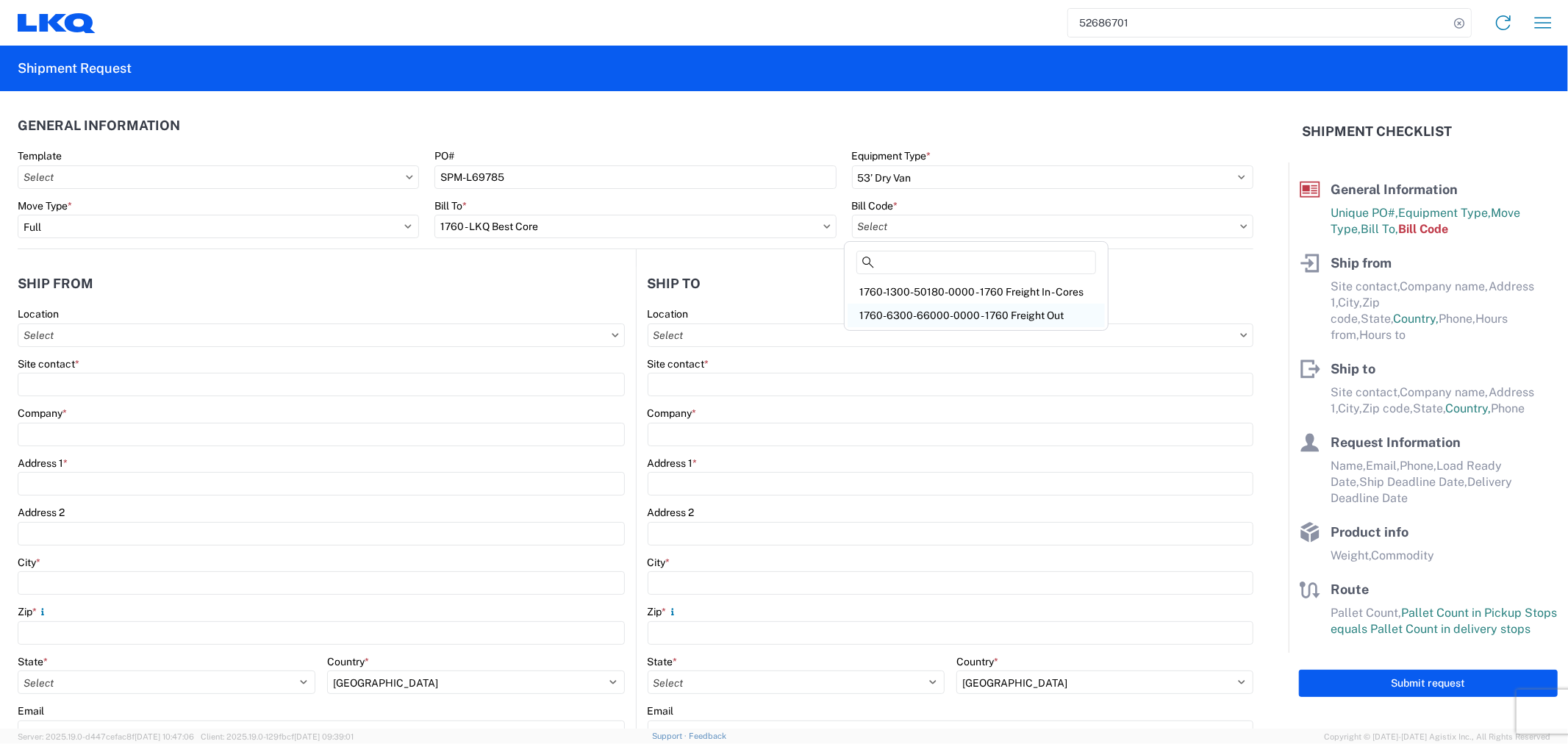
click at [923, 313] on div "1760-6300-66000-0000 - 1760 Freight Out" at bounding box center [976, 315] width 257 height 23
type input "1760-6300-66000-0000 - 1760 Freight Out"
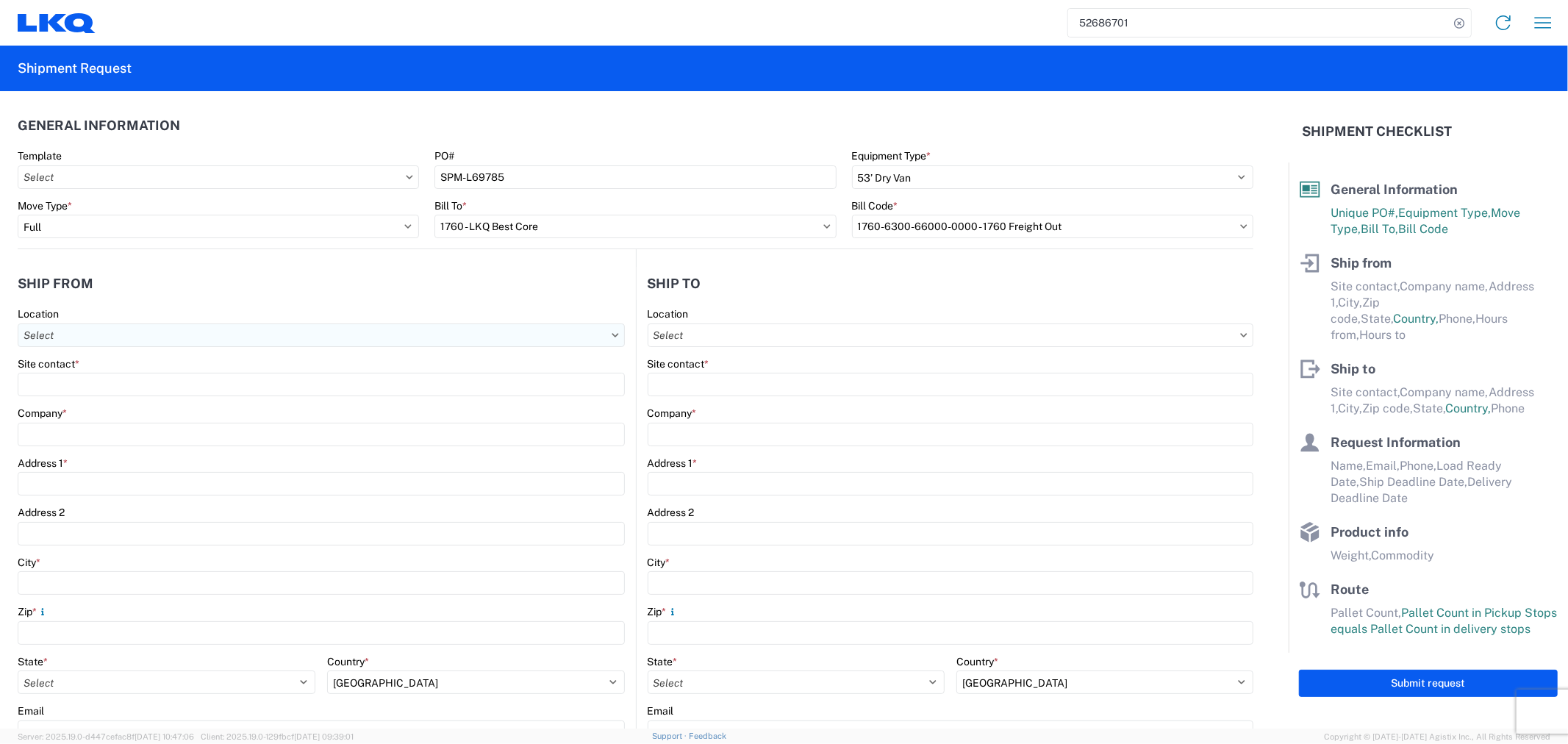
click at [392, 339] on input "text" at bounding box center [321, 334] width 607 height 23
type input "1760"
click at [167, 389] on div "1760 - LKQ Best Core" at bounding box center [149, 400] width 257 height 23
type input "1760 - LKQ Best Core"
type input "LKQ Corporation"
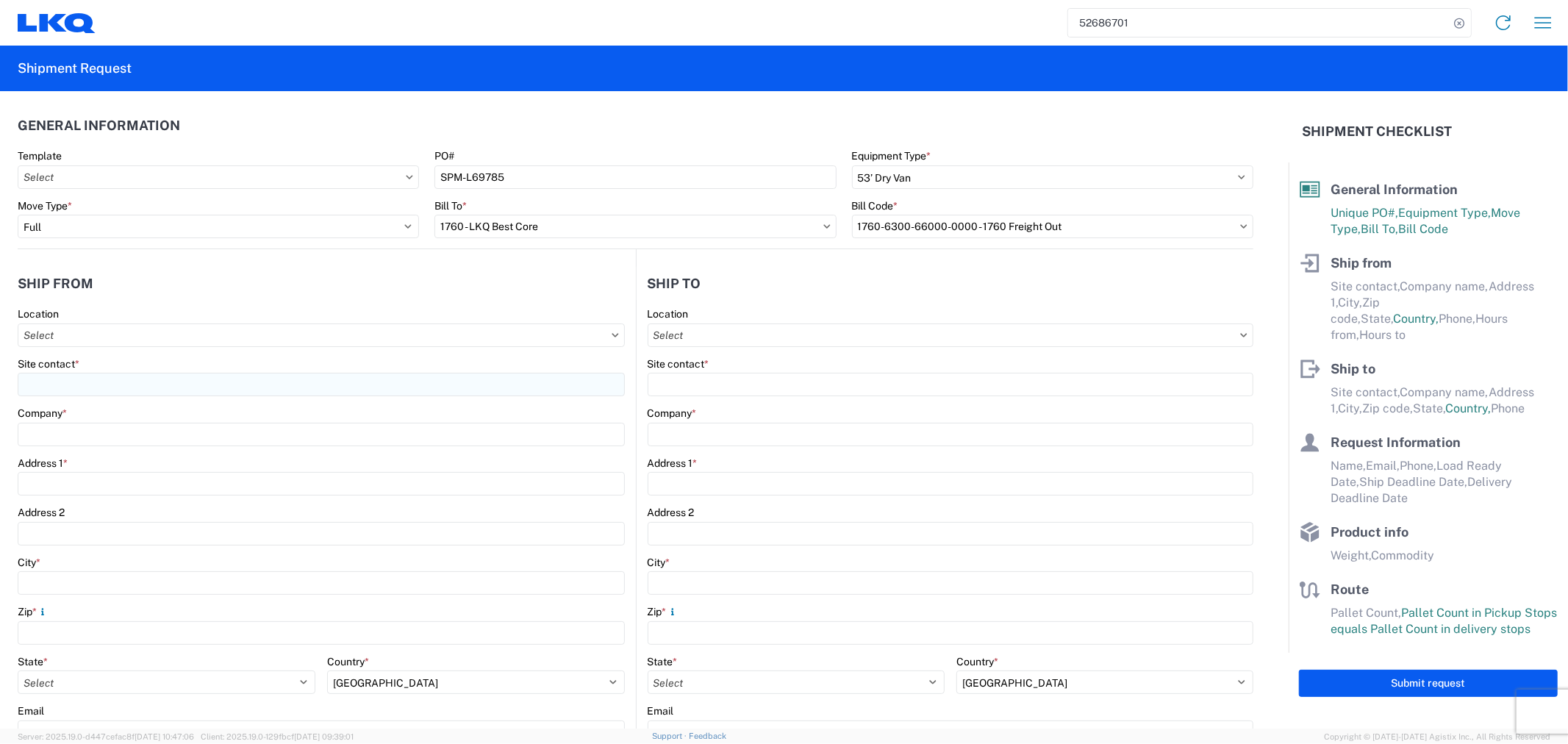
type input "1710 W Mount Houston Rd"
type input "Houston"
type input "77038"
select select "TX"
type input "281-886-1028"
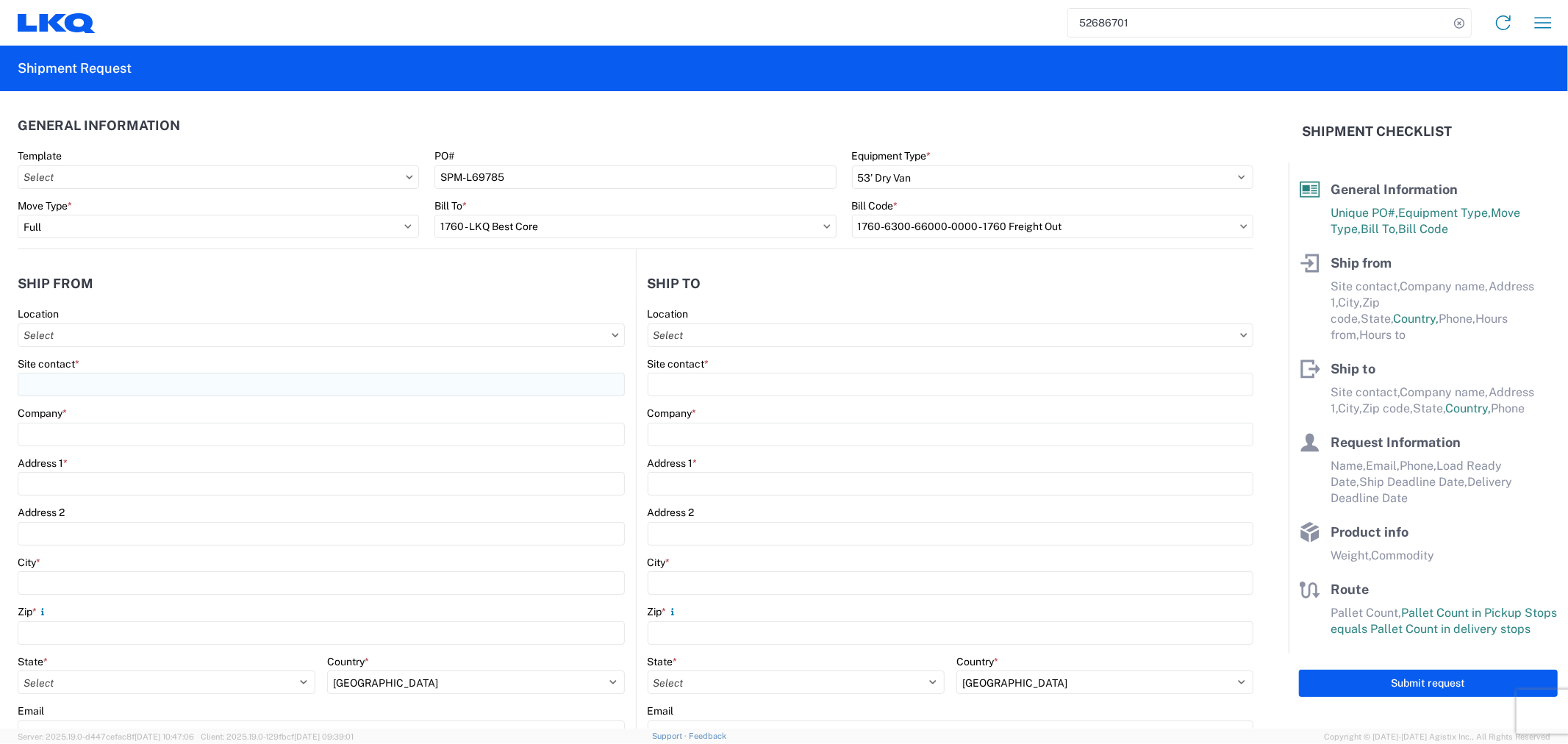
type input "06:00"
type input "14:30"
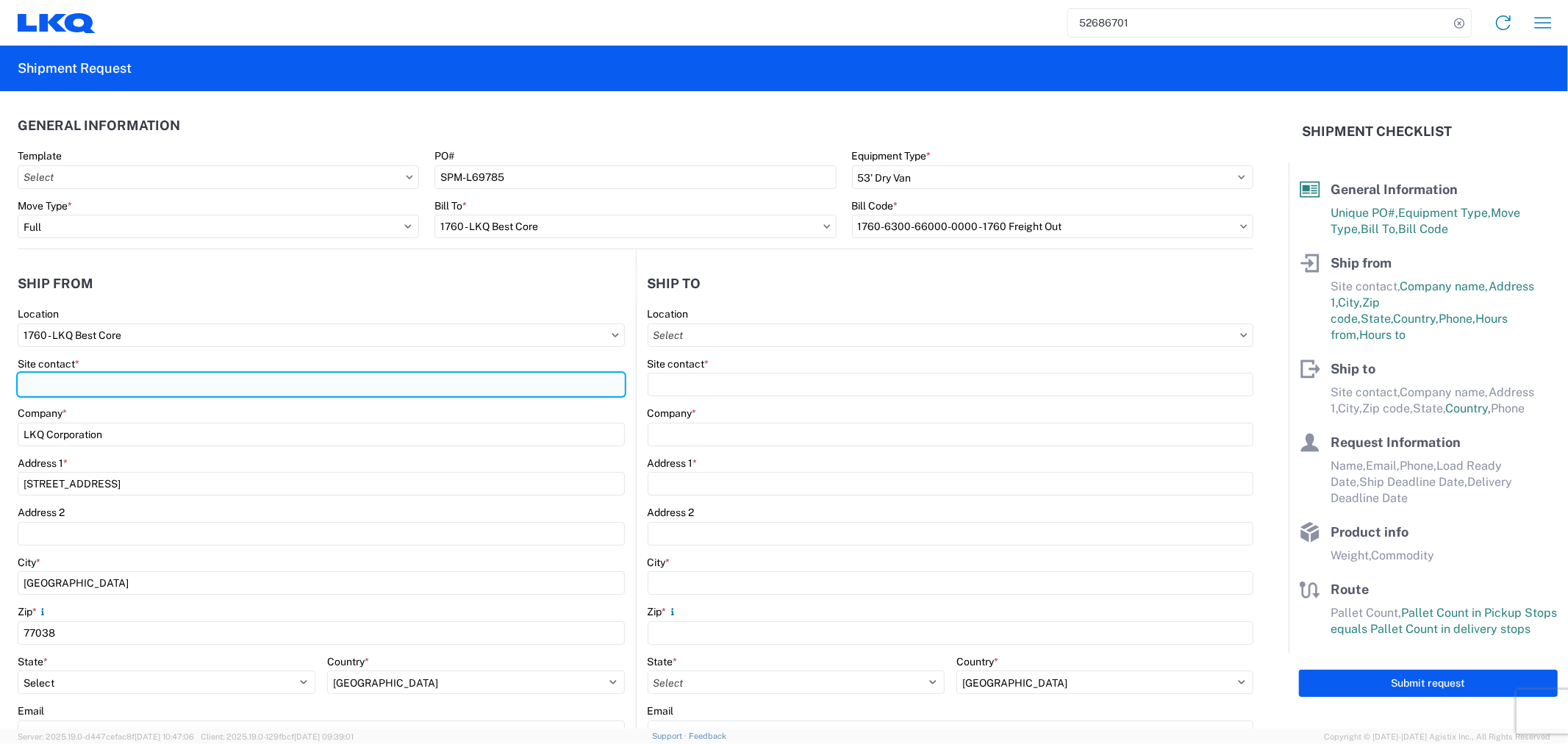
click at [120, 391] on input "Site contact *" at bounding box center [321, 384] width 607 height 23
type input "Alfredo Canales"
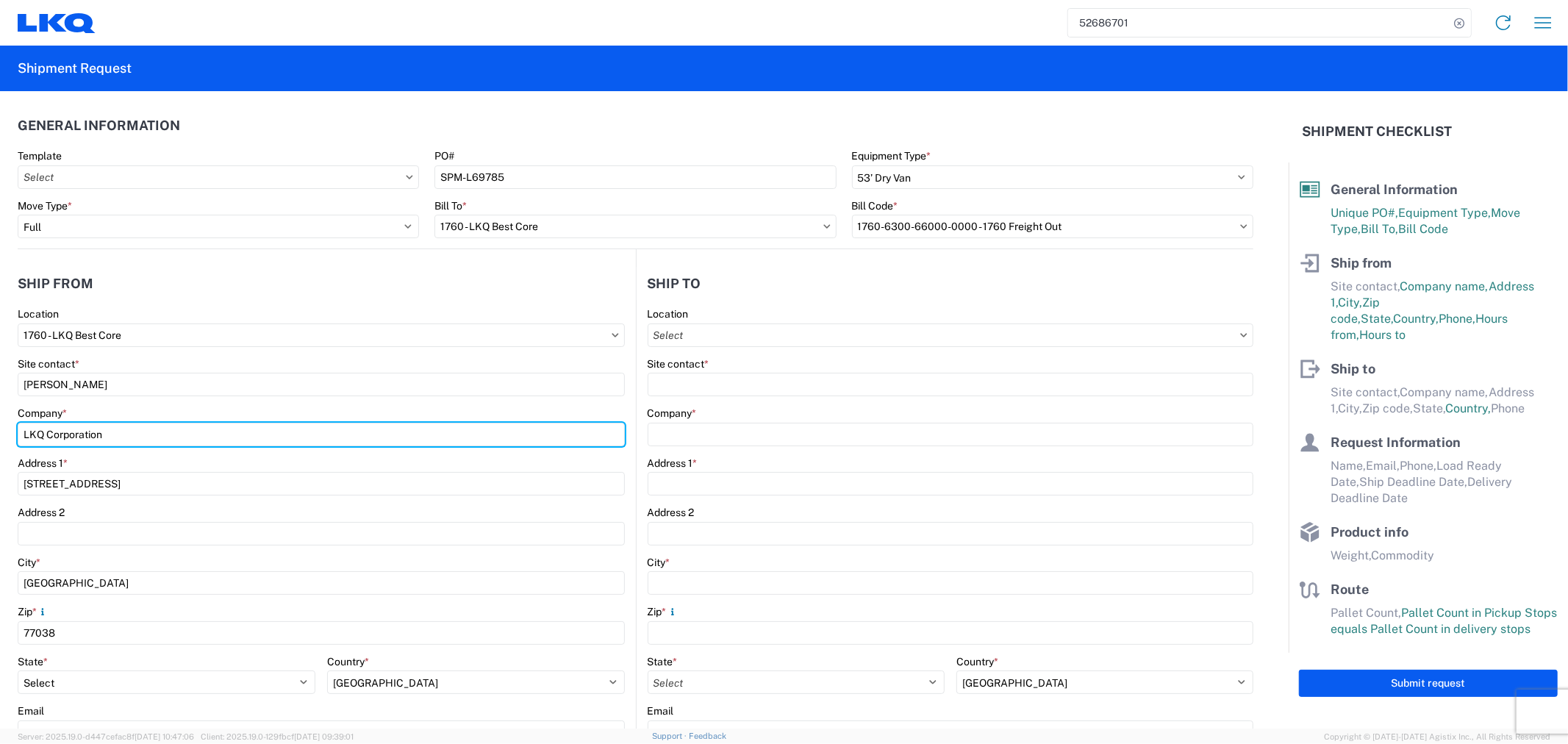
type input "LKQ Best Core"
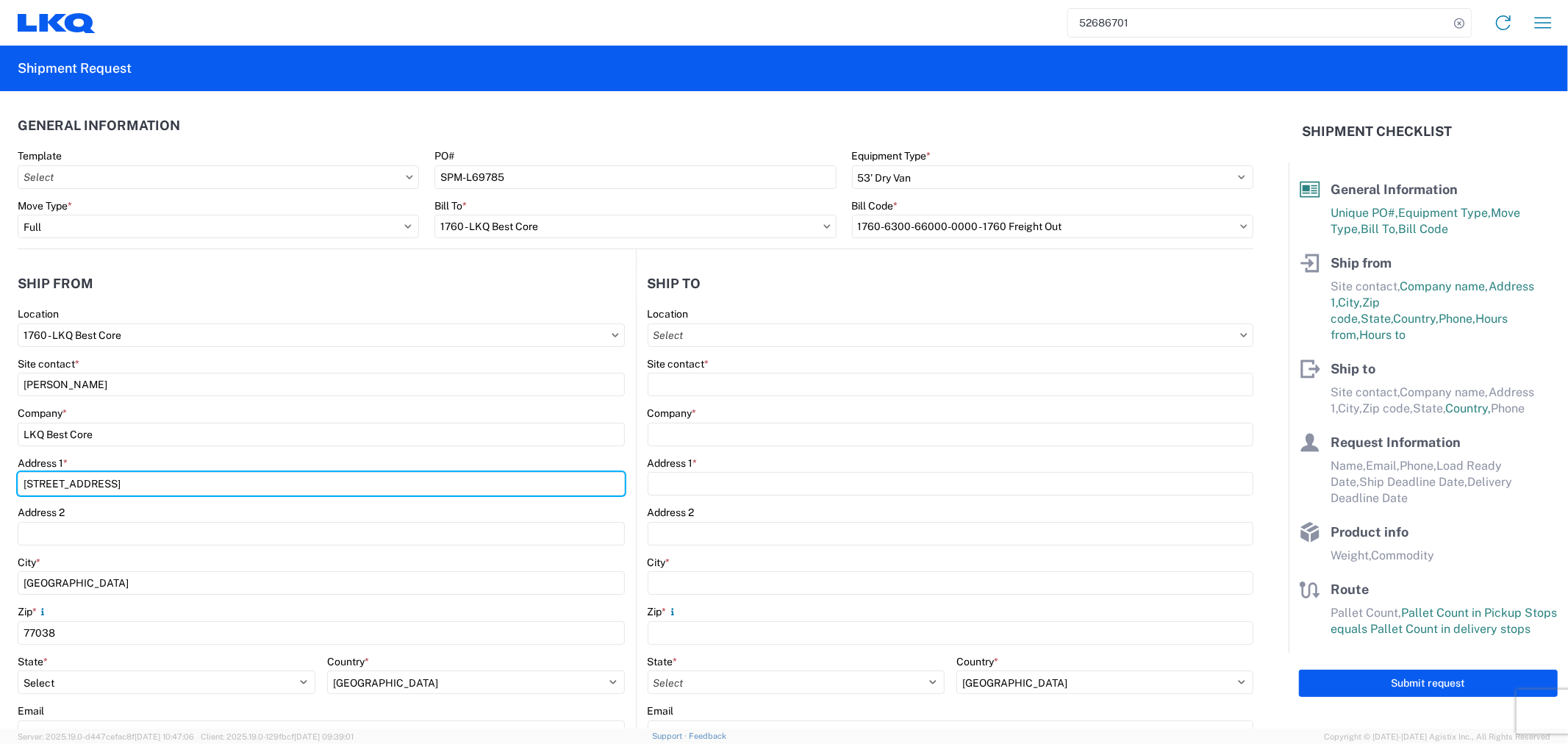
type input "1714 West Mount Houston Road"
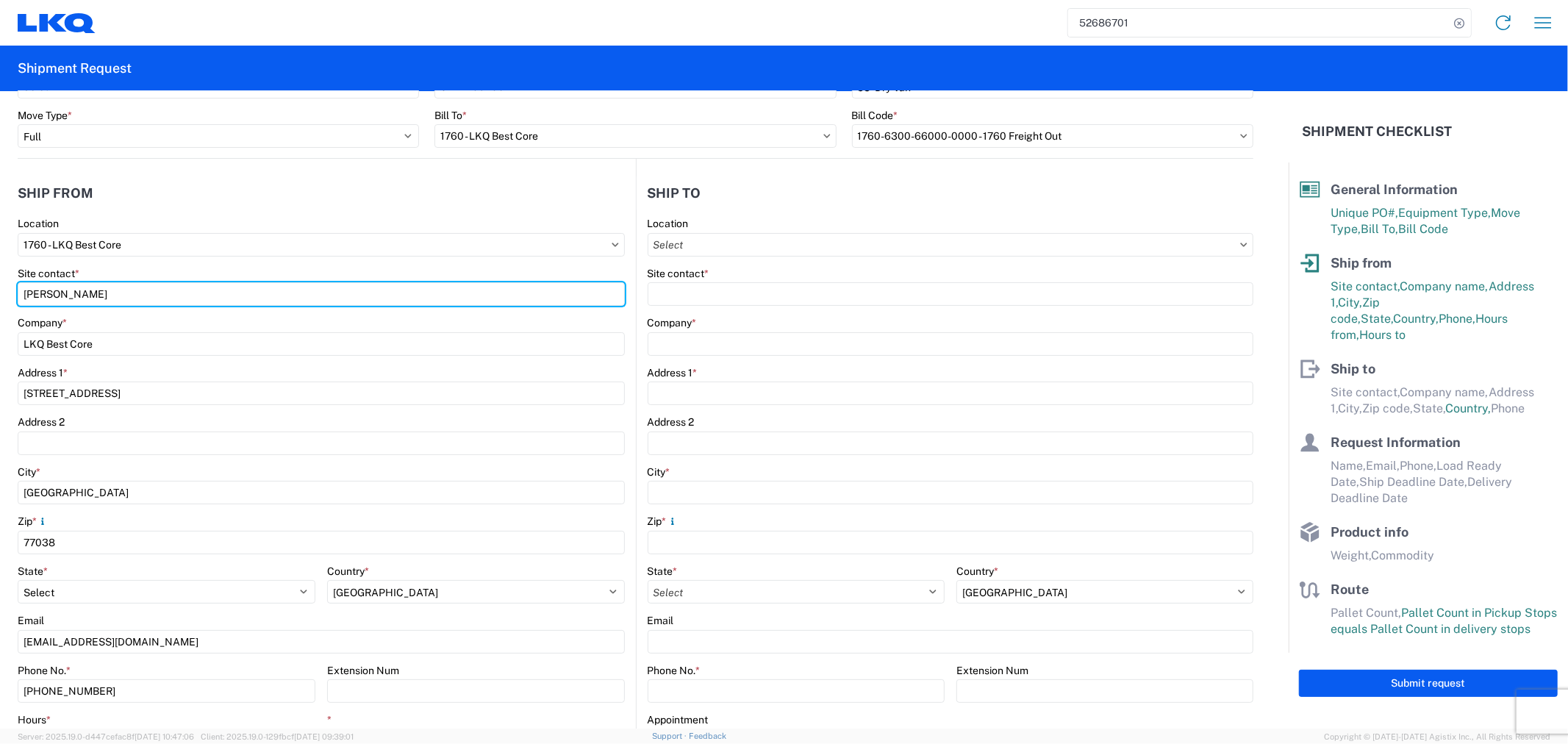
scroll to position [163, 0]
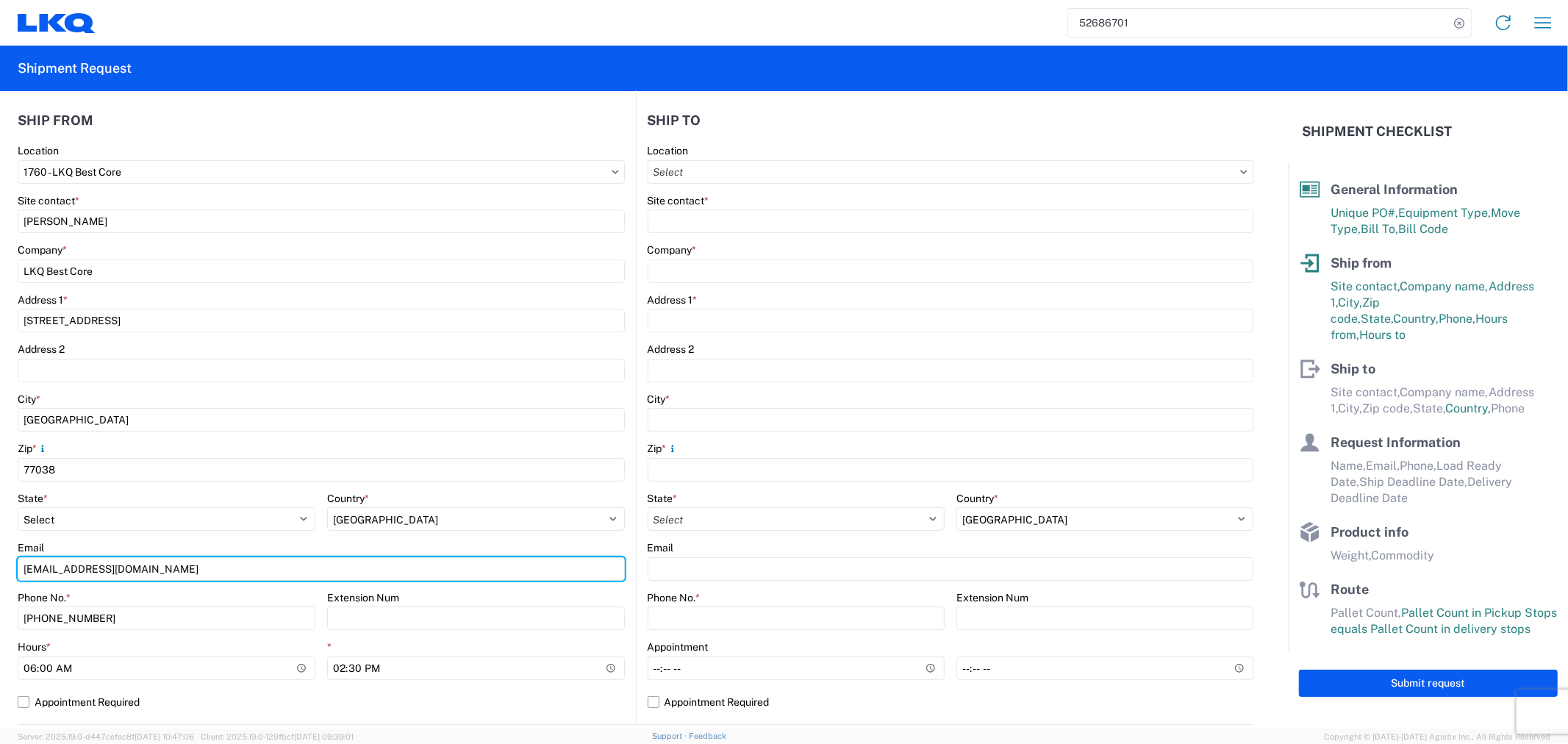
drag, startPoint x: 183, startPoint y: 574, endPoint x: -69, endPoint y: 576, distance: 252.0
click at [0, 576] on html "52686701 Home Shipment request Shipment tracking Shipment Request General Infor…" at bounding box center [784, 372] width 1568 height 744
type input "acgarcia@lkqcorp.com; oxdavila@lkqcorp.com"
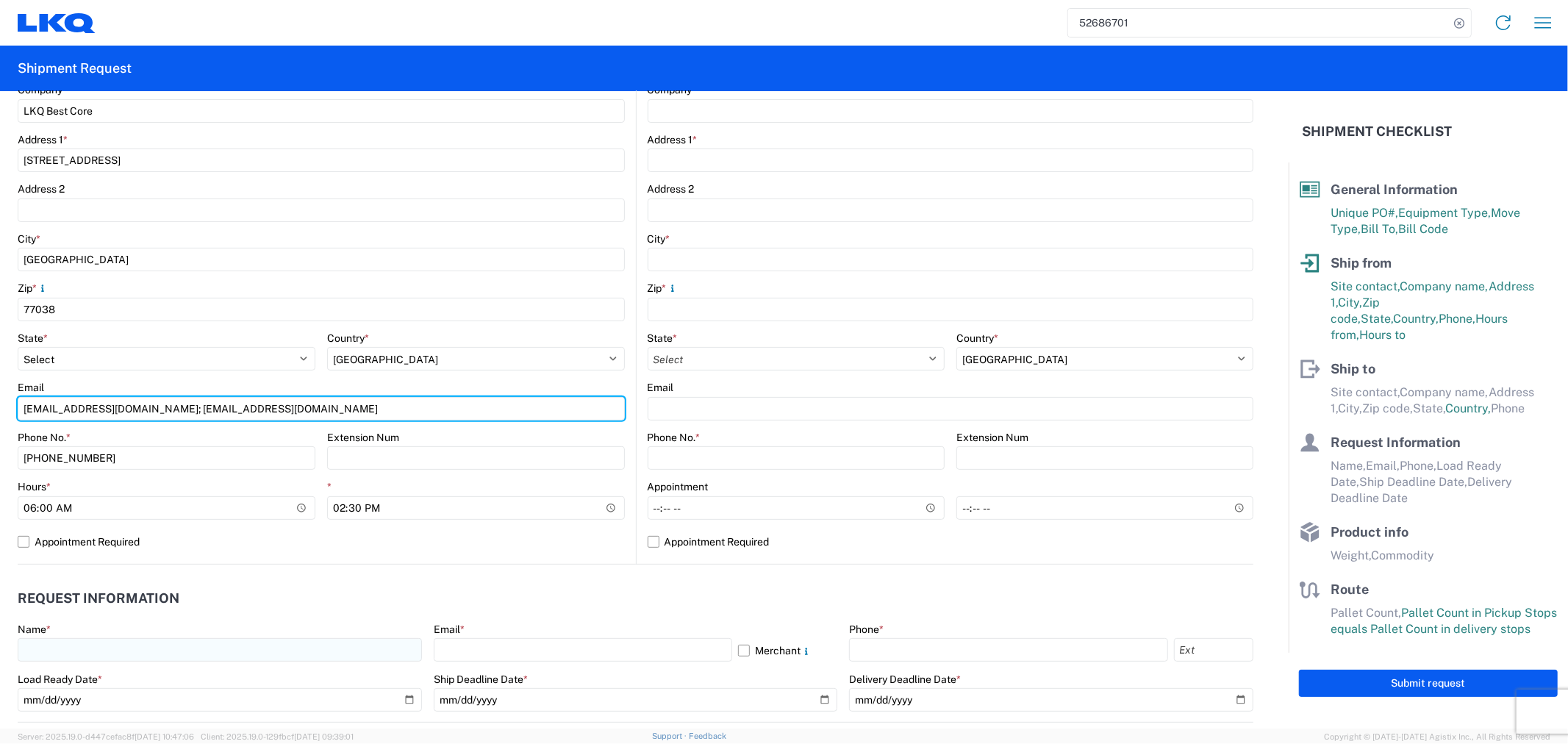
scroll to position [326, 0]
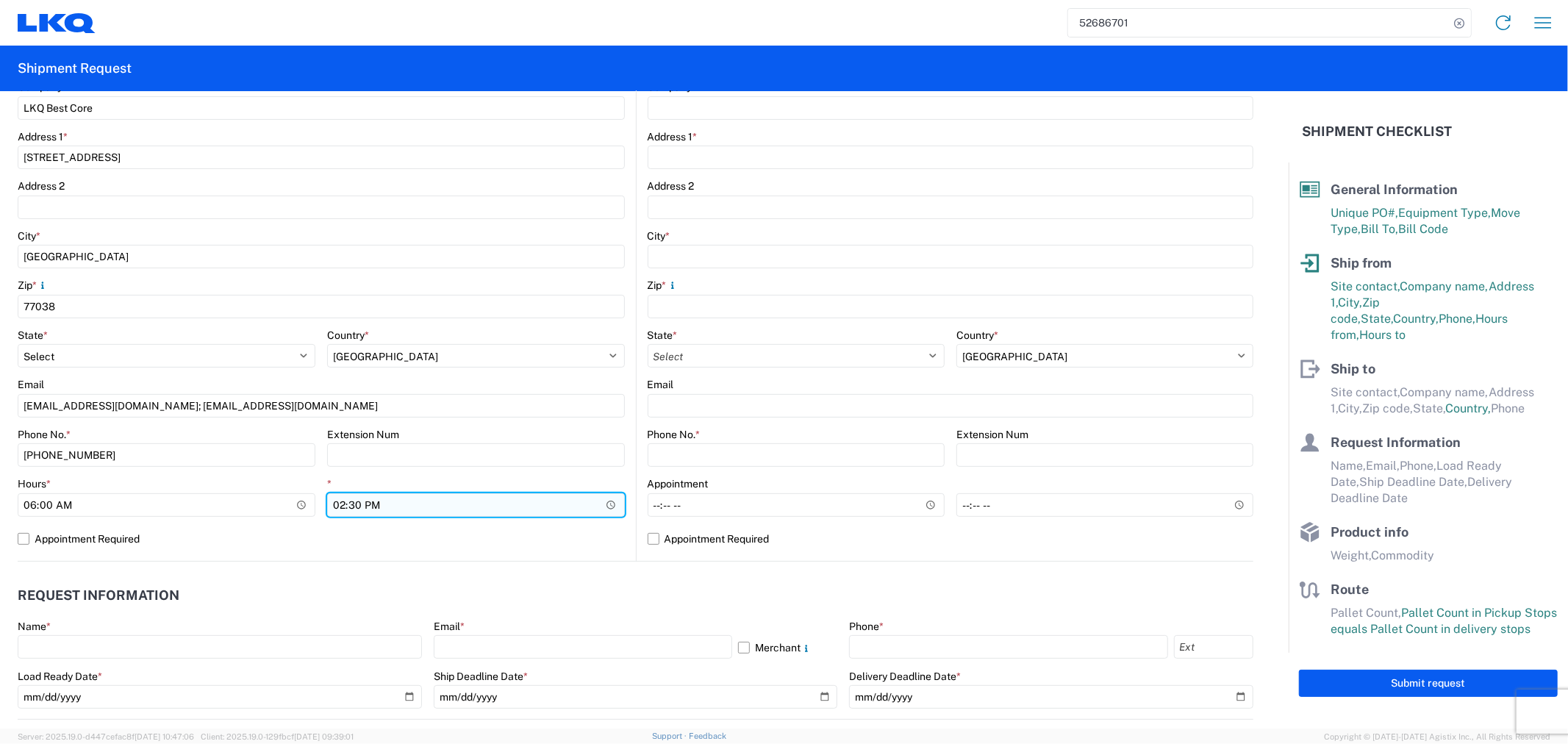
click at [380, 500] on input "14:30" at bounding box center [476, 504] width 297 height 23
type input "11:00"
click at [433, 581] on header "Request Information" at bounding box center [635, 595] width 1236 height 33
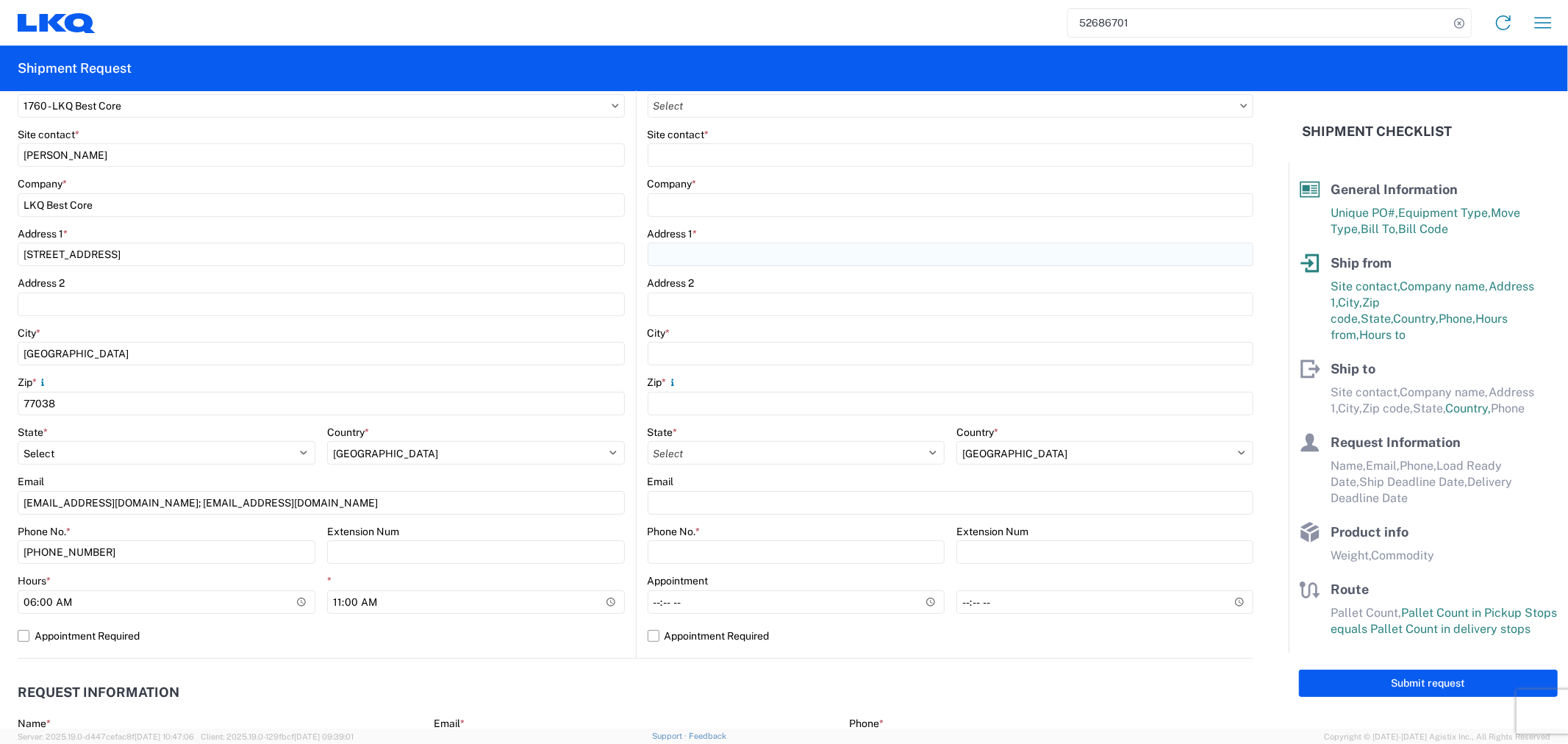
scroll to position [163, 0]
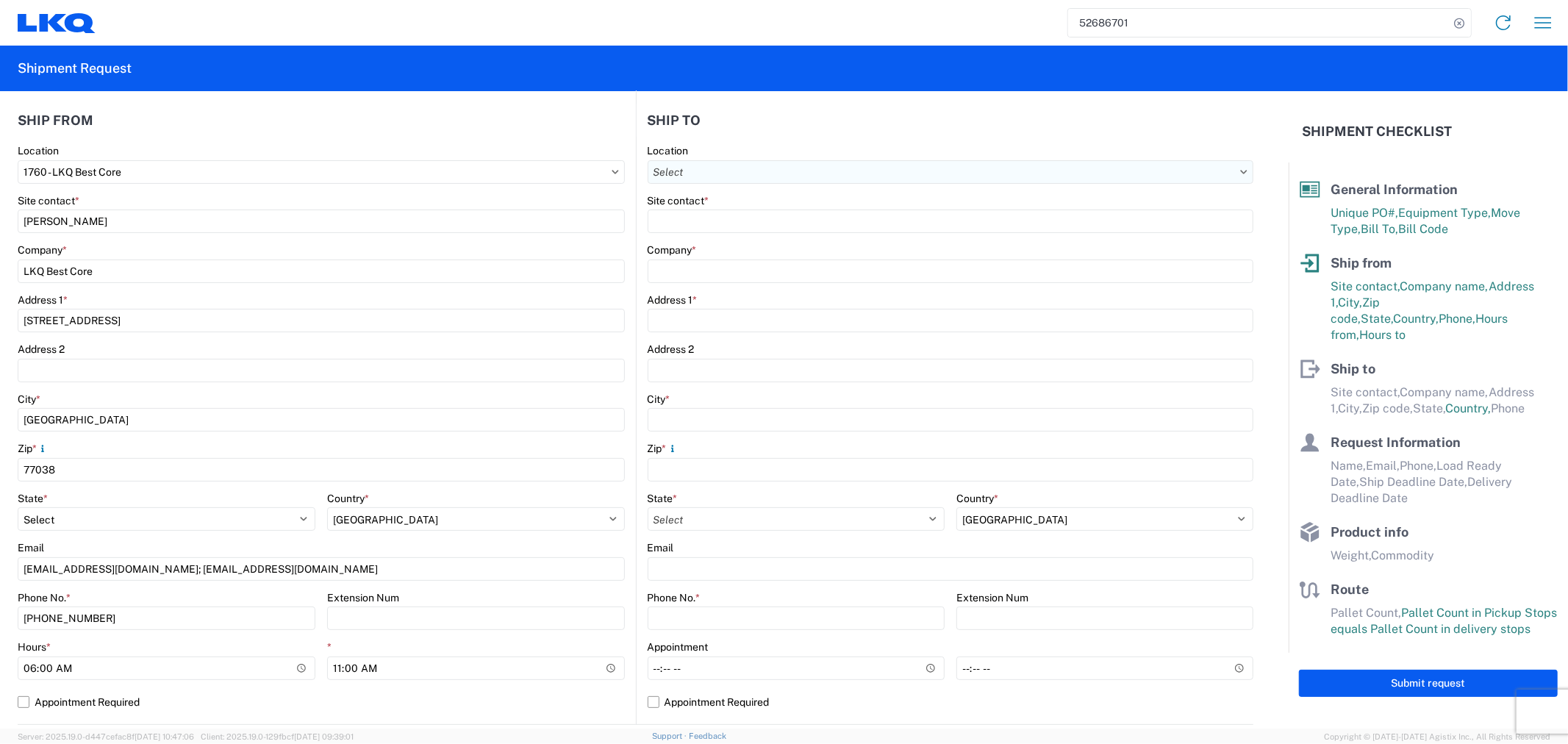
click at [733, 180] on input "text" at bounding box center [950, 171] width 606 height 23
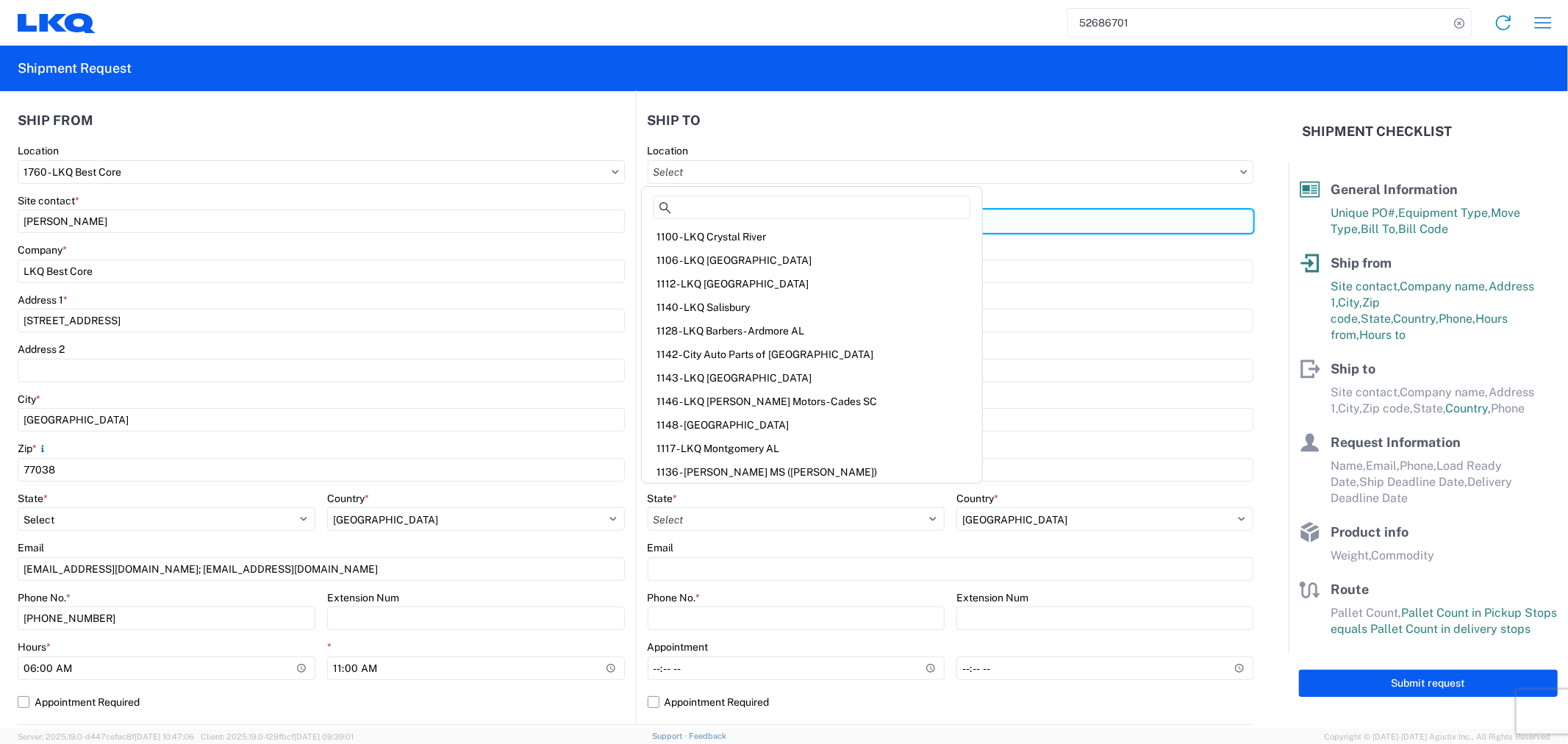
click at [913, 228] on input "Site contact *" at bounding box center [950, 221] width 606 height 23
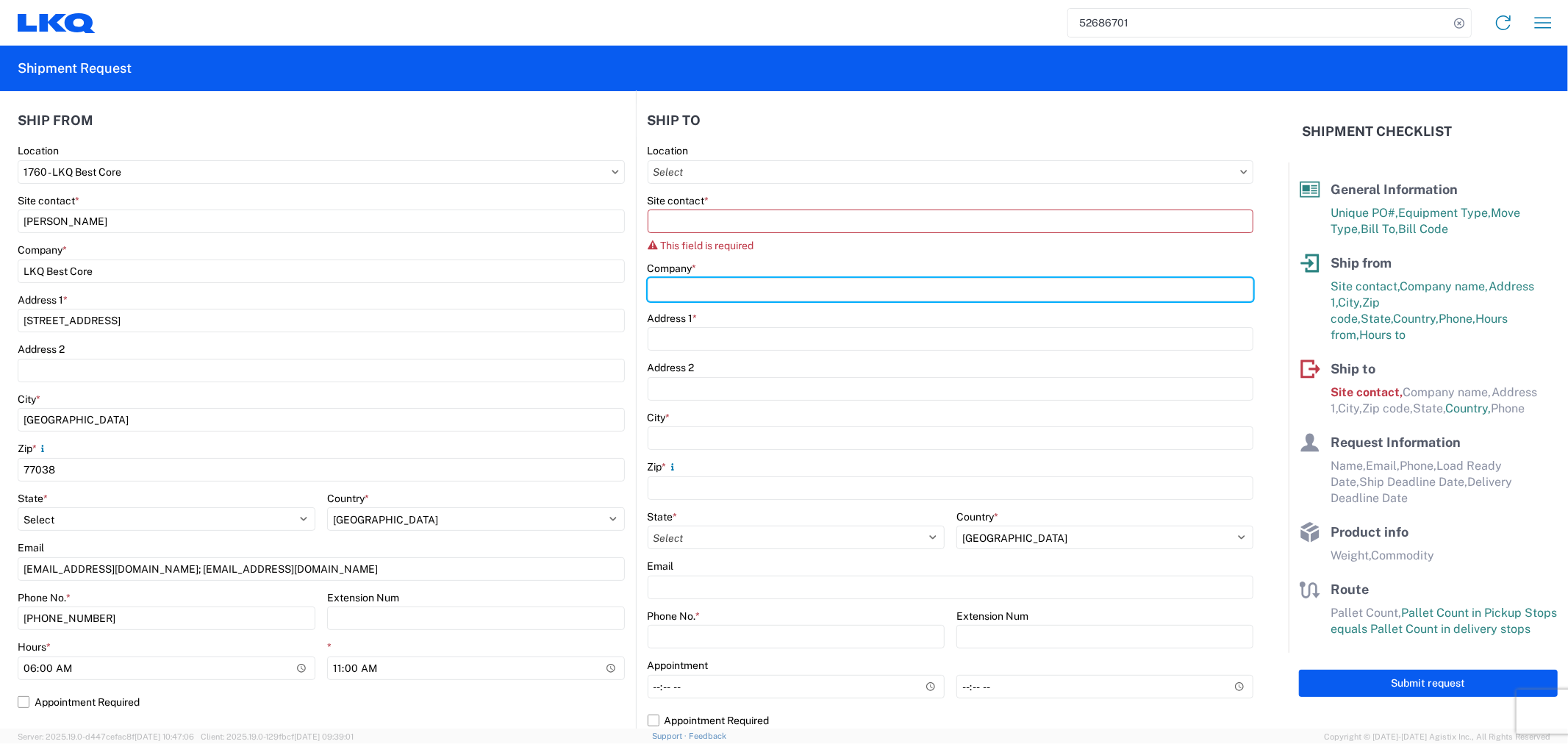
click at [667, 270] on div "Company *" at bounding box center [950, 281] width 606 height 40
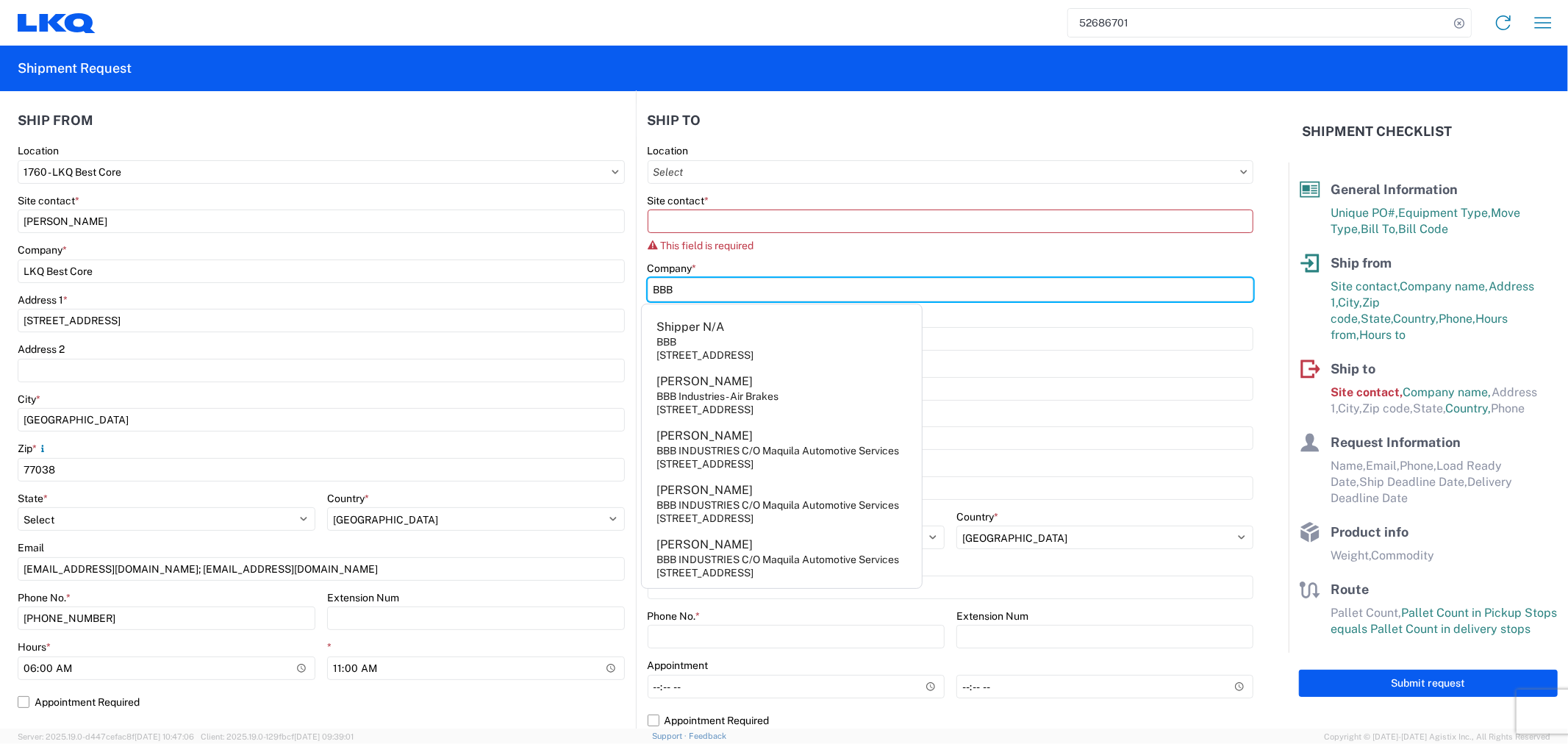
type input "BBB INDUSTRIES C/O Maquila Automotive Services"
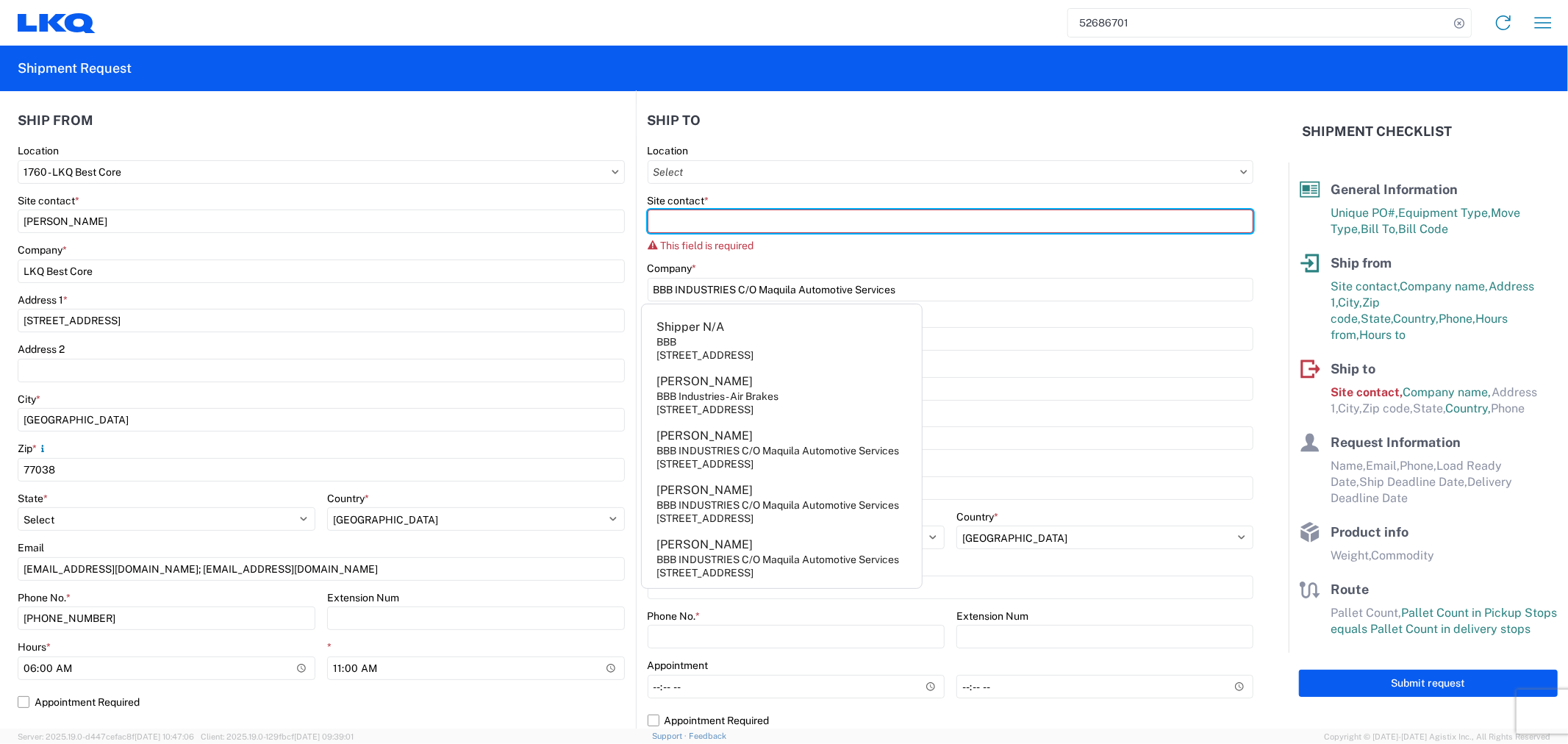
type input "Urbano Garza"
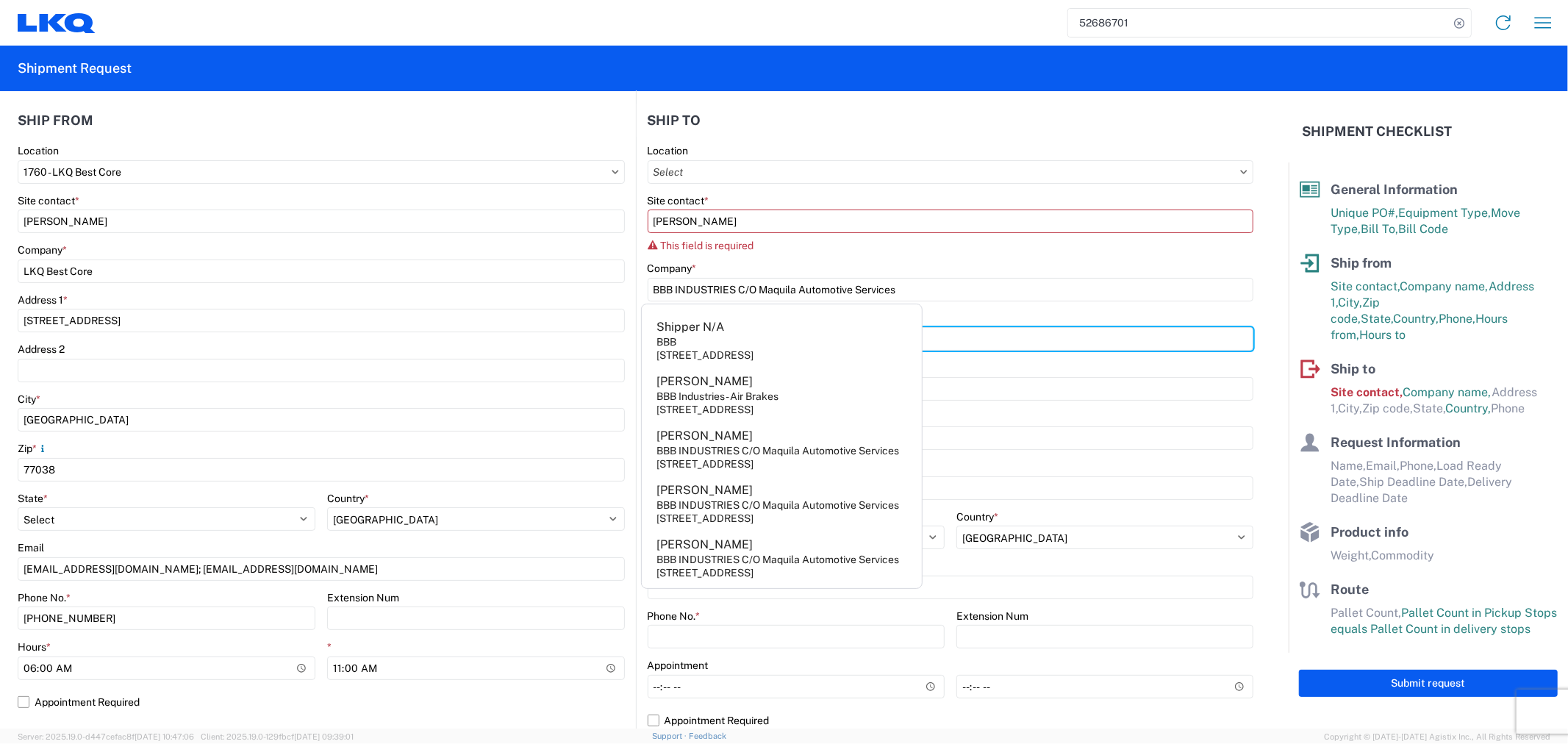
type input "9601 International Driver"
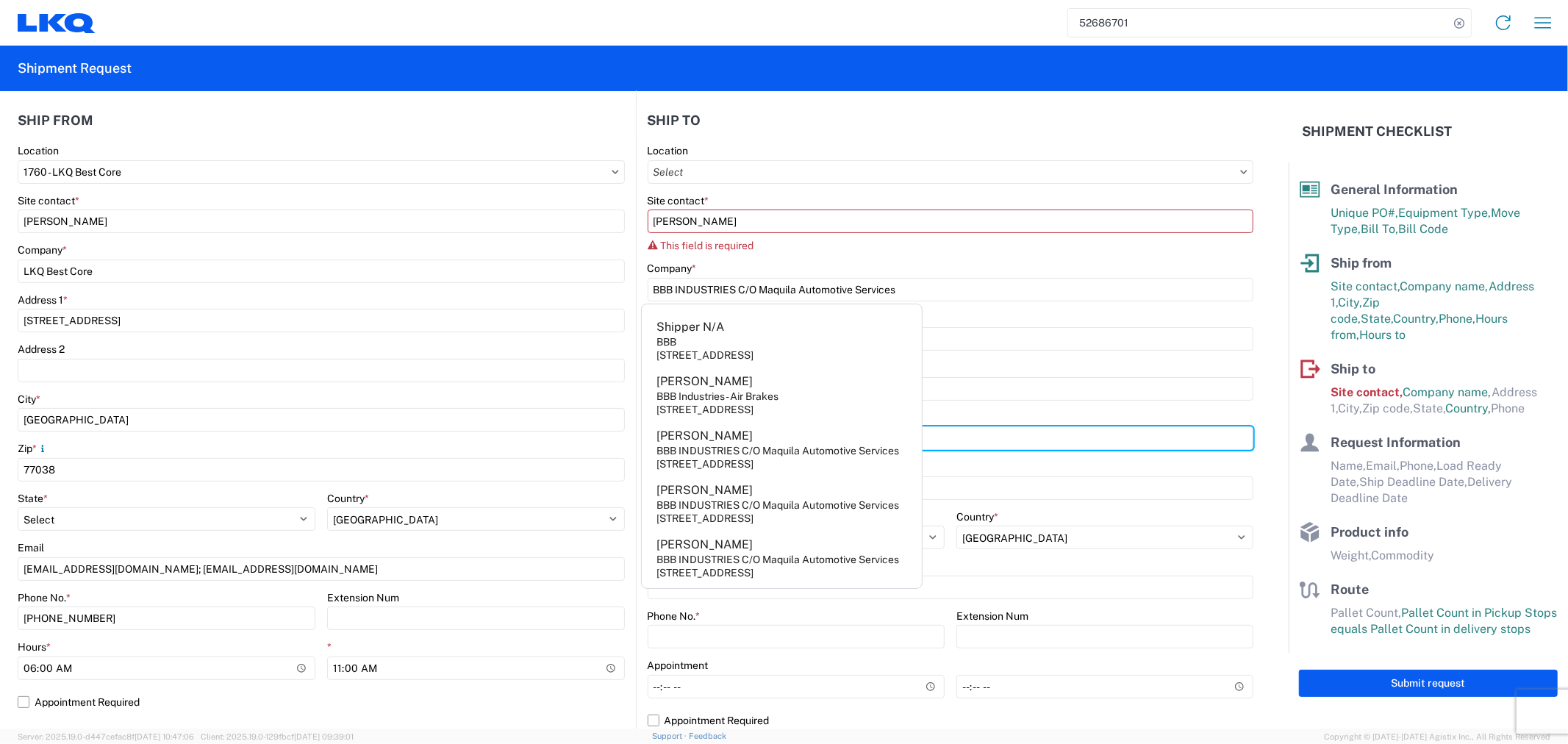
type input "Pharr"
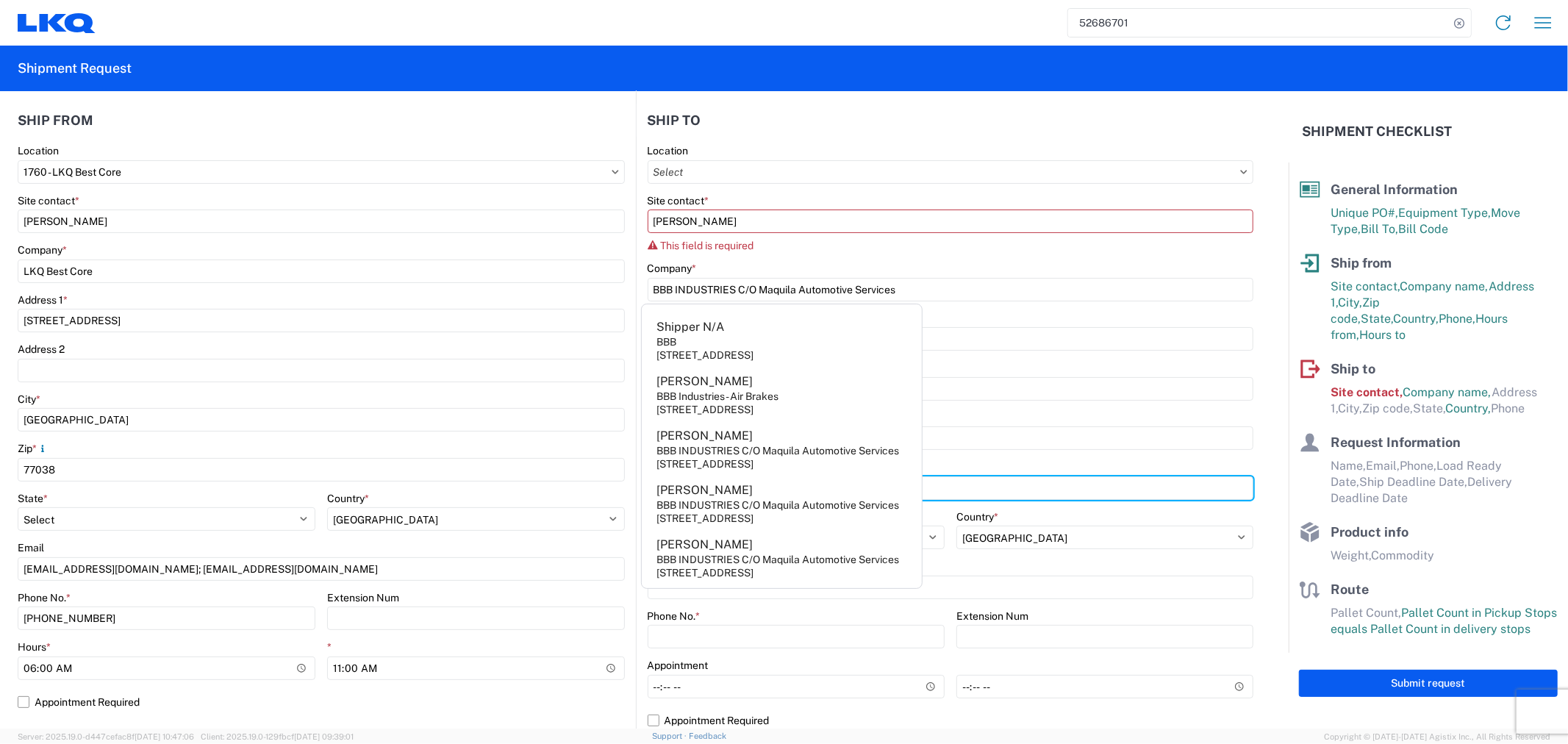
type input "78577"
select select "TX"
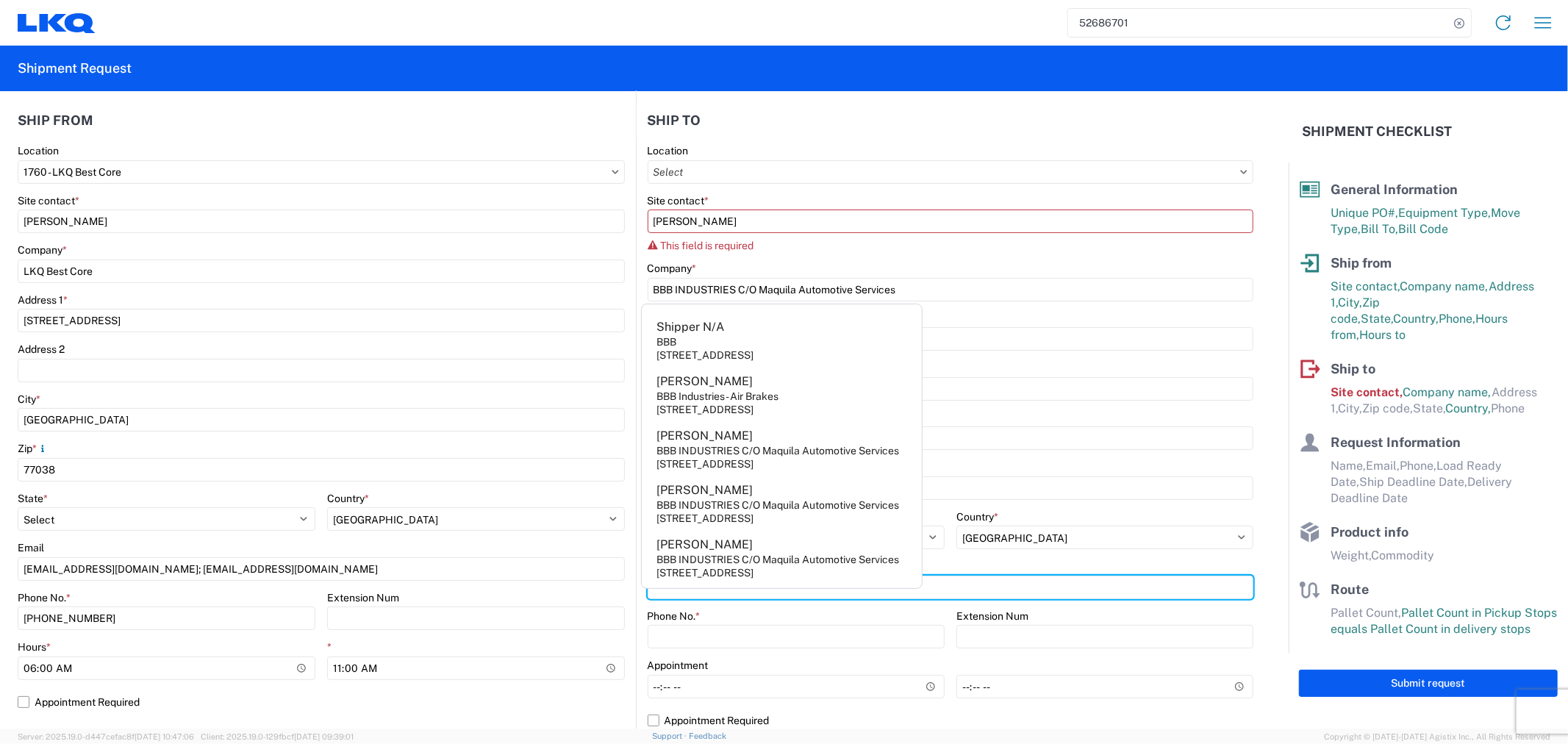
type input "ugarza@bbbmex.com"
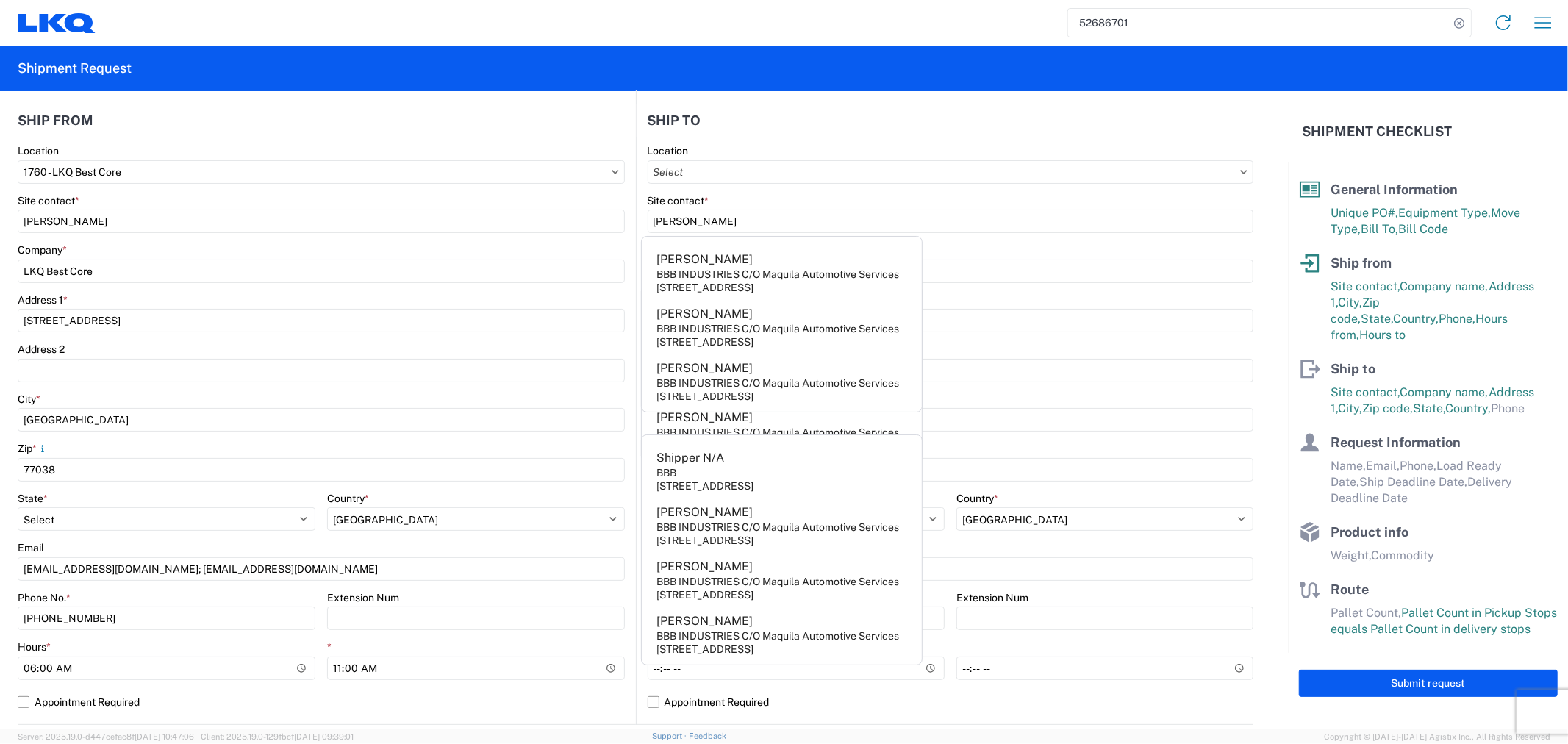
click at [1089, 354] on div "Address 2" at bounding box center [950, 349] width 606 height 14
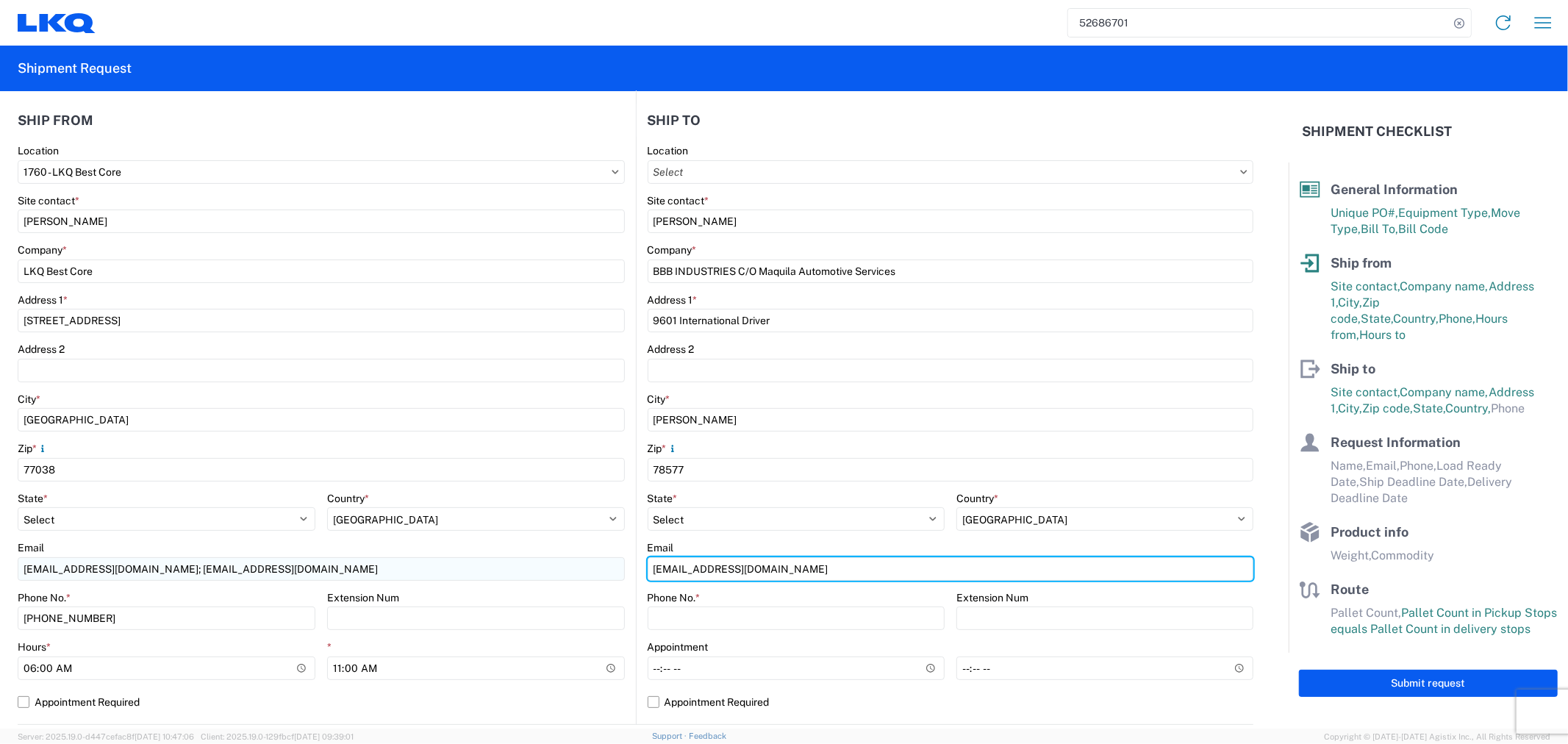
drag, startPoint x: 772, startPoint y: 567, endPoint x: 520, endPoint y: 567, distance: 252.0
click at [520, 567] on div "Ship from 1760 Location 1760 - LKQ Best Core Site contact * Alfredo Canales Com…" at bounding box center [635, 405] width 1236 height 638
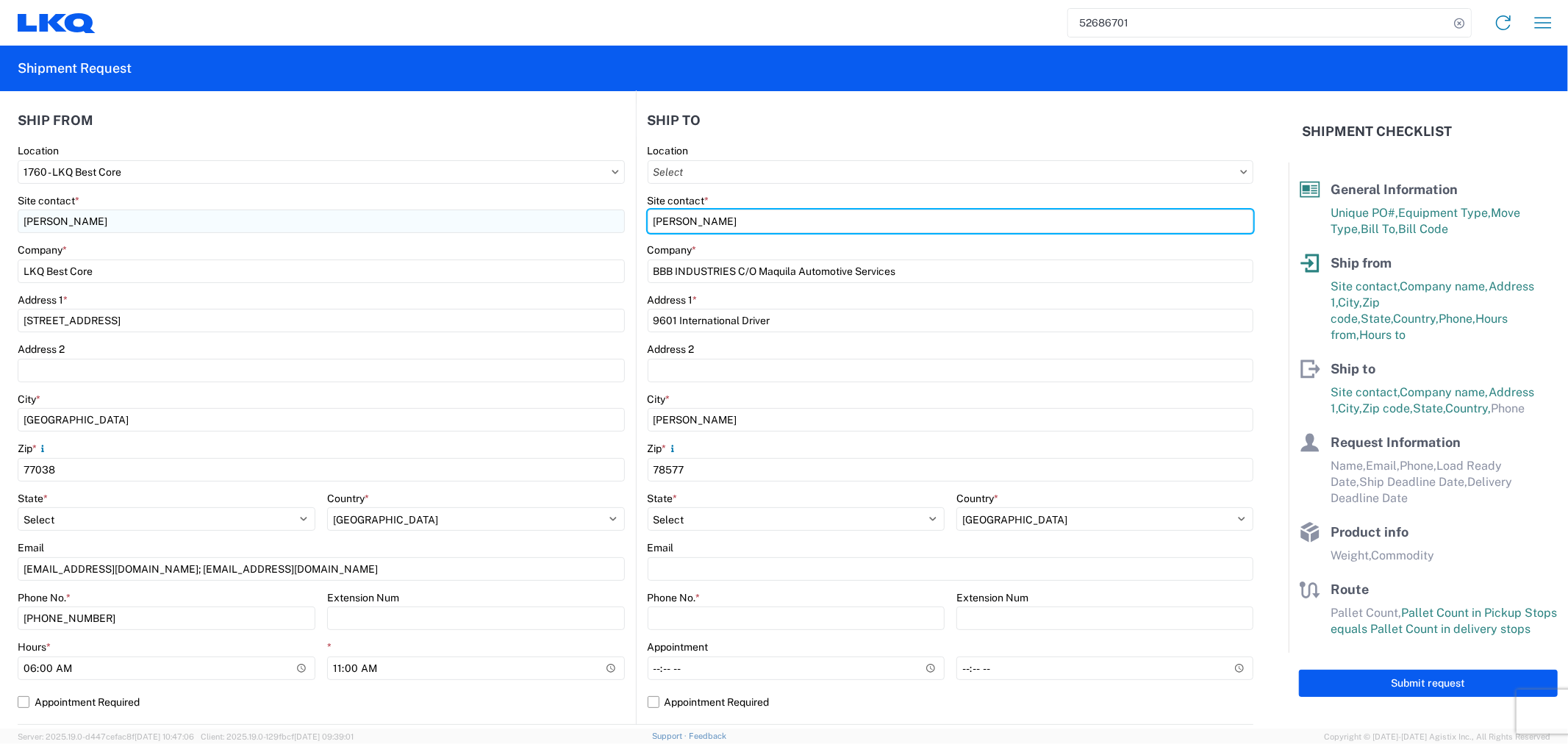
drag, startPoint x: 723, startPoint y: 218, endPoint x: 503, endPoint y: 217, distance: 220.0
click at [503, 217] on div "Ship from 1760 Location 1760 - LKQ Best Core Site contact * Alfredo Canales Com…" at bounding box center [635, 405] width 1236 height 638
type input "Lazaro Villareal"
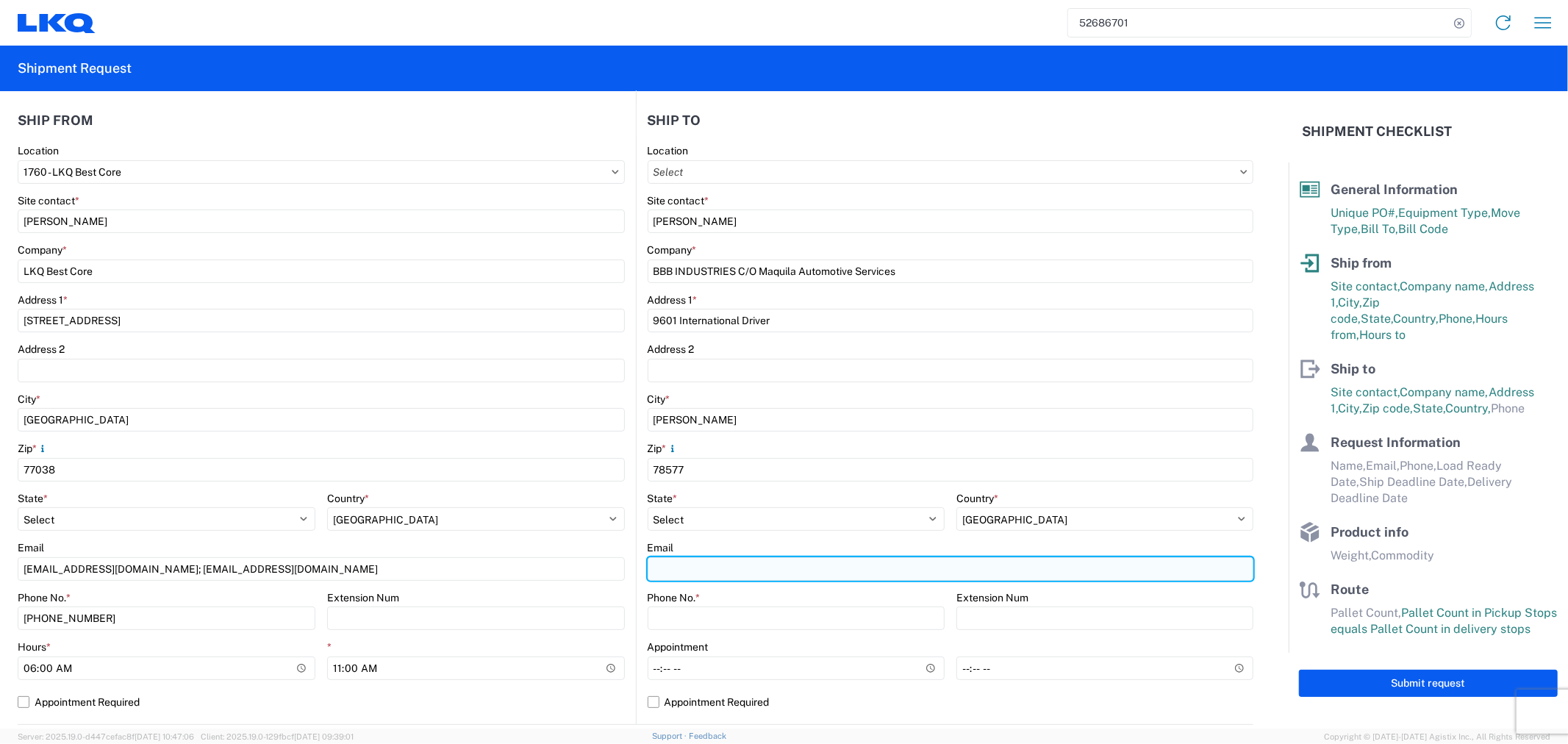
click at [756, 568] on input "Email" at bounding box center [950, 568] width 606 height 23
type input "8"
type input "956-782-4319"
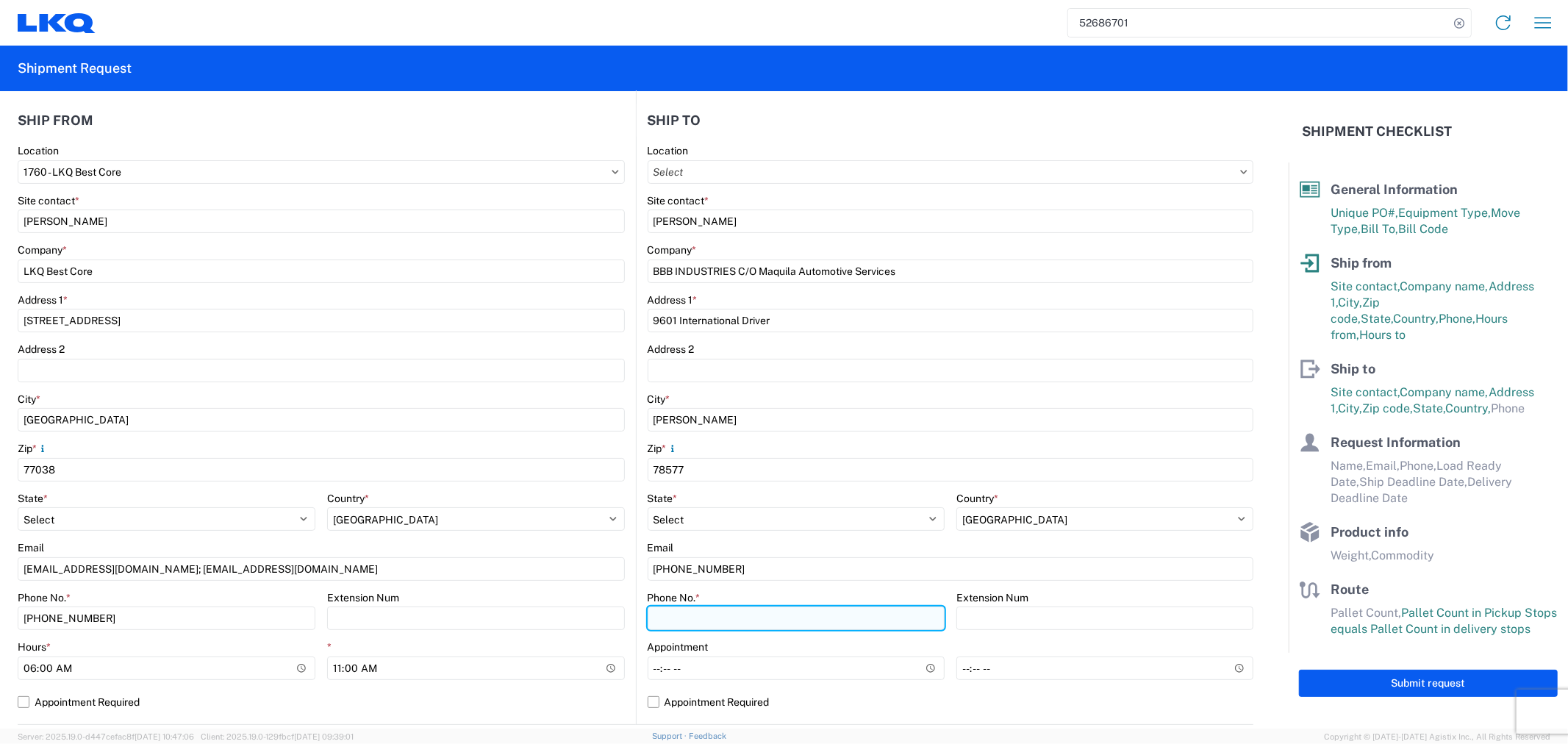
click at [796, 623] on input "Phone No. *" at bounding box center [796, 617] width 297 height 23
type input "956-782-4319"
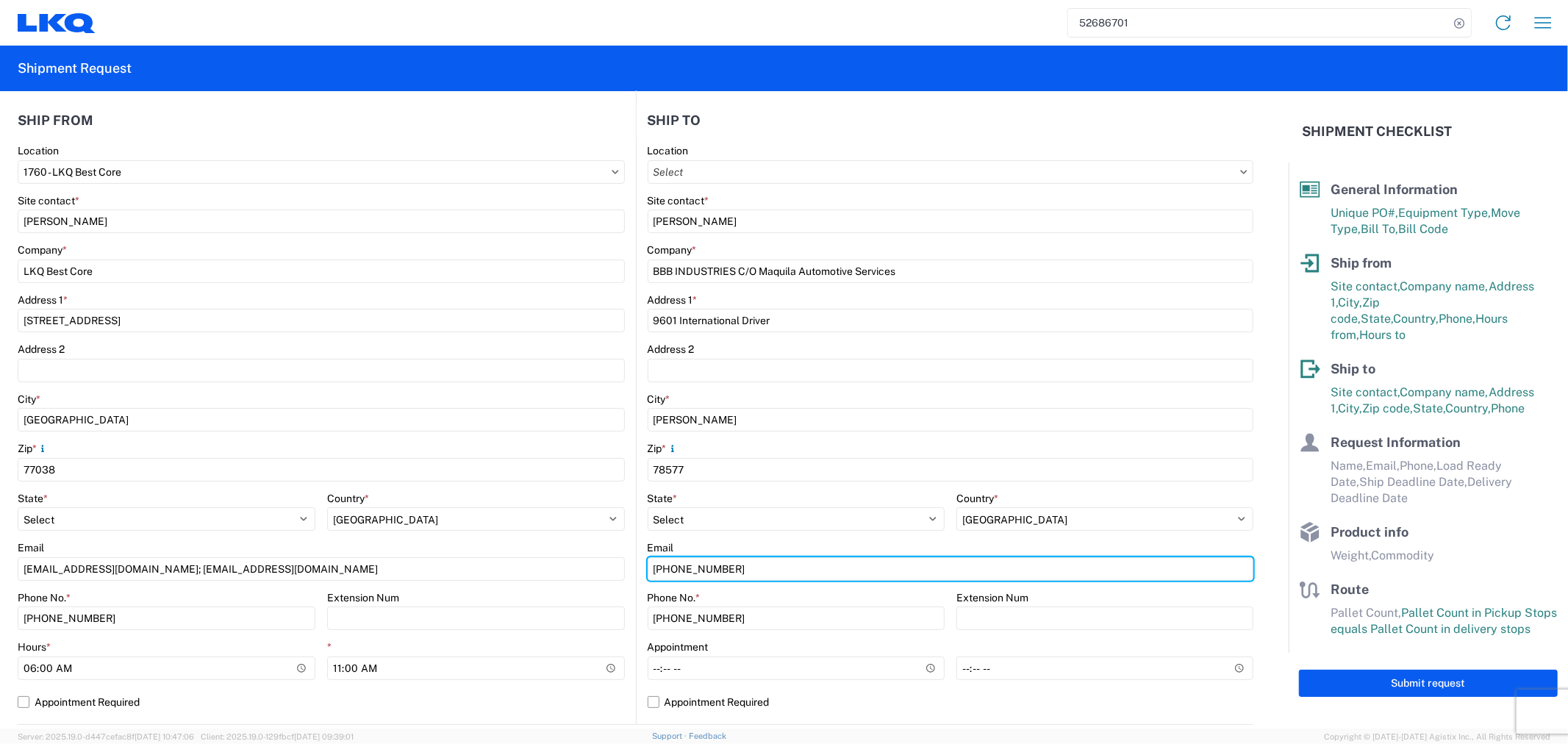
drag, startPoint x: 784, startPoint y: 556, endPoint x: 541, endPoint y: 535, distance: 243.9
click at [541, 535] on div "Ship from 1760 Location 1760 - LKQ Best Core Site contact * Alfredo Canales Com…" at bounding box center [635, 405] width 1236 height 638
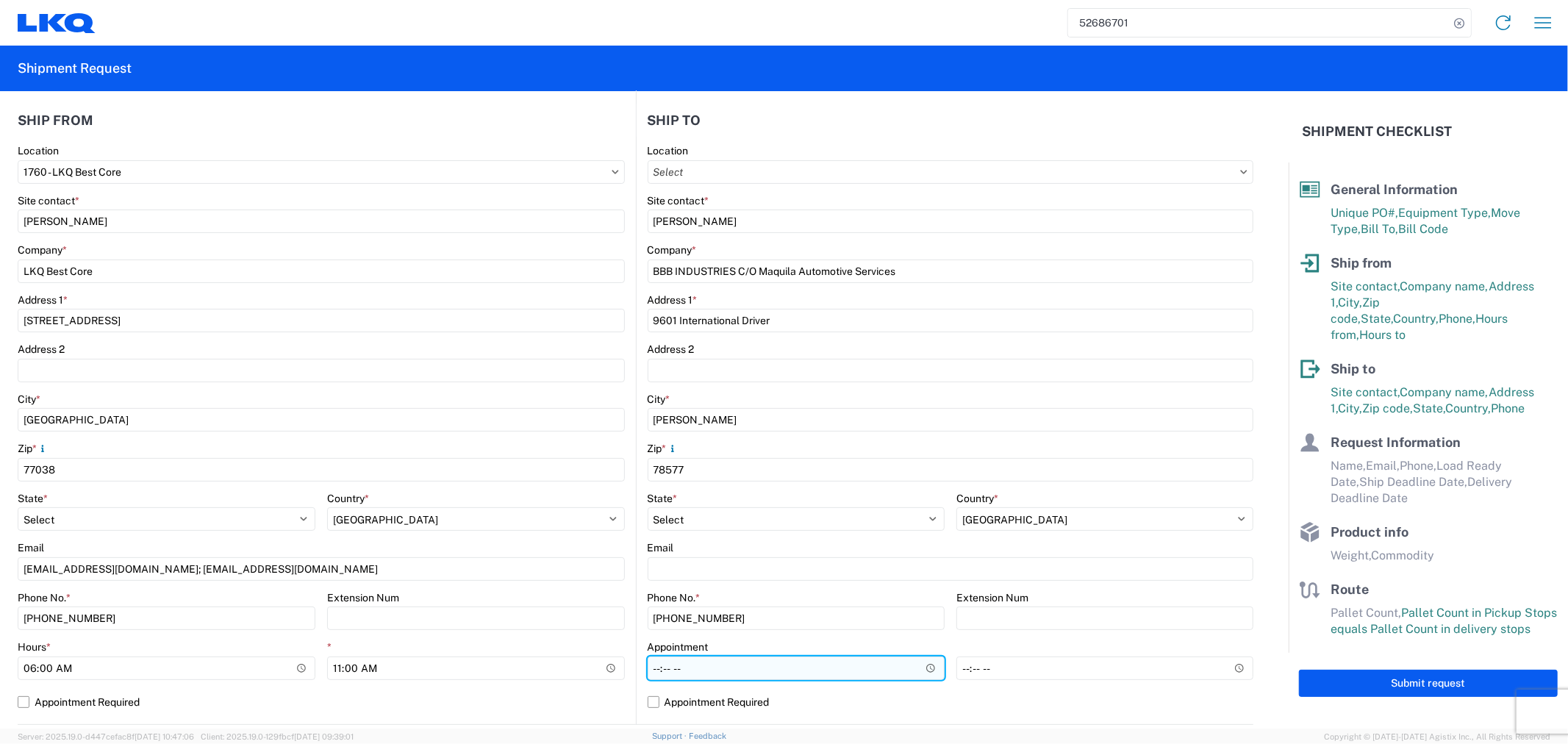
click at [783, 666] on input "Hours *" at bounding box center [796, 668] width 297 height 23
type input "08:00"
click at [1048, 634] on agx-form-control-wrapper-v2 "Extension Num" at bounding box center [1104, 616] width 297 height 50
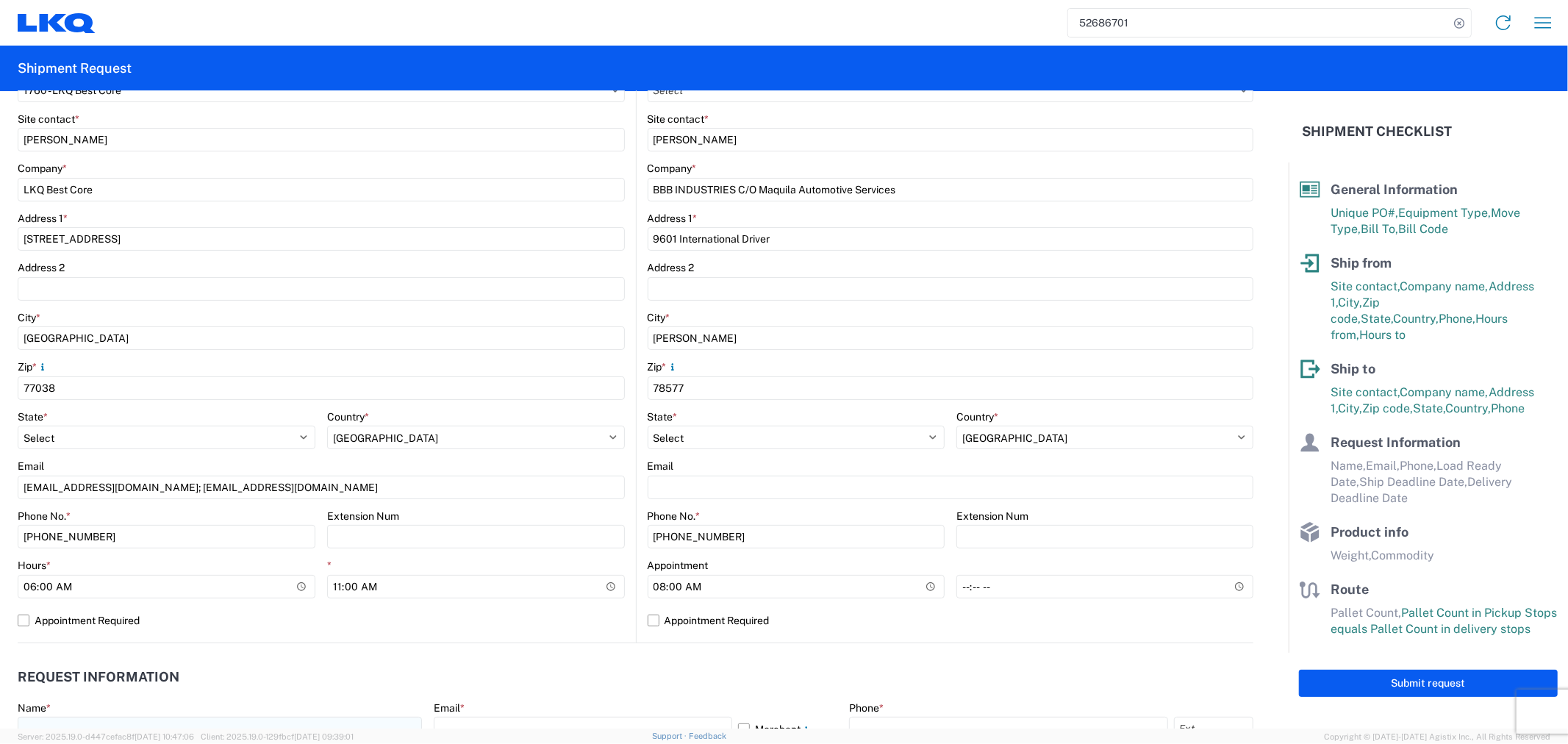
scroll to position [490, 0]
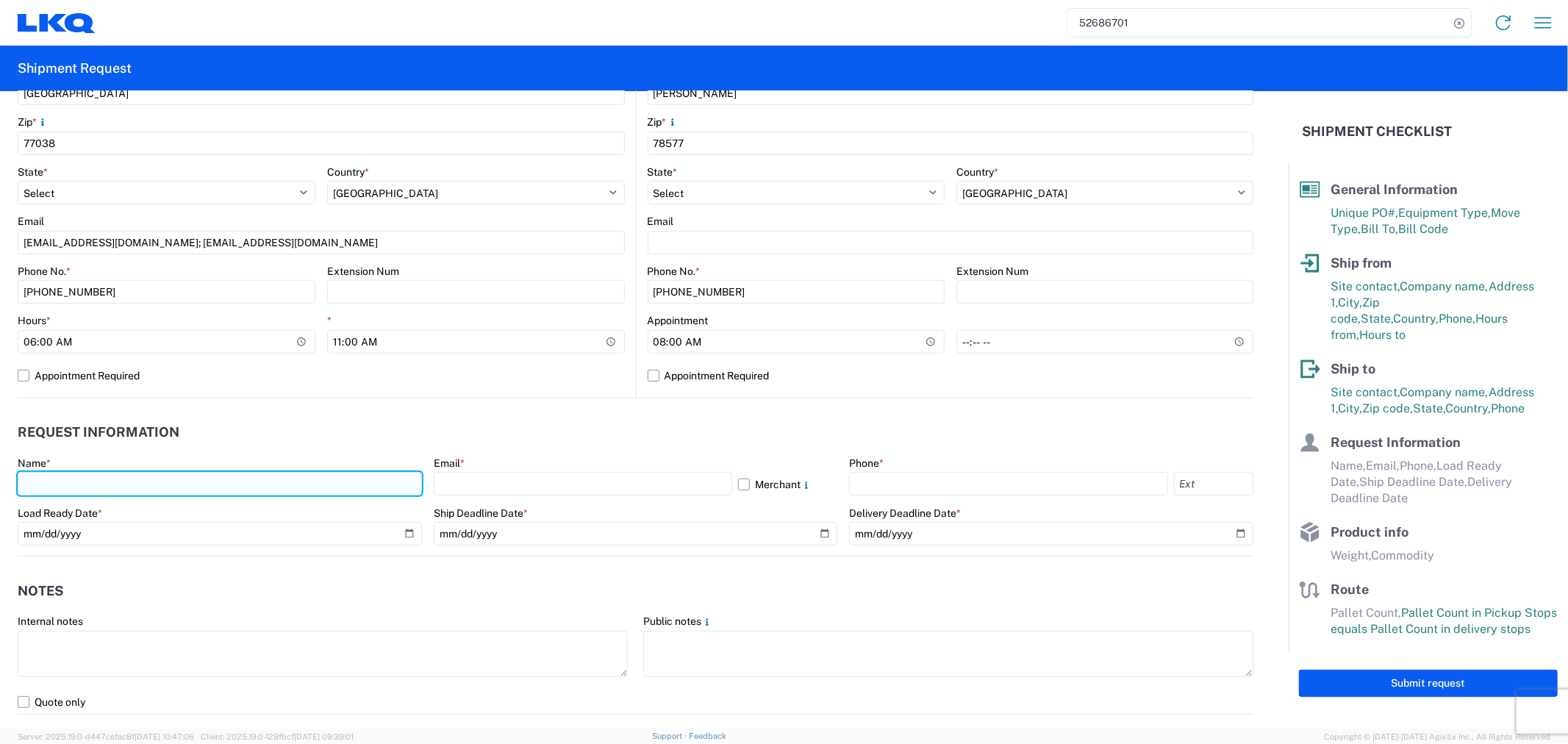
click at [159, 472] on input "text" at bounding box center [220, 483] width 405 height 23
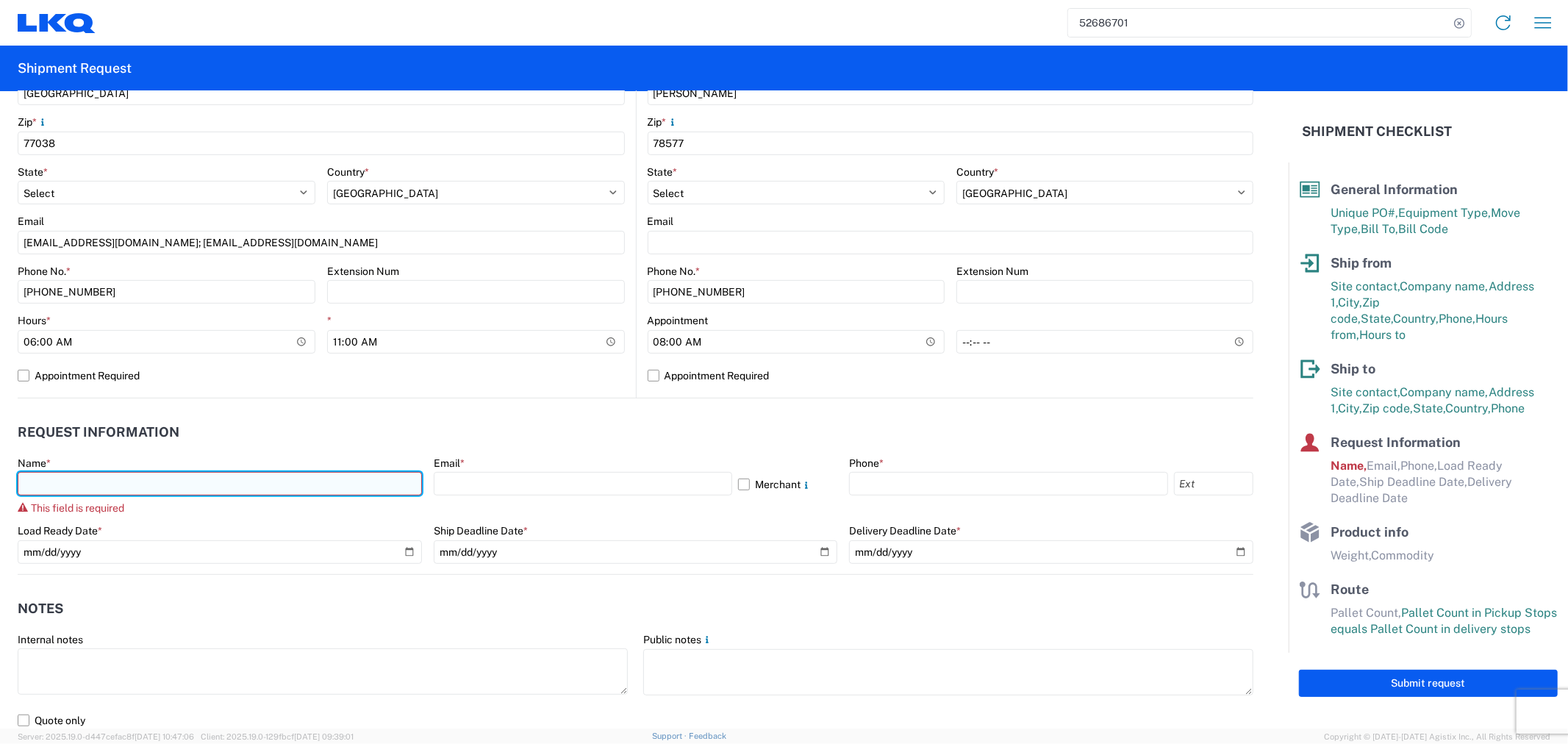
click at [245, 490] on input "text" at bounding box center [220, 483] width 405 height 23
type input "Alfredo Canales"
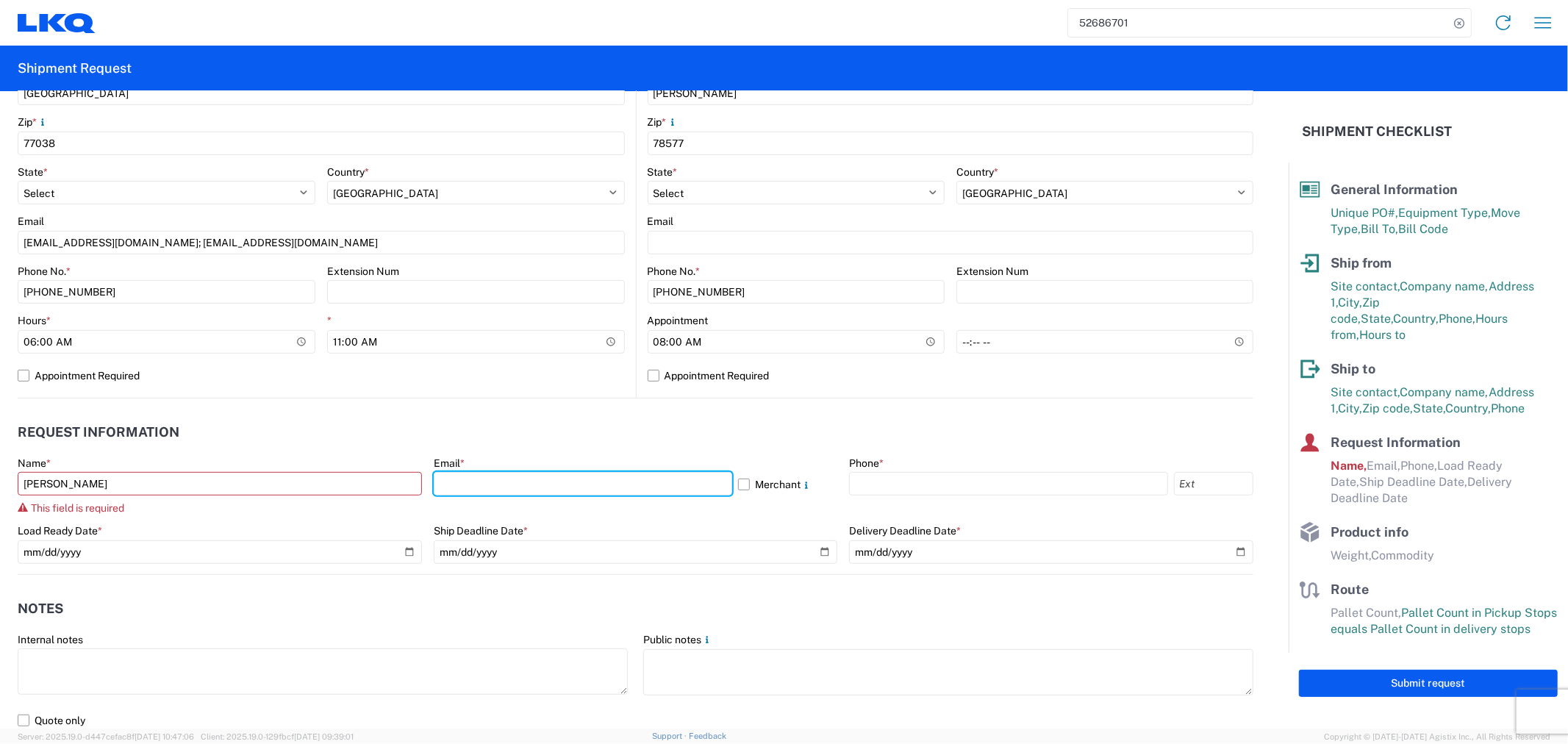
type input "acgarcia@lkqcorp.com"
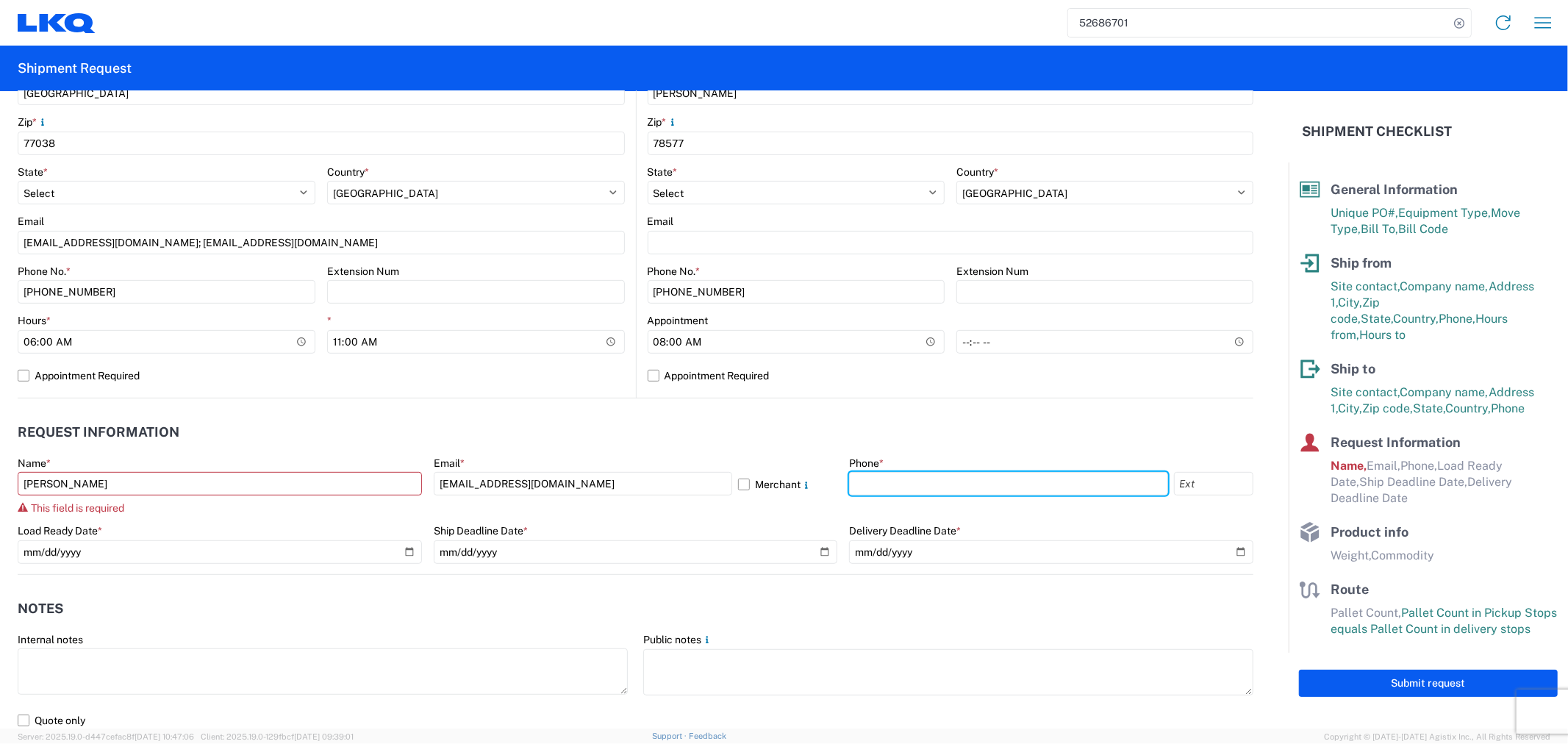
type input "2818861028"
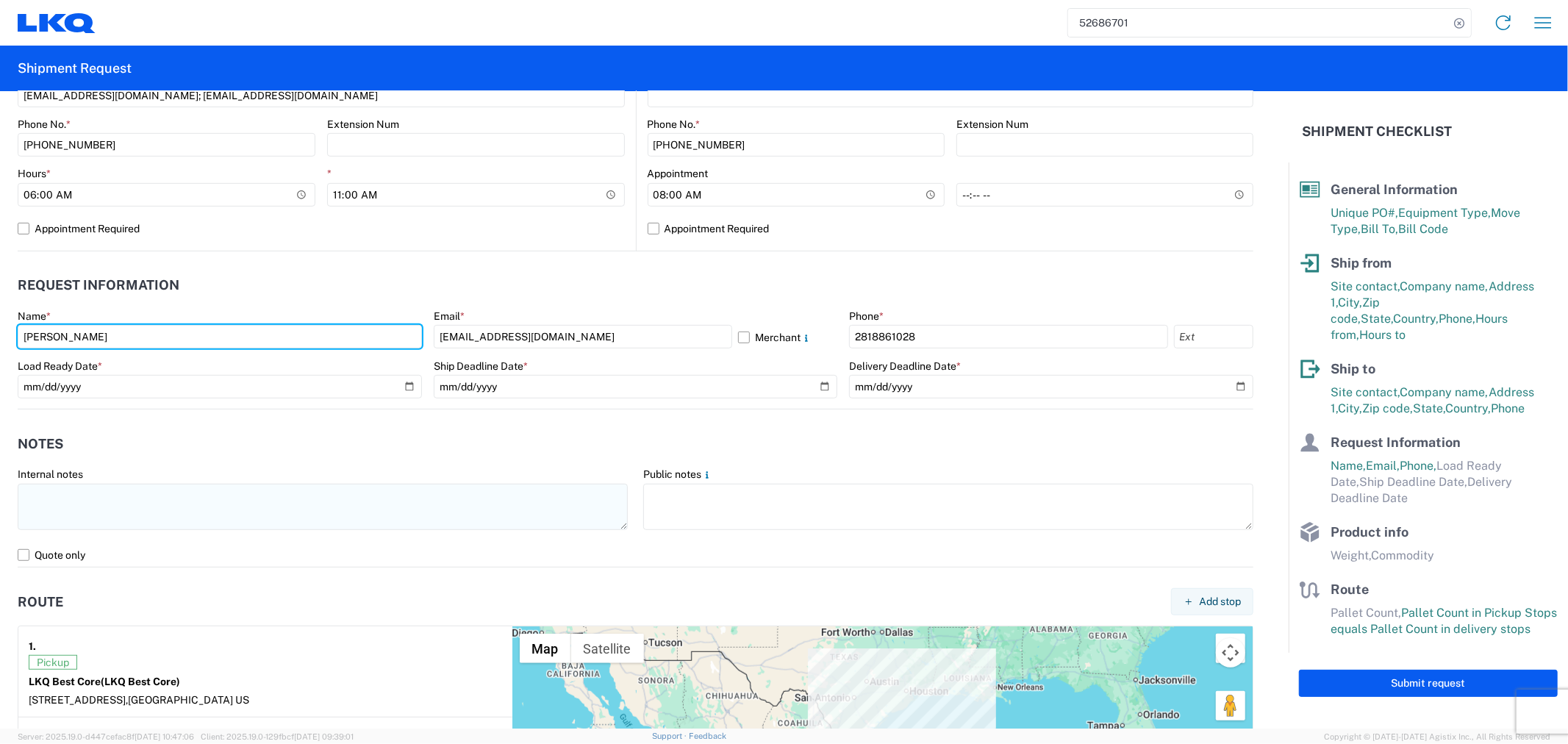
scroll to position [735, 0]
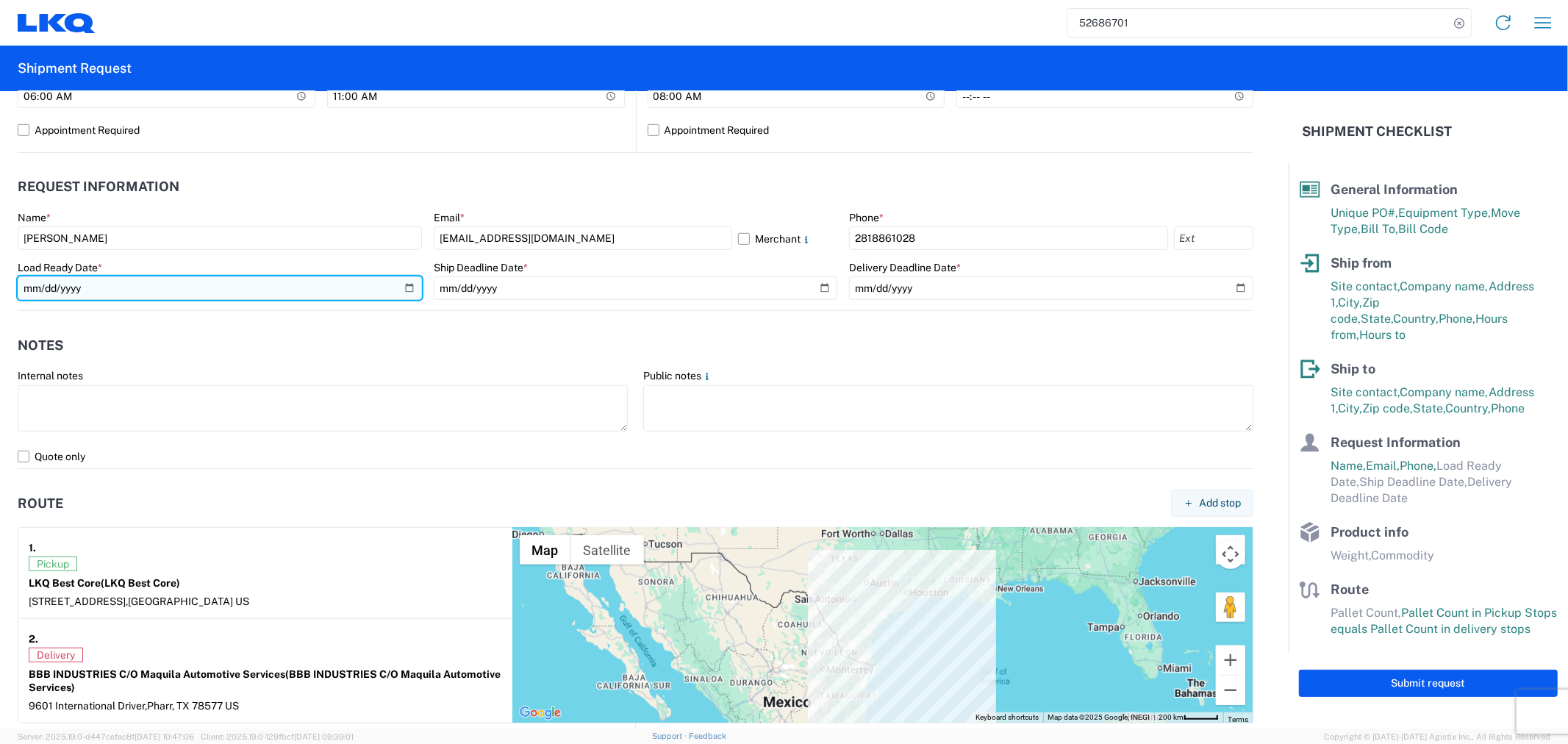
click at [403, 285] on input "date" at bounding box center [220, 287] width 405 height 23
type input "2025-09-22"
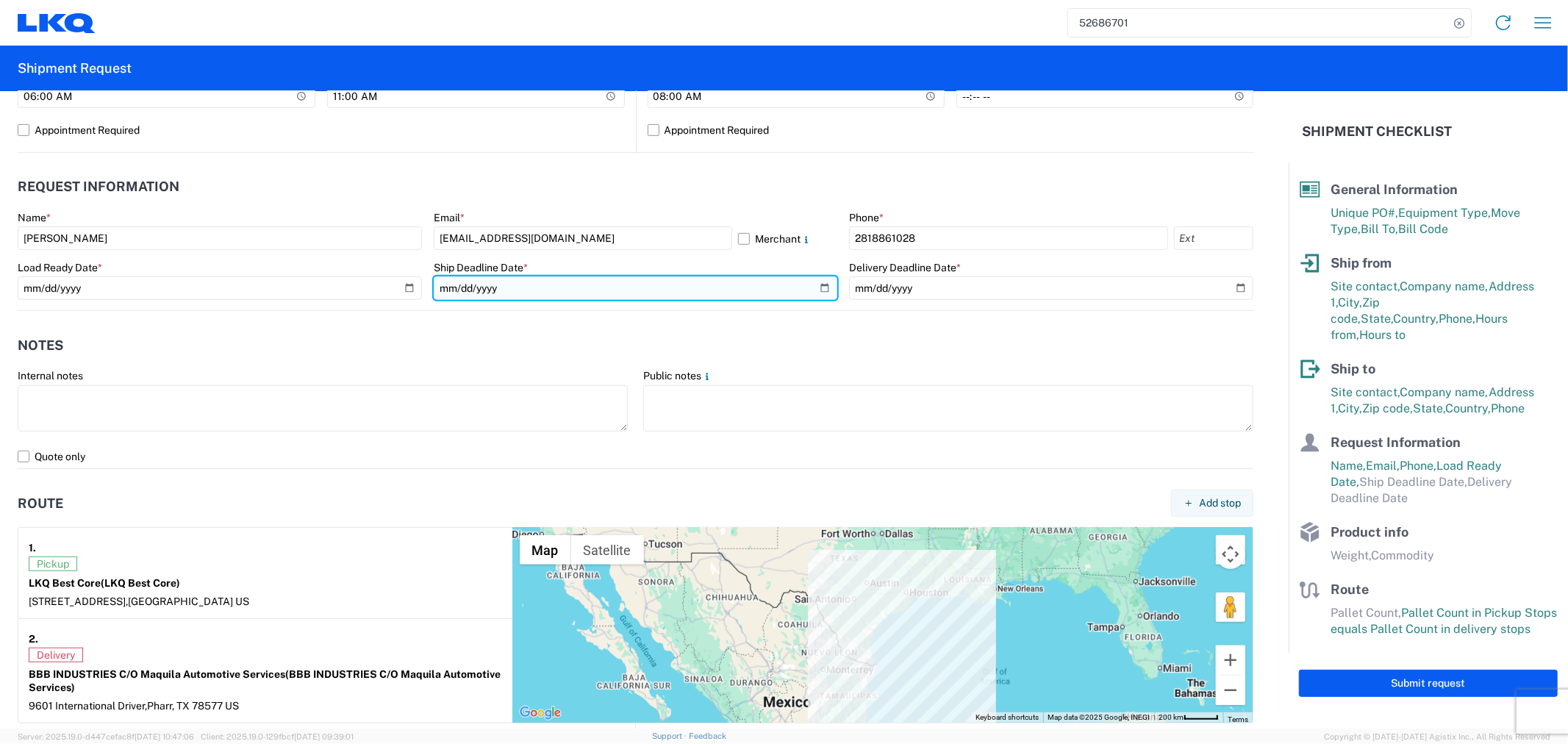
click at [815, 288] on input "date" at bounding box center [636, 287] width 405 height 23
type input "2025-09-22"
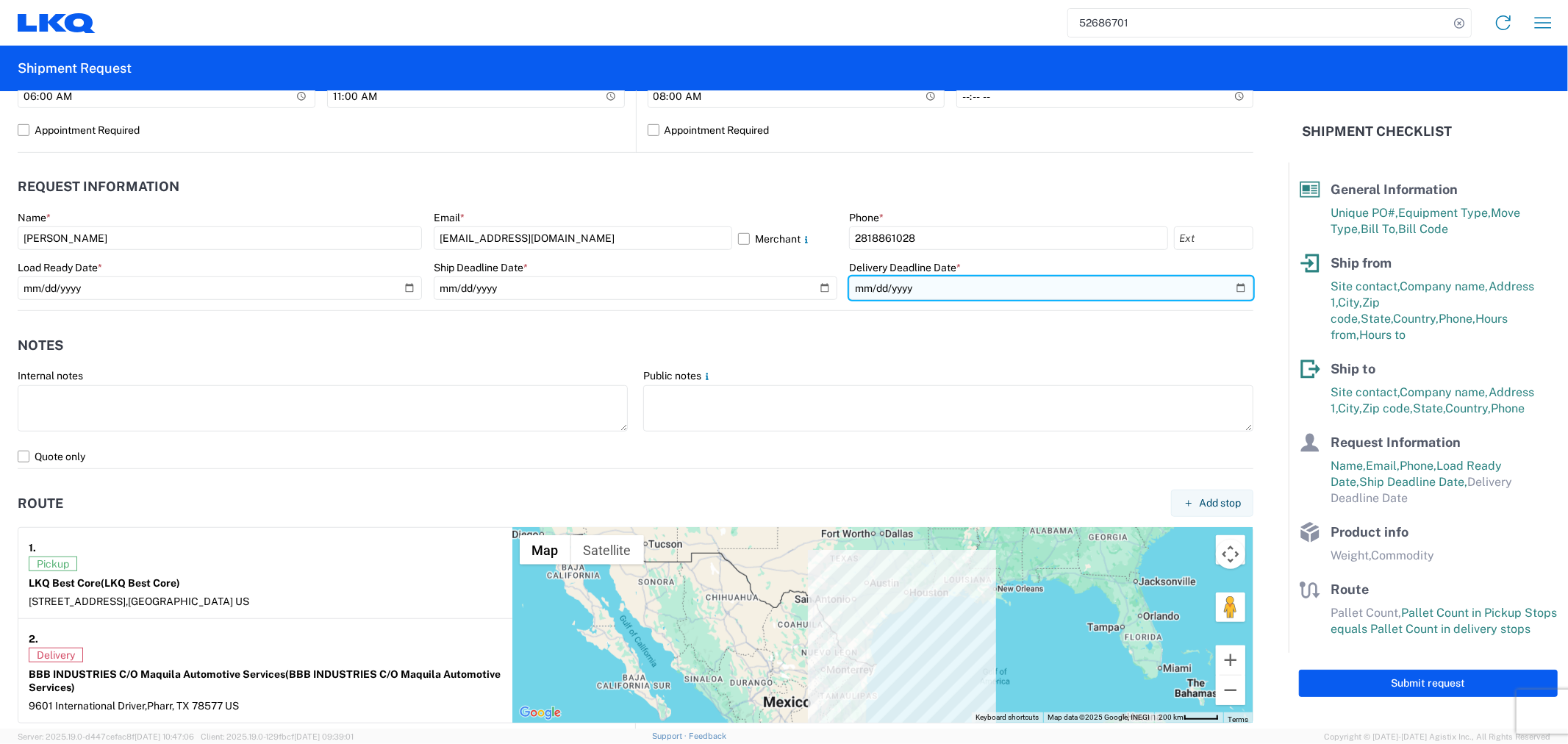
click at [1228, 289] on input "date" at bounding box center [1052, 287] width 405 height 23
type input "2025-09-23"
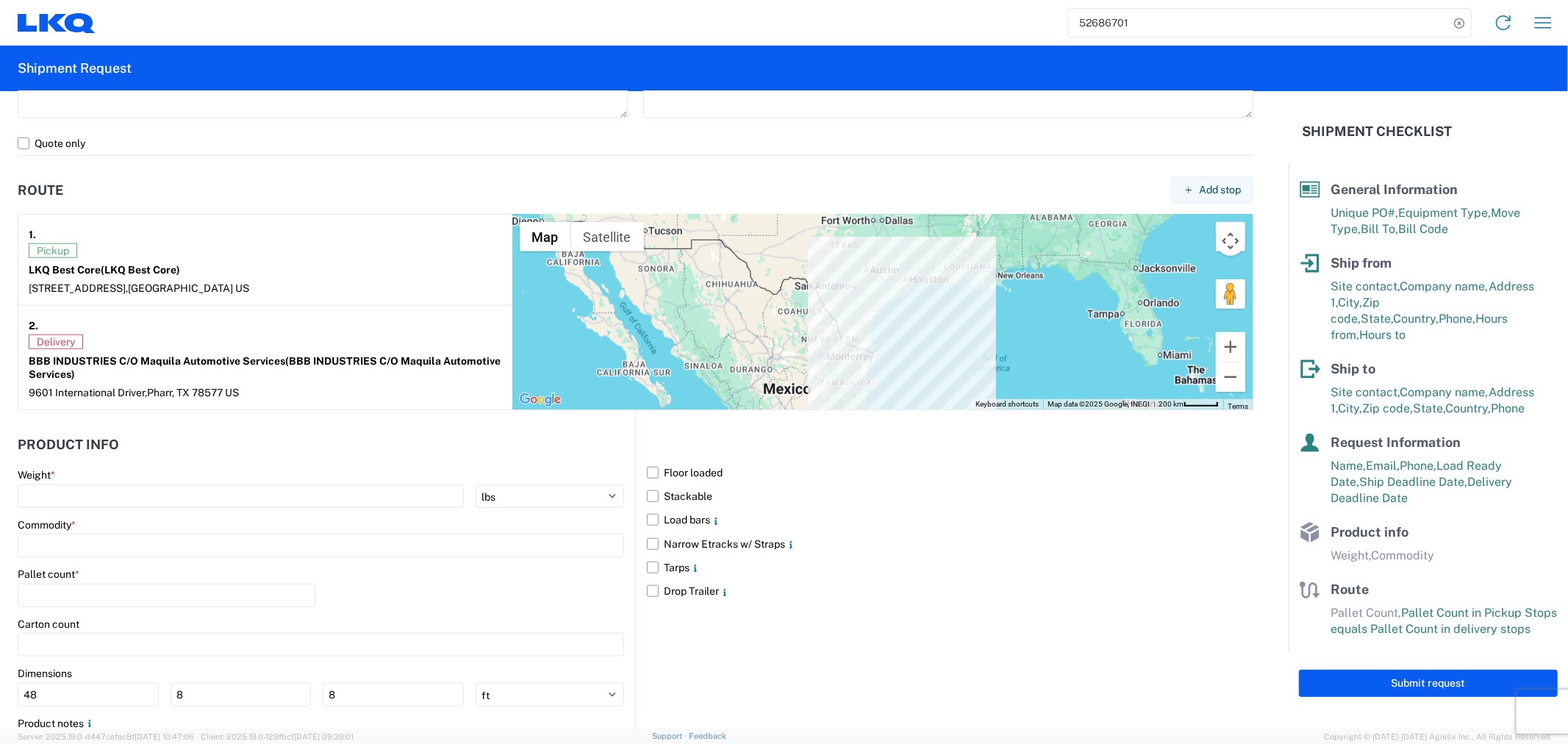
scroll to position [1061, 0]
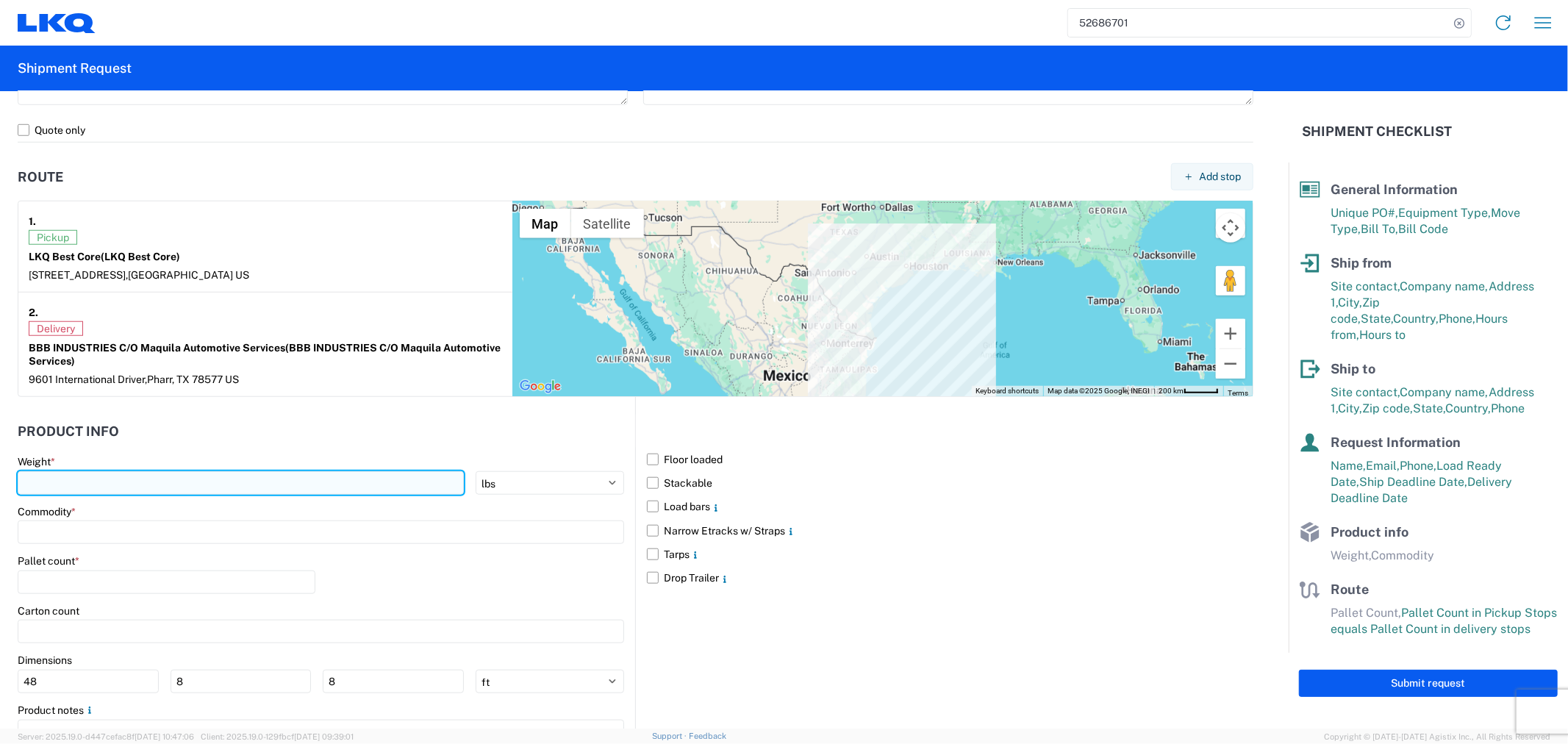
click at [260, 487] on input "number" at bounding box center [240, 482] width 446 height 23
type input "42000"
click at [122, 525] on input at bounding box center [320, 531] width 606 height 23
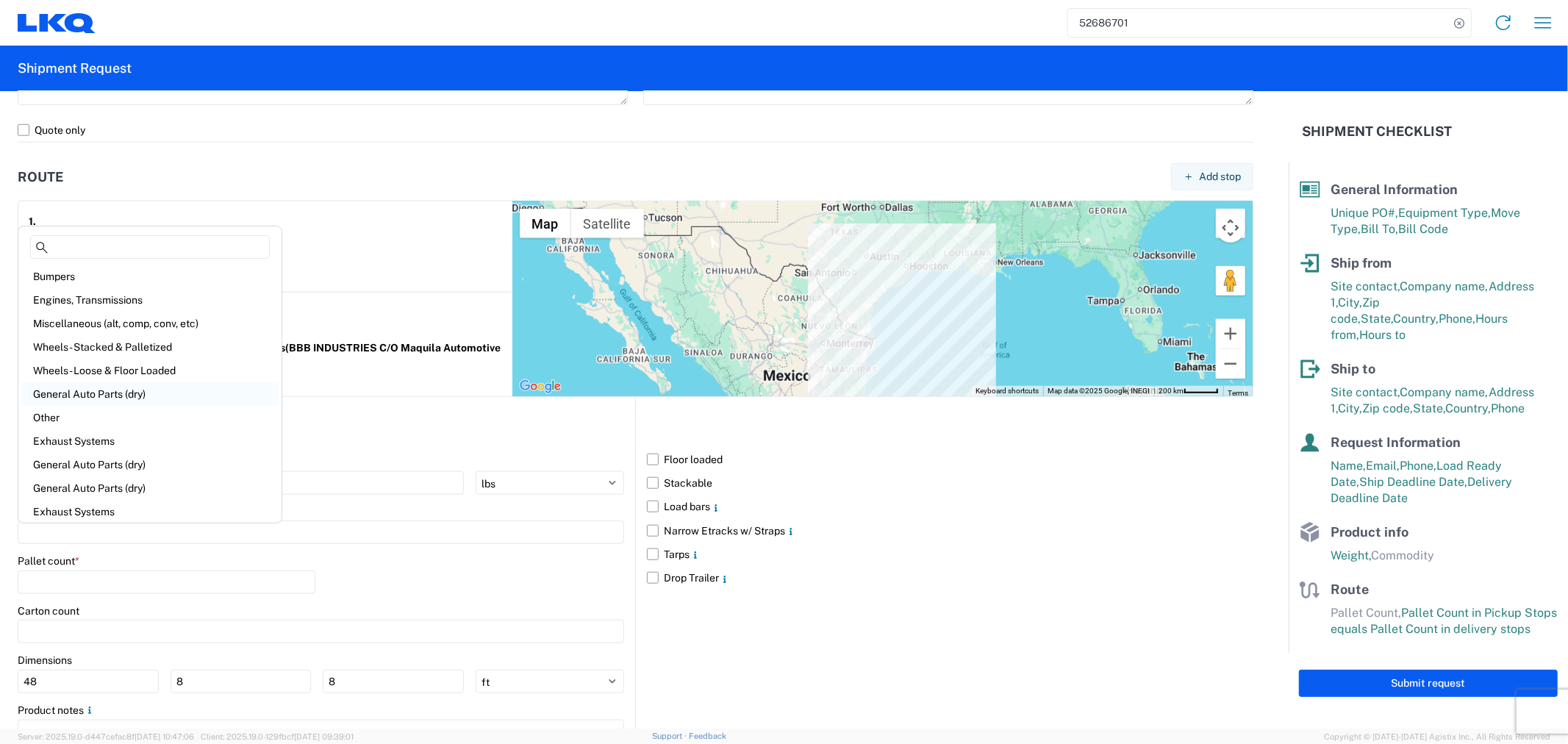
click at [126, 398] on div "General Auto Parts (dry)" at bounding box center [149, 393] width 257 height 23
type input "General Auto Parts (dry)"
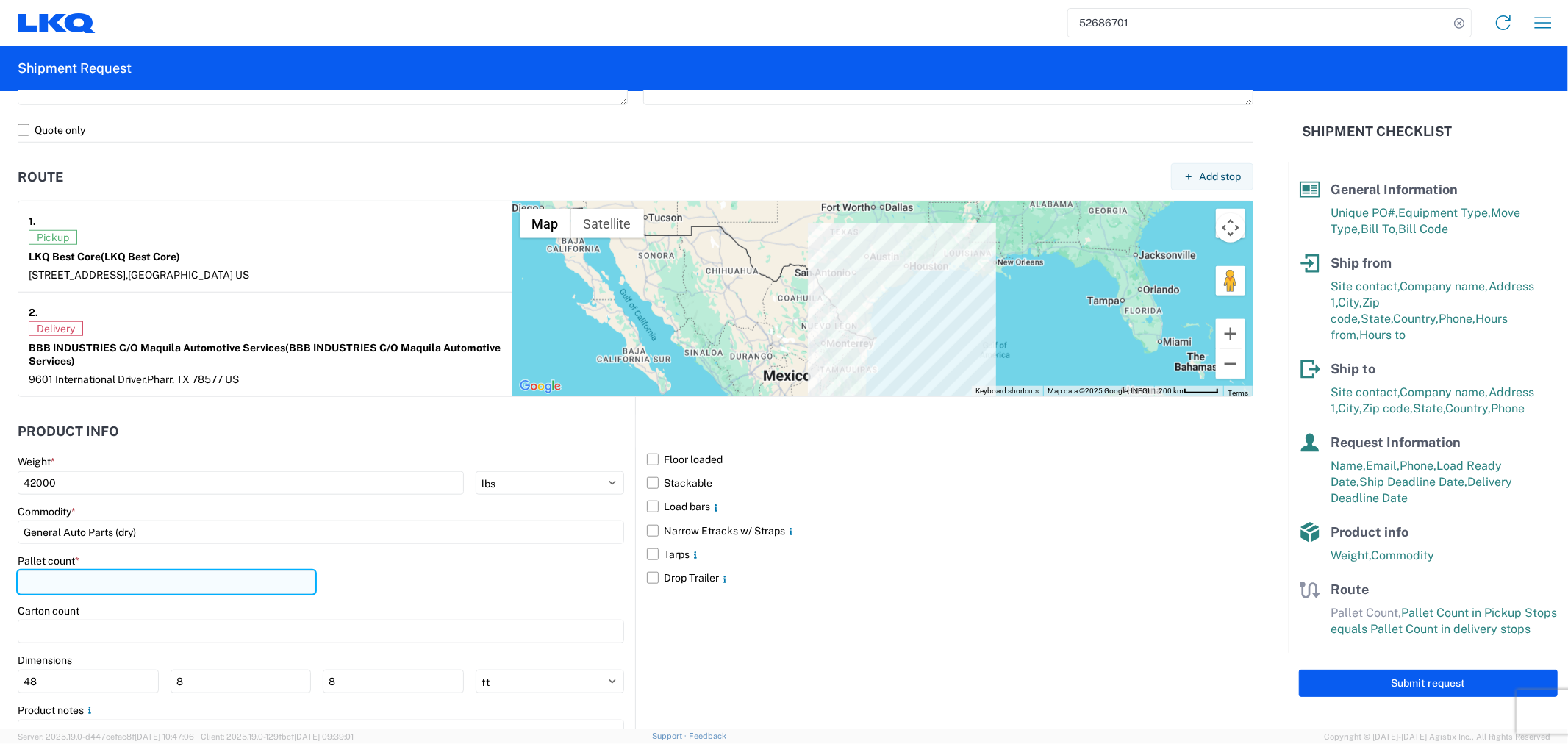
click at [128, 576] on input "number" at bounding box center [166, 582] width 297 height 23
type input "22"
drag, startPoint x: 652, startPoint y: 463, endPoint x: 656, endPoint y: 487, distance: 24.3
click at [653, 465] on label "Floor loaded" at bounding box center [950, 459] width 606 height 23
click at [0, 0] on input "Floor loaded" at bounding box center [0, 0] width 0 height 0
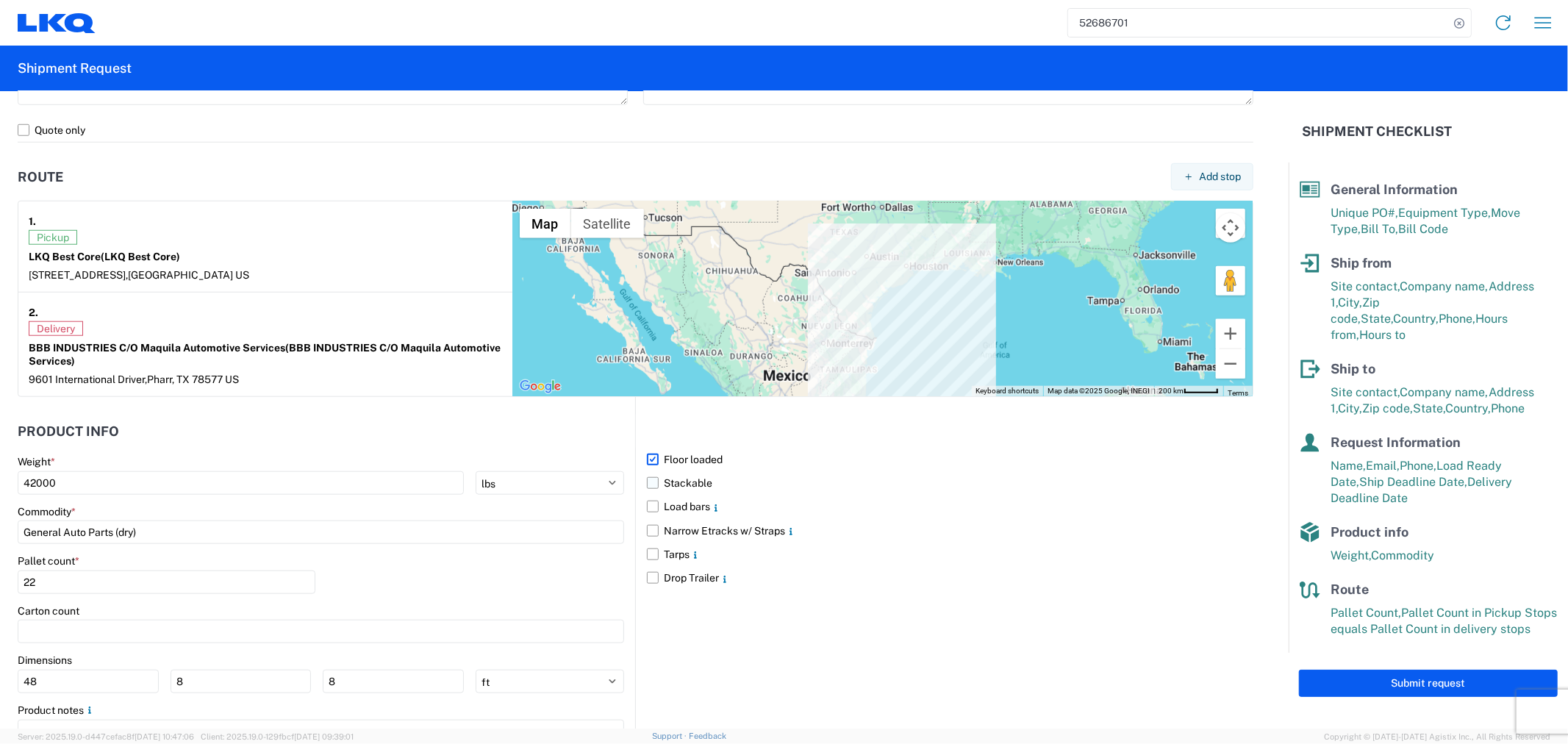
click at [661, 485] on label "Stackable" at bounding box center [950, 482] width 606 height 23
click at [0, 0] on input "Stackable" at bounding box center [0, 0] width 0 height 0
click at [1311, 678] on button "Submit request" at bounding box center [1428, 683] width 259 height 27
select select "US"
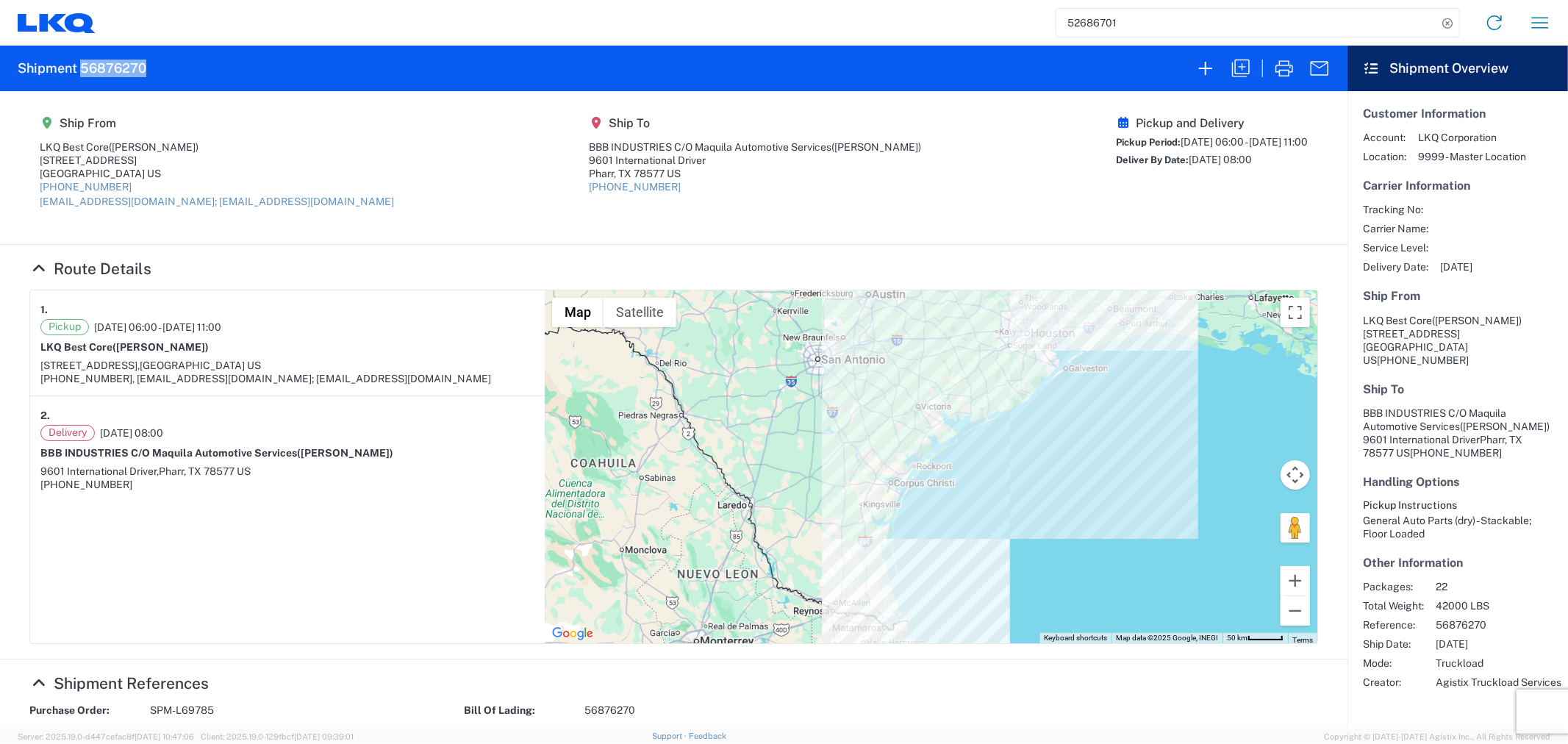
drag, startPoint x: 159, startPoint y: 60, endPoint x: 83, endPoint y: 63, distance: 76.1
click at [83, 63] on agx-form-header "Shipment 56876270" at bounding box center [673, 68] width 1348 height 45
copy h2 "56876270"
